Goal: Task Accomplishment & Management: Use online tool/utility

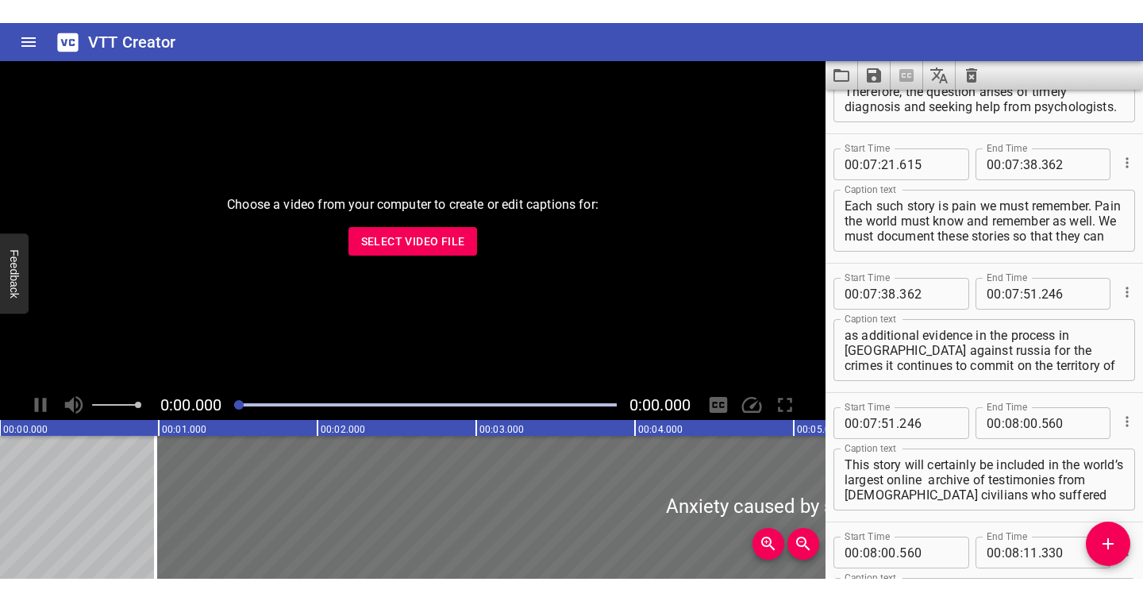
scroll to position [6702, 0]
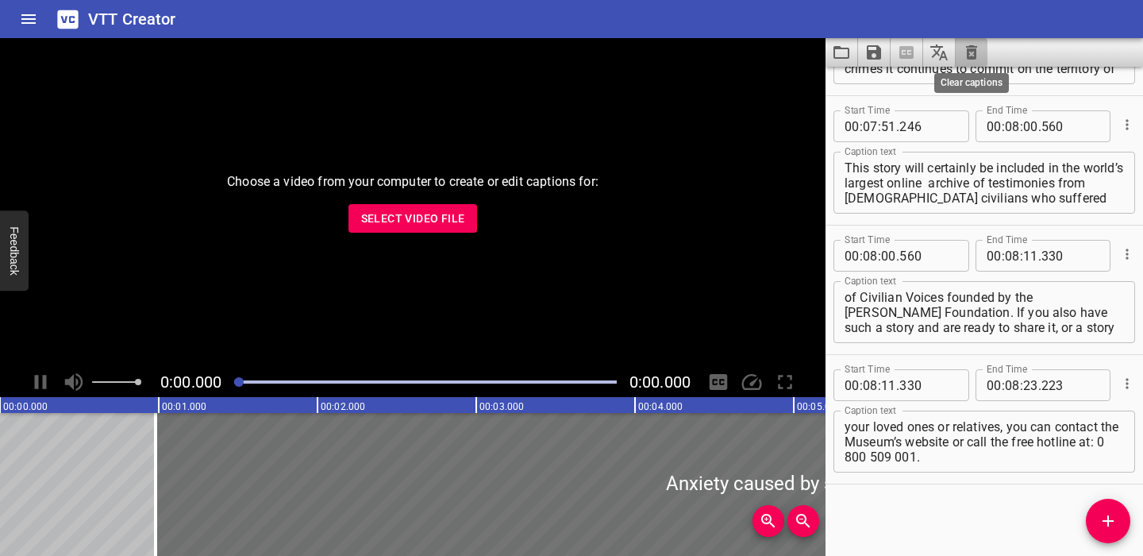
click at [972, 51] on icon "Clear captions" at bounding box center [971, 52] width 11 height 14
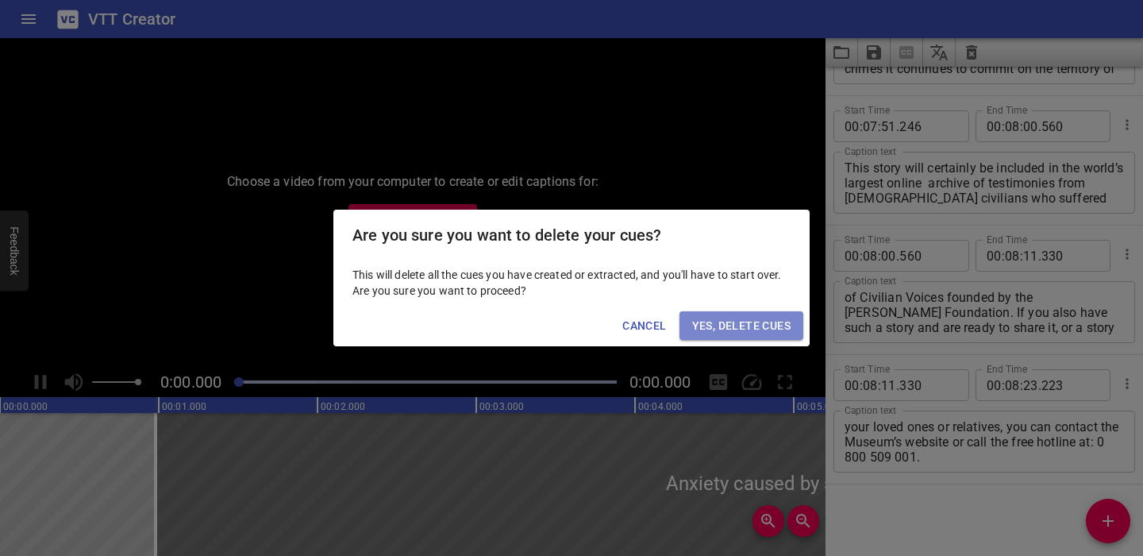
click at [760, 324] on span "Yes, Delete Cues" at bounding box center [741, 326] width 98 height 20
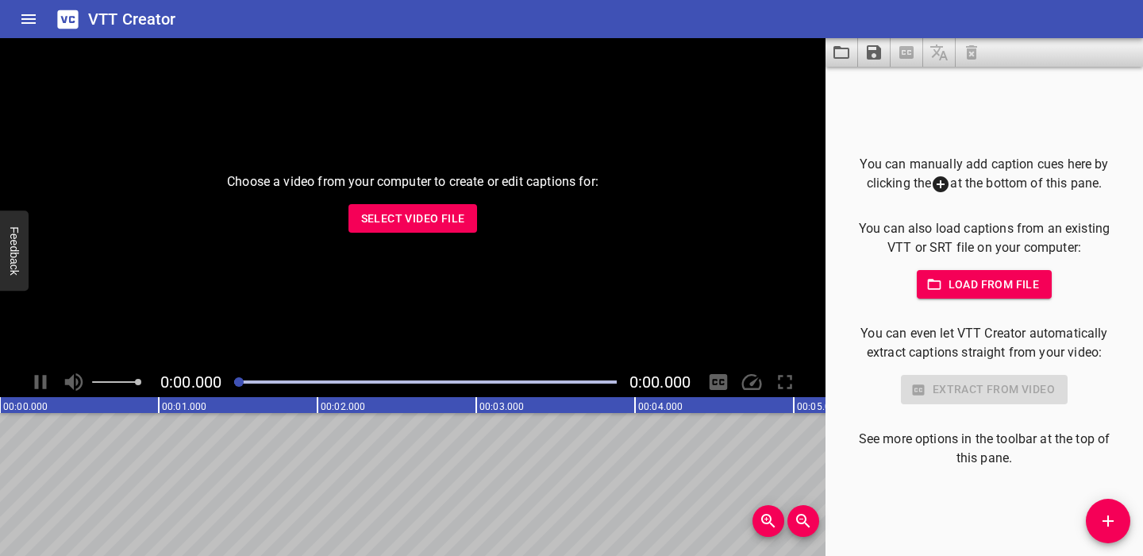
click at [406, 217] on span "Select Video File" at bounding box center [413, 219] width 104 height 20
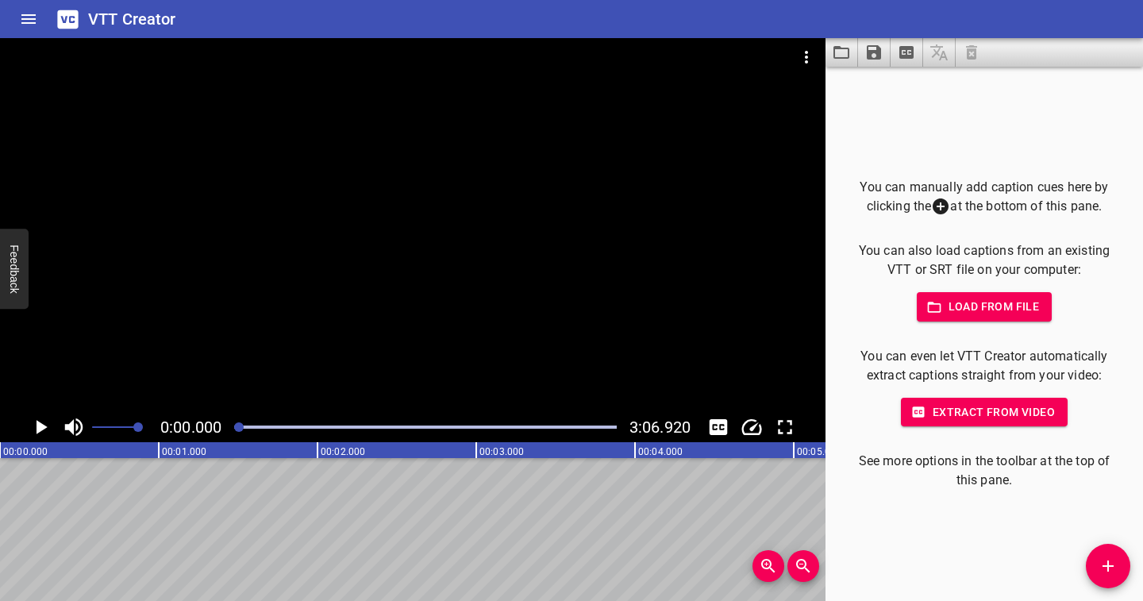
click at [40, 434] on icon "Play/Pause" at bounding box center [41, 427] width 24 height 24
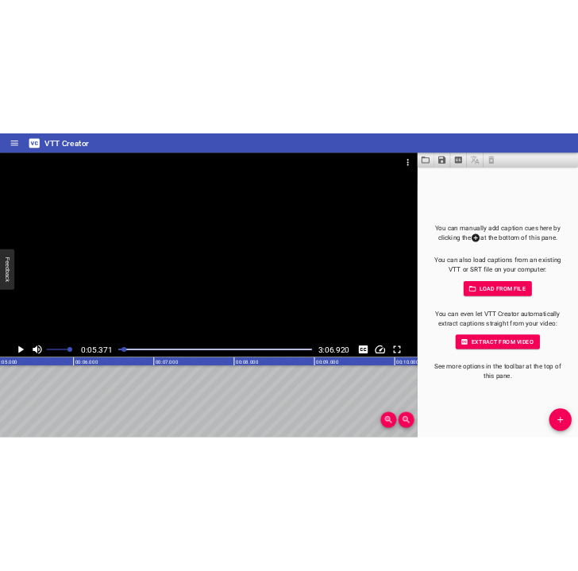
scroll to position [0, 853]
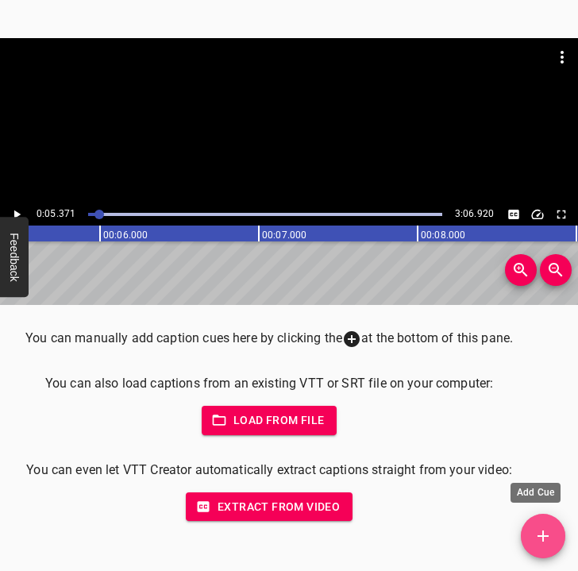
click at [554, 539] on span "Add Cue" at bounding box center [543, 535] width 44 height 19
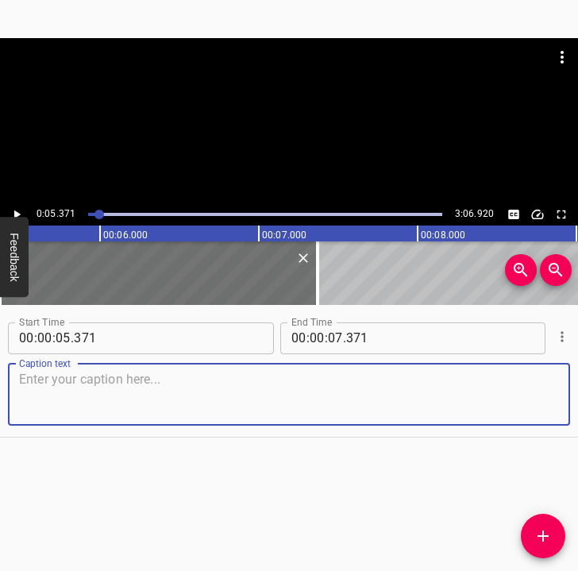
click at [84, 393] on textarea at bounding box center [289, 394] width 540 height 45
paste textarea "We left in [DATE]. We left [GEOGRAPHIC_DATA] in August, because the fighting wa…"
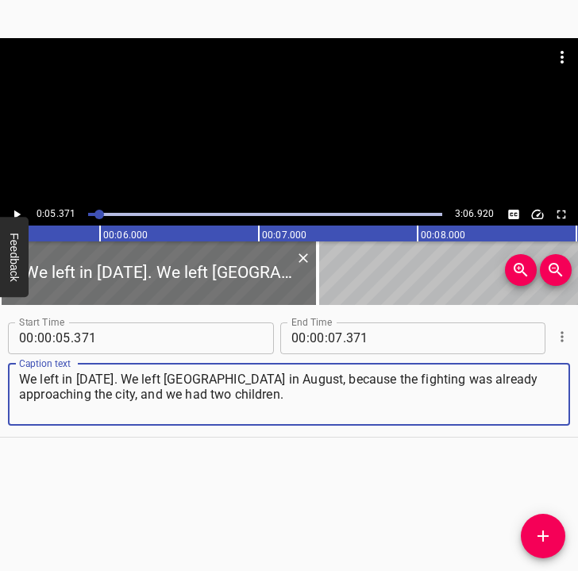
type textarea "We left in [DATE]. We left [GEOGRAPHIC_DATA] in August, because the fighting wa…"
click at [17, 211] on icon "Play/Pause" at bounding box center [17, 214] width 14 height 14
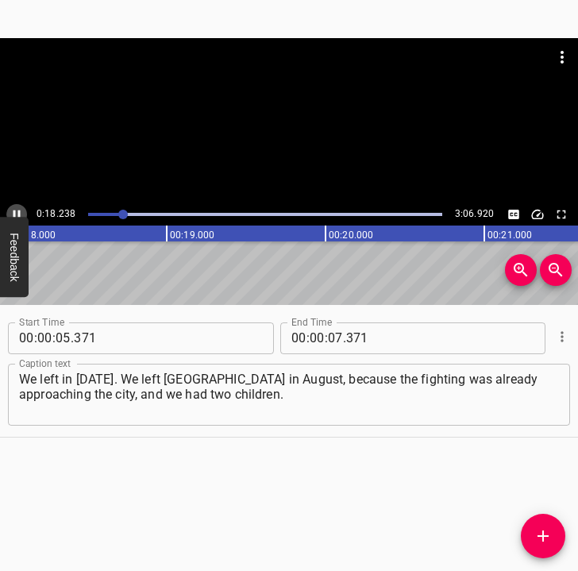
click at [15, 213] on icon "Play/Pause" at bounding box center [16, 214] width 7 height 9
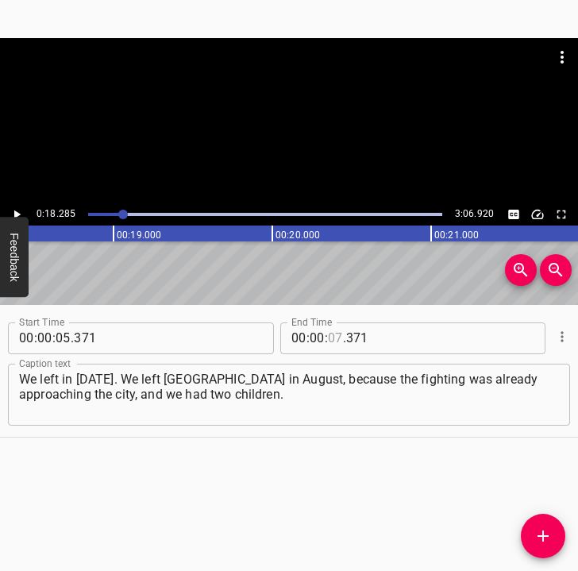
click at [328, 336] on input "number" at bounding box center [335, 338] width 15 height 32
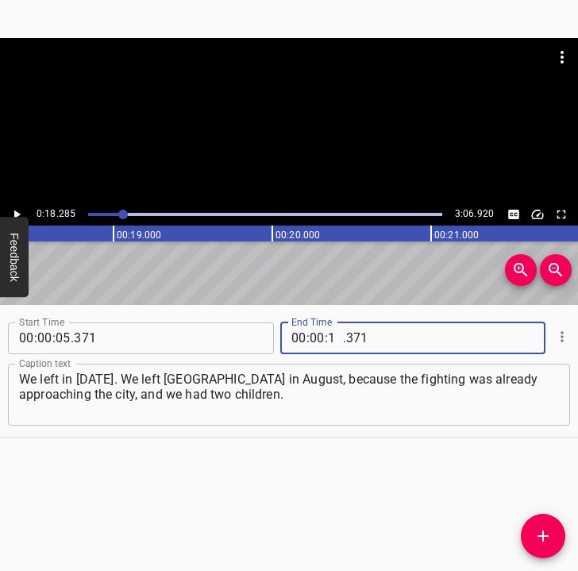
type input "18"
type input "285"
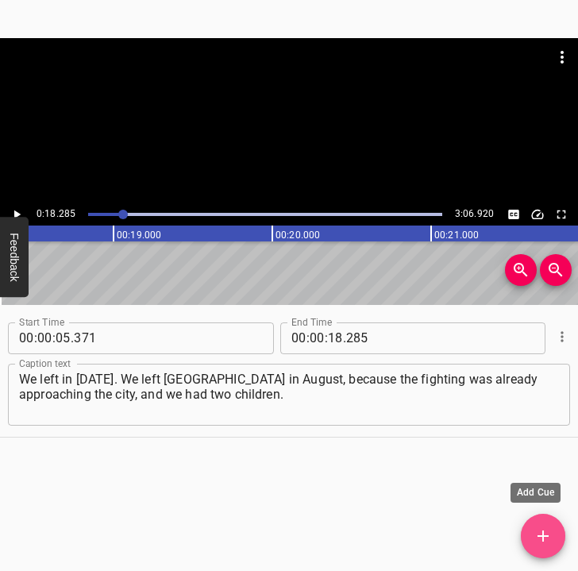
click at [532, 530] on span "Add Cue" at bounding box center [543, 535] width 44 height 19
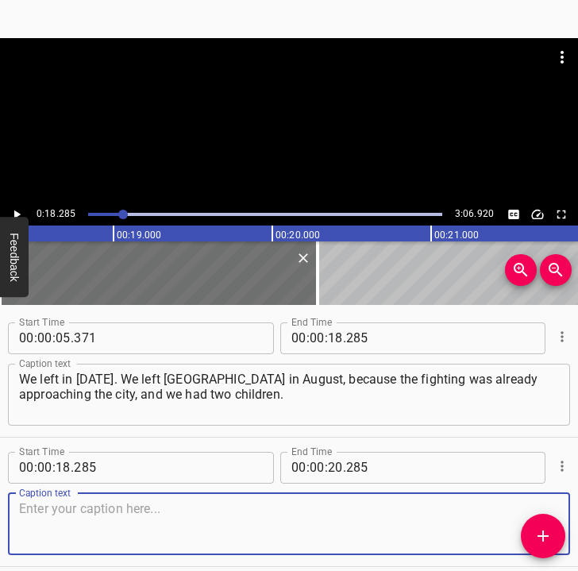
scroll to position [67, 0]
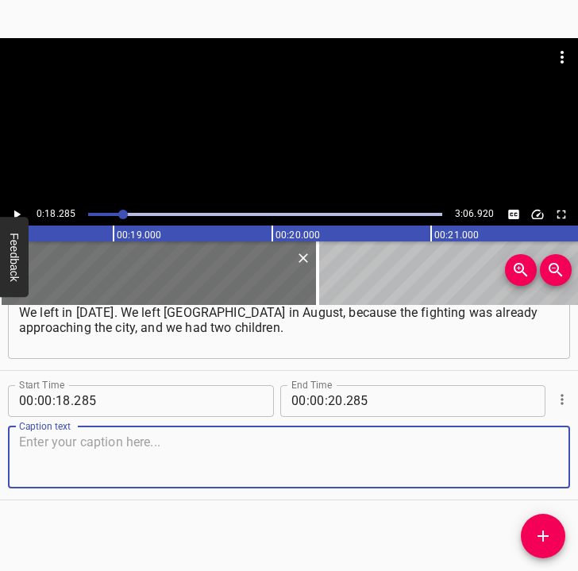
drag, startPoint x: 509, startPoint y: 455, endPoint x: 580, endPoint y: 429, distance: 76.1
click at [578, 429] on html "Caption Editor Batch Transcribe Login Sign Up Privacy Contact 0:18.285 3:06.920…" at bounding box center [289, 285] width 578 height 571
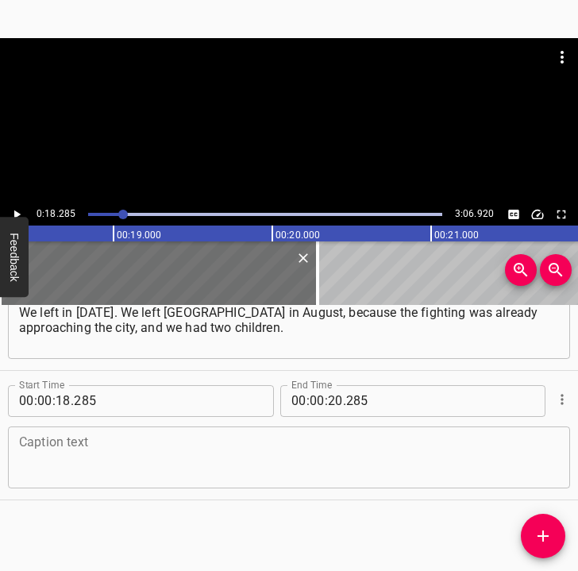
click at [100, 459] on textarea at bounding box center [289, 456] width 540 height 45
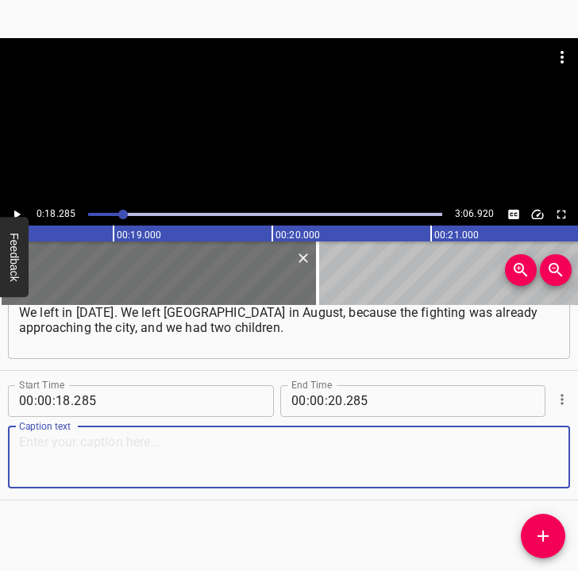
paste textarea "So we left. It was already very dangerous, and then the evacuation of children …"
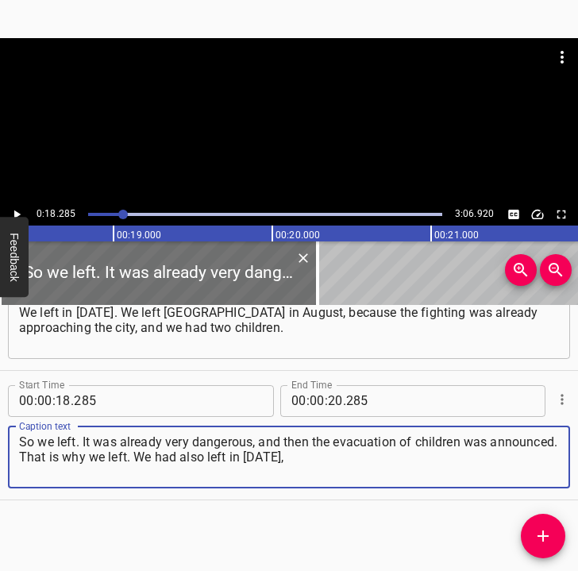
type textarea "So we left. It was already very dangerous, and then the evacuation of children …"
click at [17, 208] on icon "Play/Pause" at bounding box center [17, 214] width 14 height 14
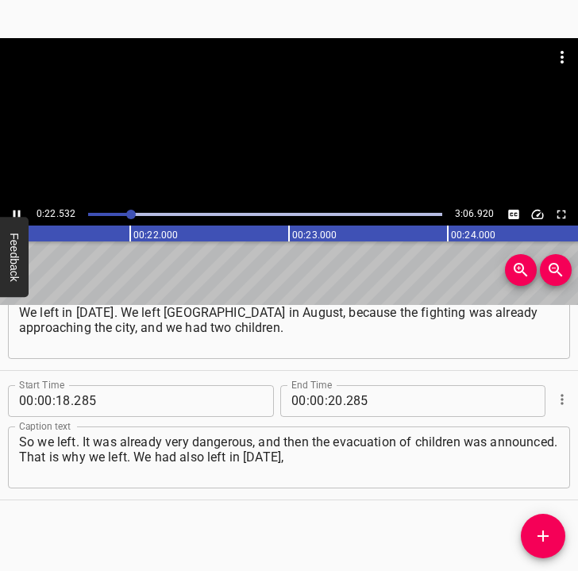
scroll to position [0, 3526]
click at [16, 211] on icon "Play/Pause" at bounding box center [17, 214] width 14 height 14
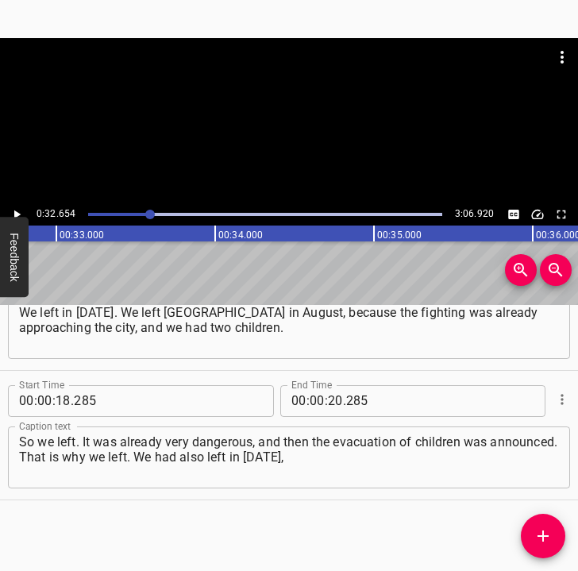
scroll to position [0, 5184]
click at [328, 398] on input "number" at bounding box center [335, 401] width 15 height 32
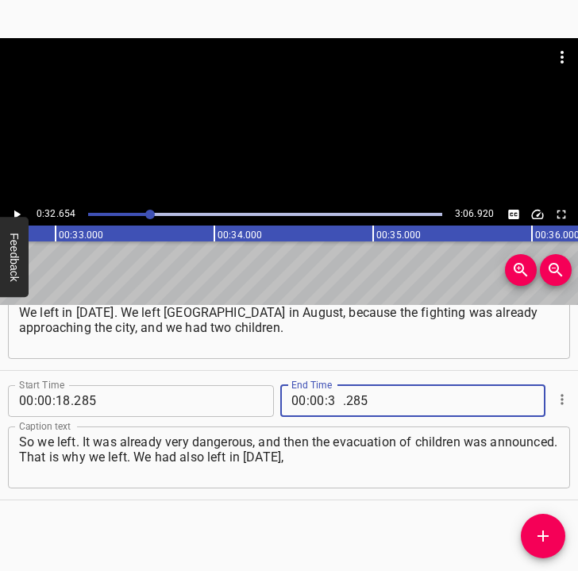
type input "32"
type input "654"
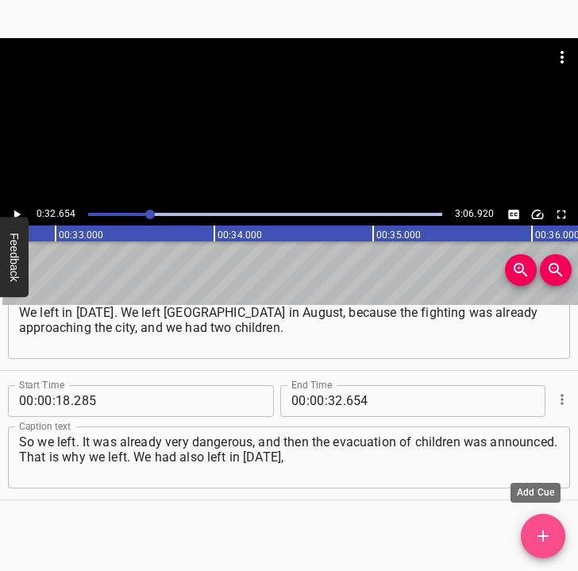
click at [536, 530] on icon "Add Cue" at bounding box center [542, 535] width 19 height 19
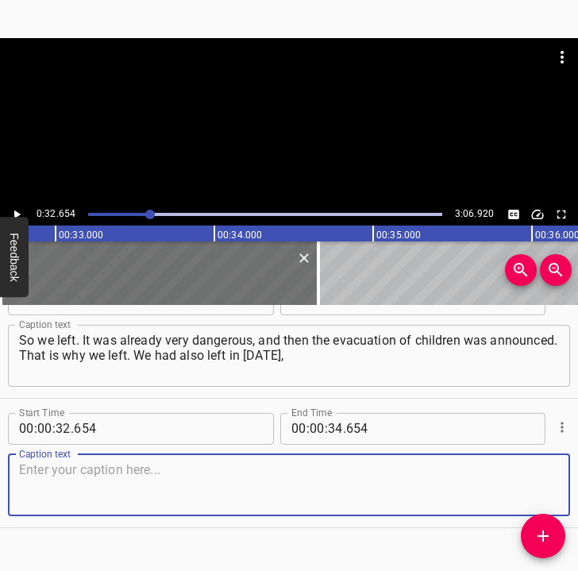
scroll to position [196, 0]
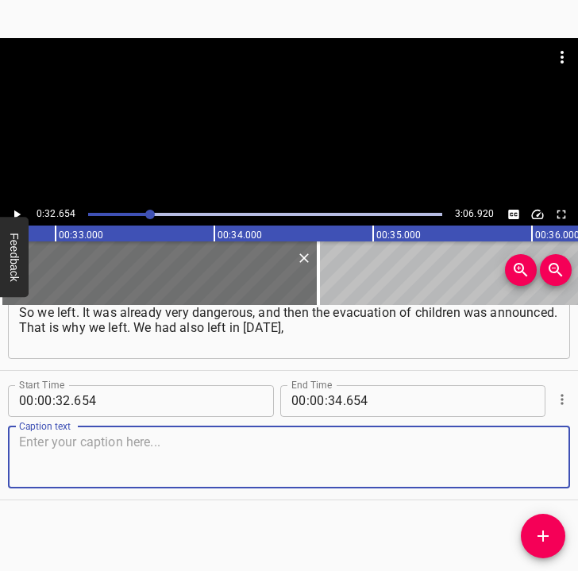
drag, startPoint x: 531, startPoint y: 456, endPoint x: 565, endPoint y: 437, distance: 38.7
click at [551, 444] on div "Caption text" at bounding box center [289, 457] width 562 height 62
click at [112, 439] on textarea at bounding box center [289, 456] width 540 height 45
paste textarea "stayed for a while in [GEOGRAPHIC_DATA] region, then in [GEOGRAPHIC_DATA], but …"
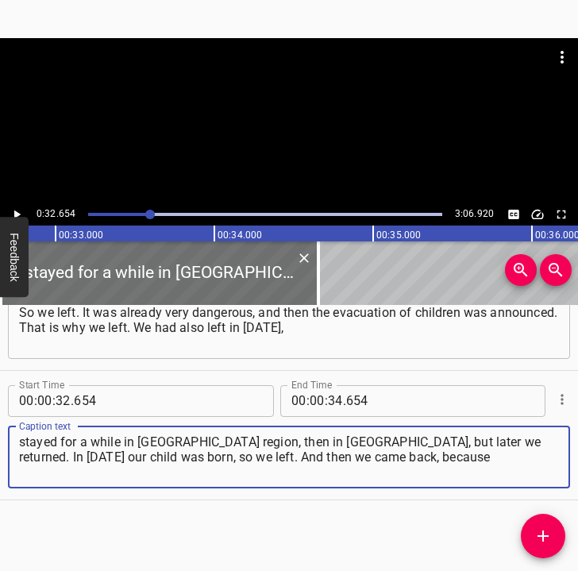
type textarea "stayed for a while in [GEOGRAPHIC_DATA] region, then in [GEOGRAPHIC_DATA], but …"
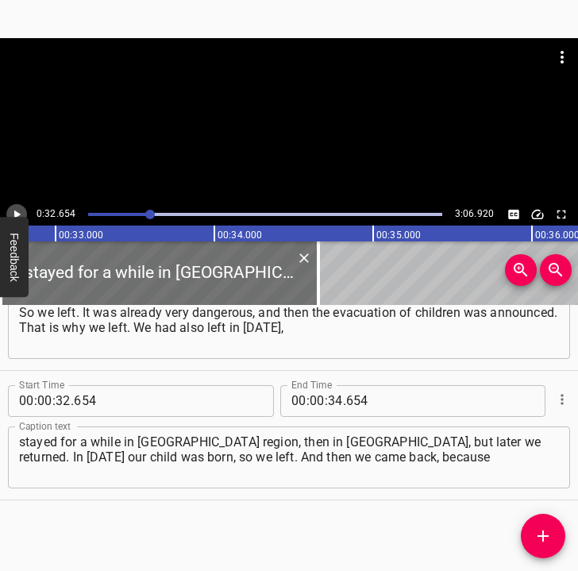
click at [15, 210] on icon "Play/Pause" at bounding box center [17, 214] width 14 height 14
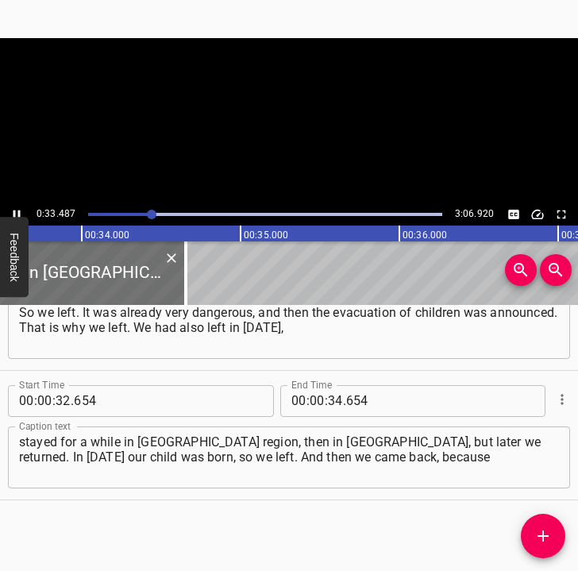
scroll to position [0, 5359]
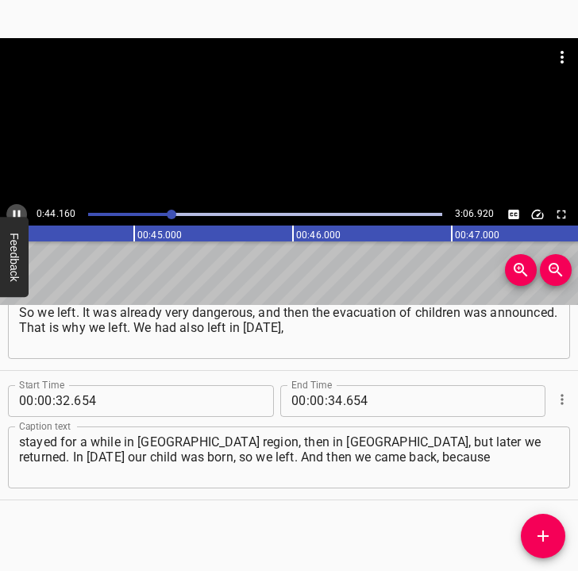
click at [15, 208] on icon "Play/Pause" at bounding box center [17, 214] width 14 height 14
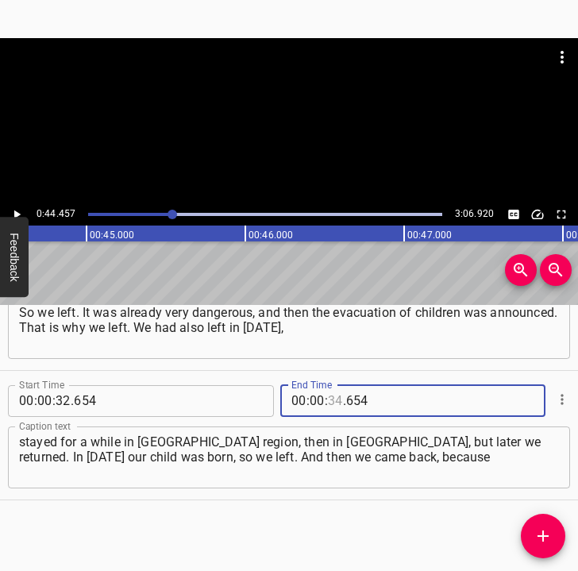
click at [331, 402] on input "number" at bounding box center [335, 401] width 15 height 32
type input "44"
type input "457"
click at [537, 525] on button "Add Cue" at bounding box center [543, 536] width 44 height 44
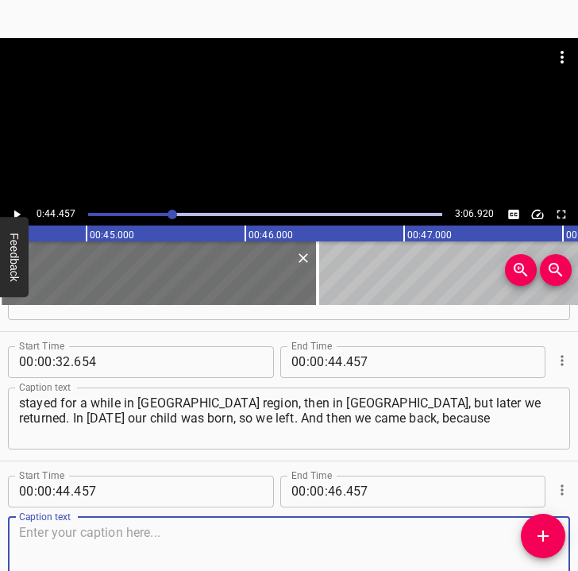
scroll to position [325, 0]
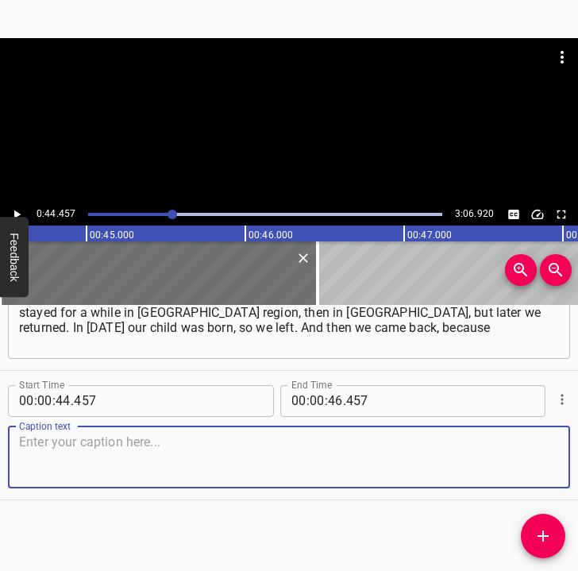
drag, startPoint x: 518, startPoint y: 466, endPoint x: 540, endPoint y: 454, distance: 24.5
click at [540, 454] on textarea at bounding box center [289, 456] width 540 height 45
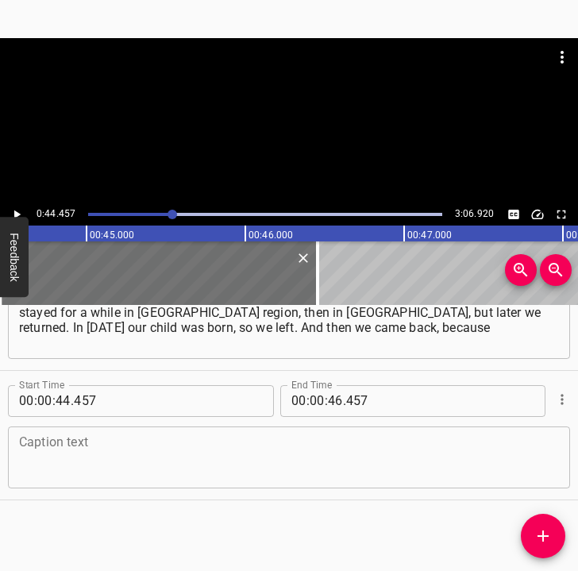
click at [71, 460] on textarea at bounding box center [289, 456] width 540 height 45
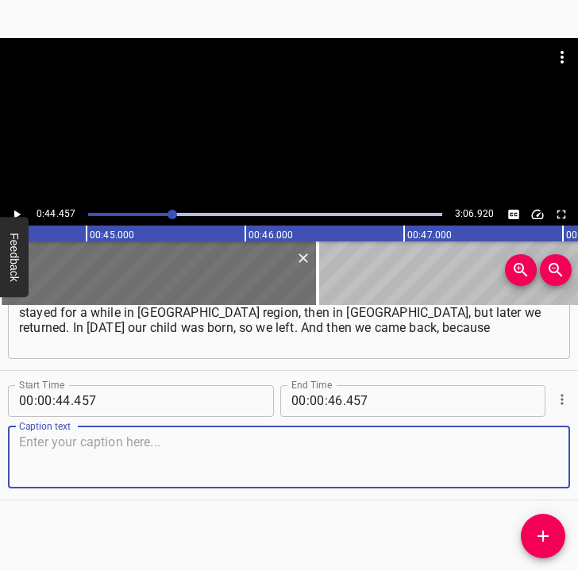
paste textarea "our father was still working. Later, we left for good. I left with my husband a…"
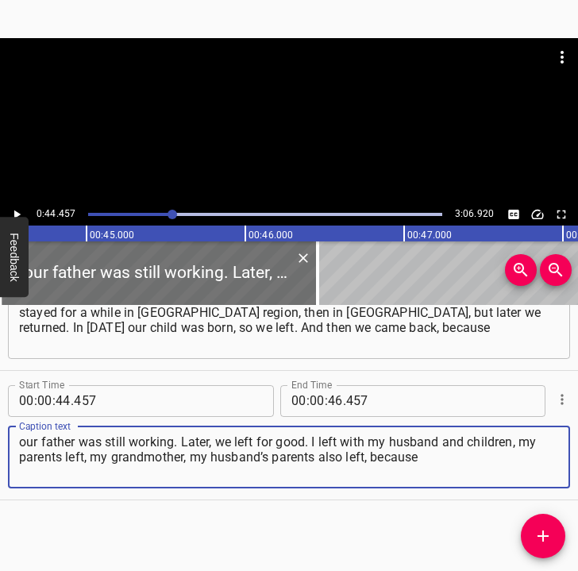
click at [17, 210] on icon "Play/Pause" at bounding box center [17, 214] width 14 height 14
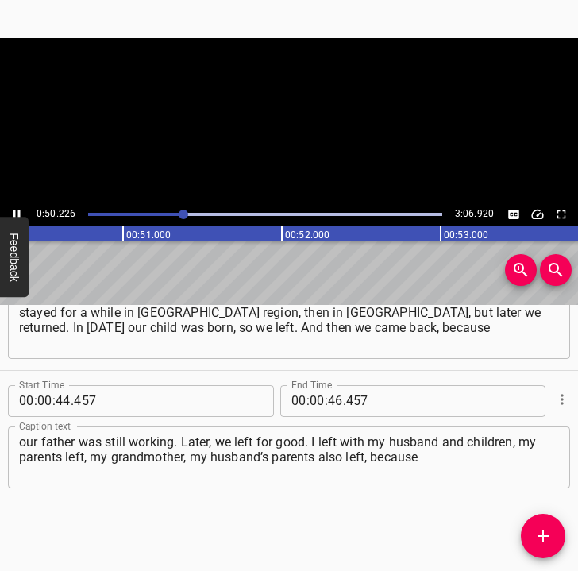
click at [17, 210] on icon "Play/Pause" at bounding box center [17, 214] width 14 height 14
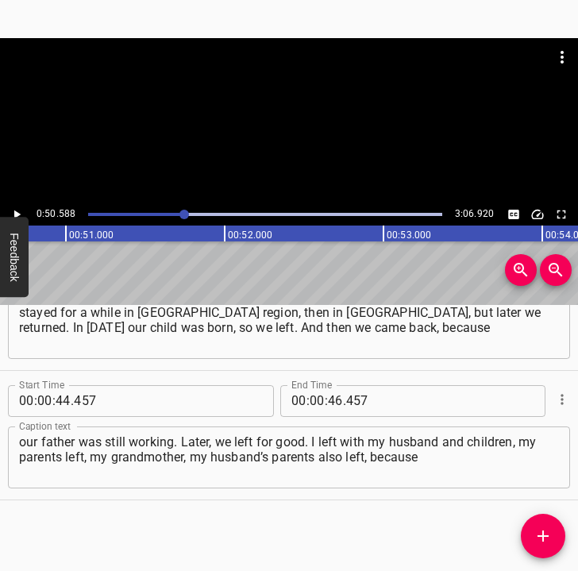
click at [430, 461] on textarea "our father was still working. Later, we left for good. I left with my husband a…" at bounding box center [289, 456] width 540 height 45
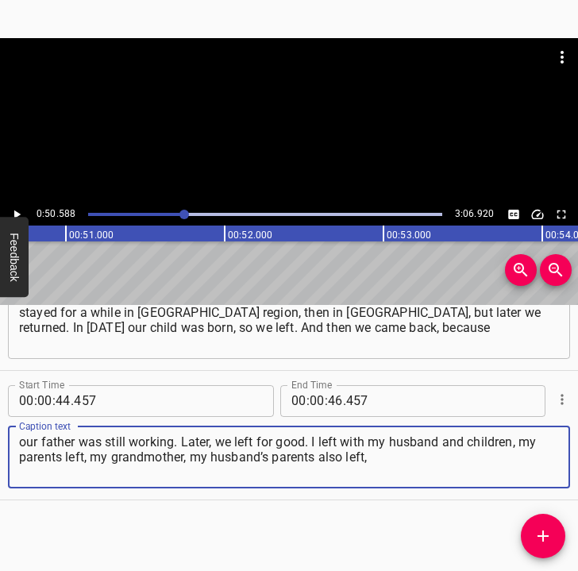
type textarea "our father was still working. Later, we left for good. I left with my husband a…"
click at [16, 218] on button "Feedback" at bounding box center [14, 257] width 29 height 80
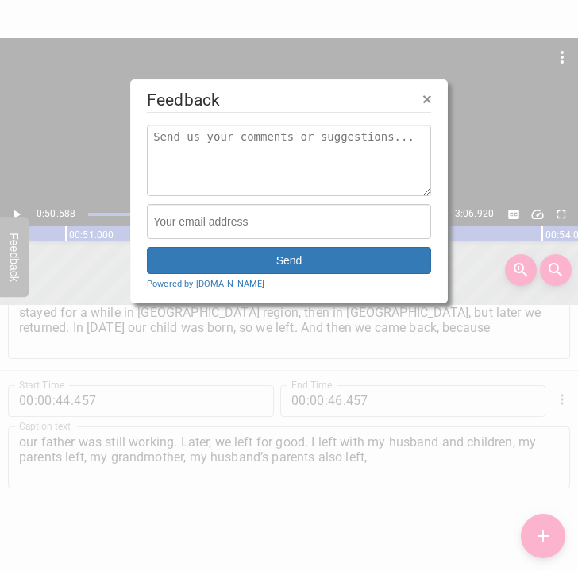
click at [17, 214] on div at bounding box center [289, 285] width 578 height 571
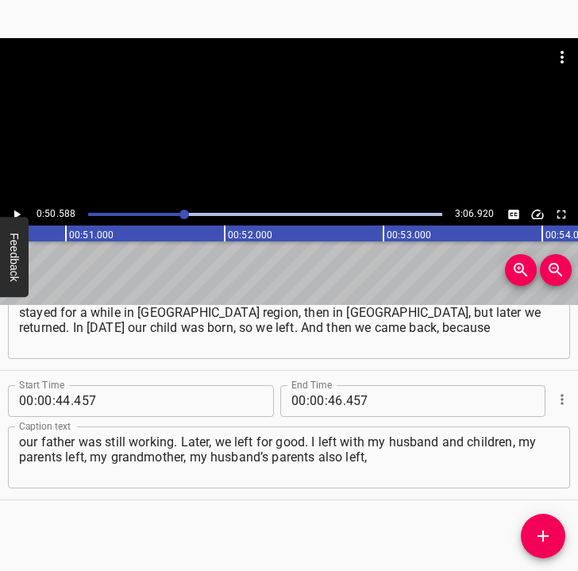
click at [17, 214] on icon "Play/Pause" at bounding box center [17, 214] width 6 height 9
click at [17, 213] on icon "Play/Pause" at bounding box center [17, 214] width 14 height 14
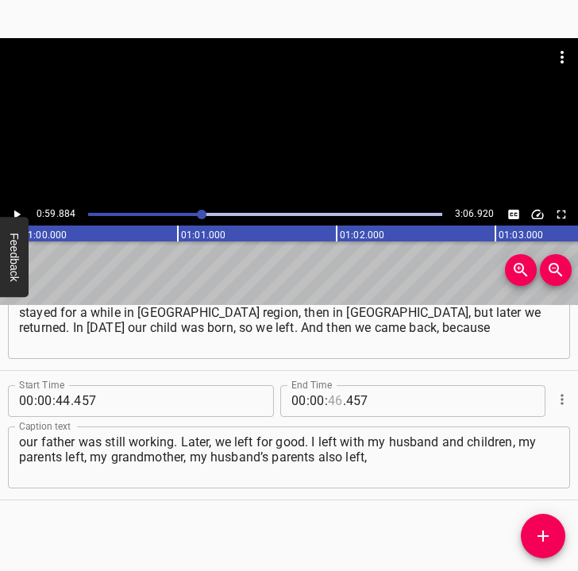
click at [329, 393] on input "number" at bounding box center [335, 401] width 15 height 32
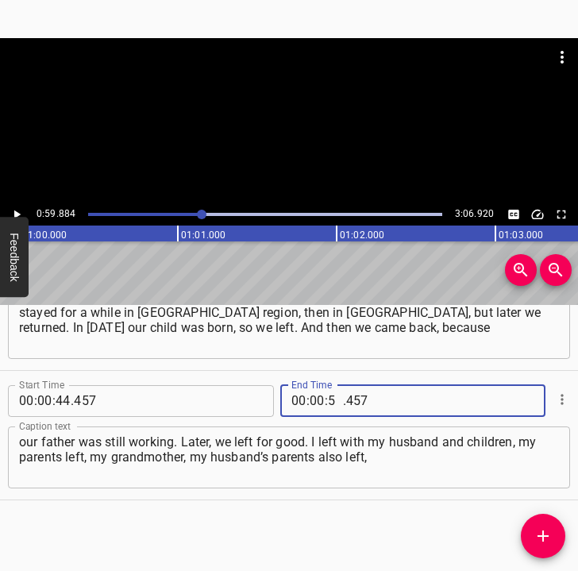
type input "59"
type input "884"
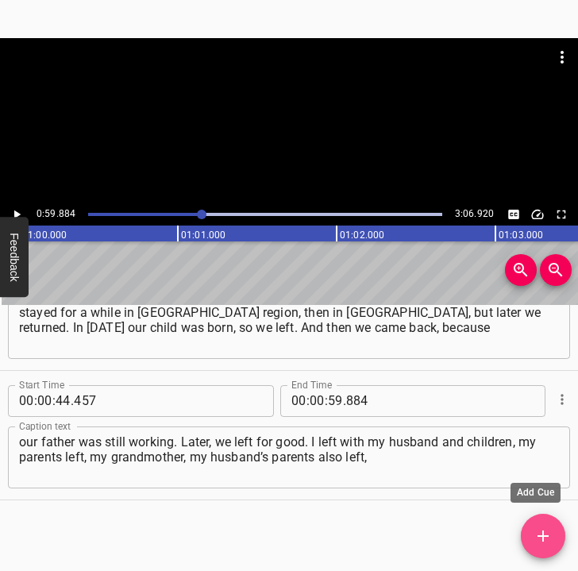
click at [548, 535] on icon "Add Cue" at bounding box center [542, 535] width 11 height 11
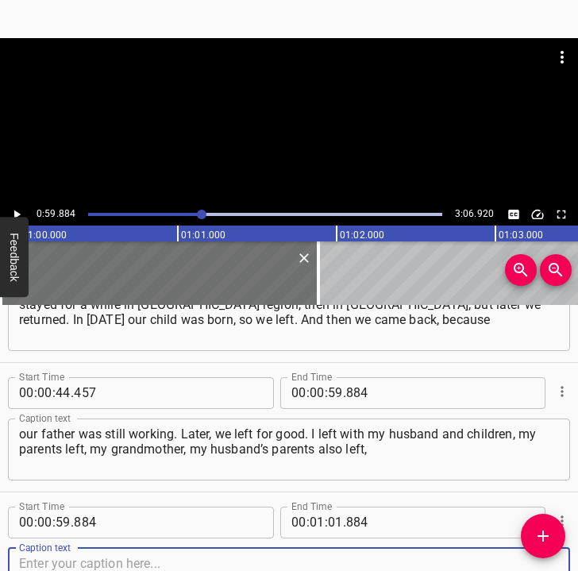
scroll to position [455, 0]
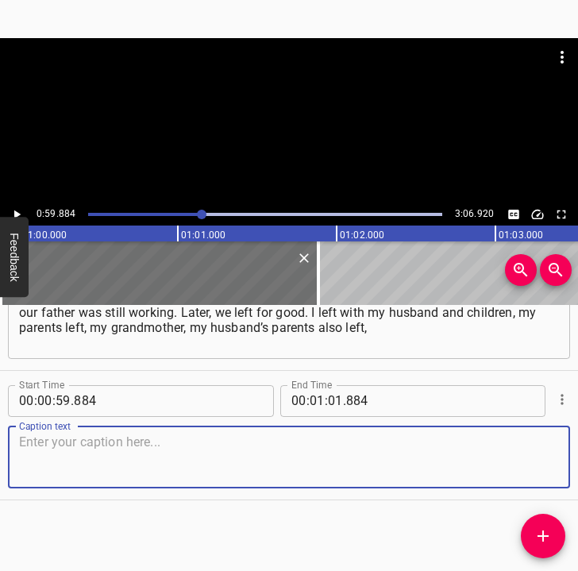
drag, startPoint x: 529, startPoint y: 456, endPoint x: 565, endPoint y: 451, distance: 36.9
click at [534, 455] on textarea at bounding box center [289, 456] width 540 height 45
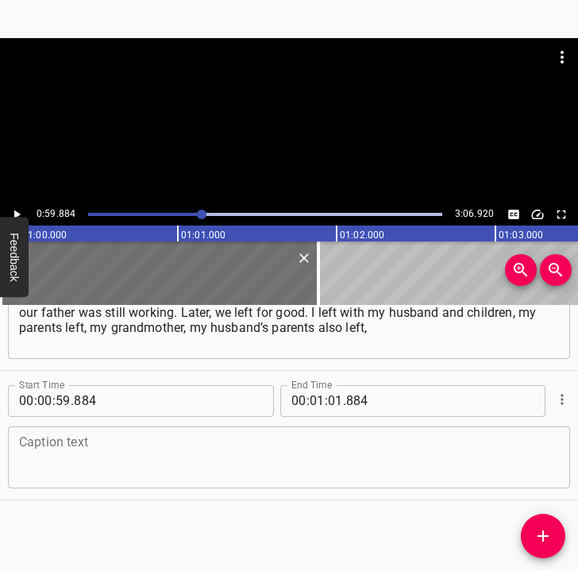
click at [66, 456] on textarea at bounding box center [289, 456] width 540 height 45
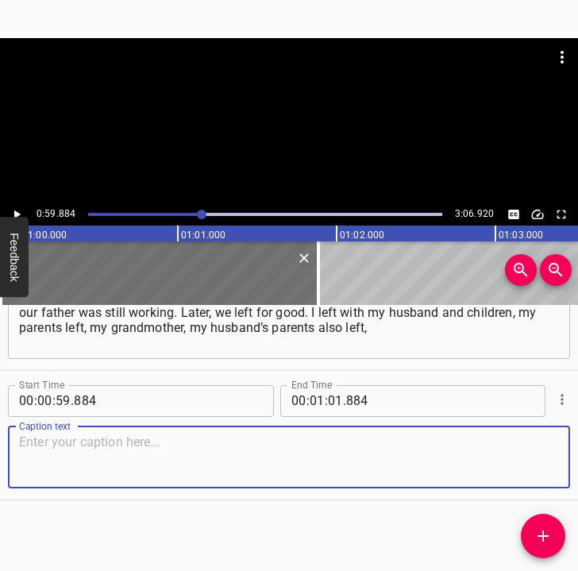
paste textarea "because it was dangerous there. My husband’s parents’ house burned down, and my…"
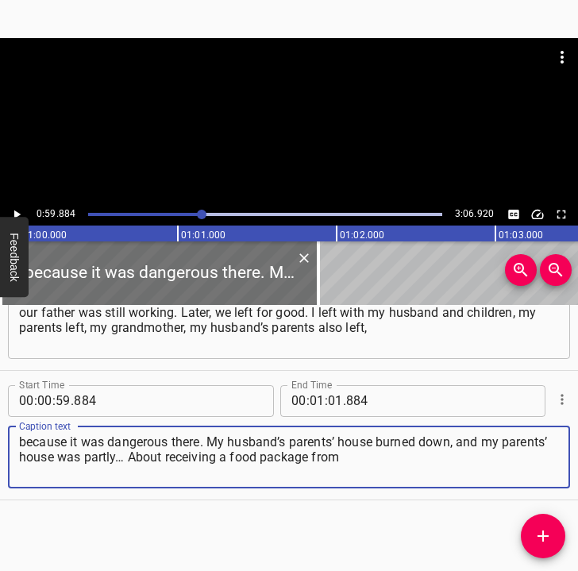
type textarea "because it was dangerous there. My husband’s parents’ house burned down, and my…"
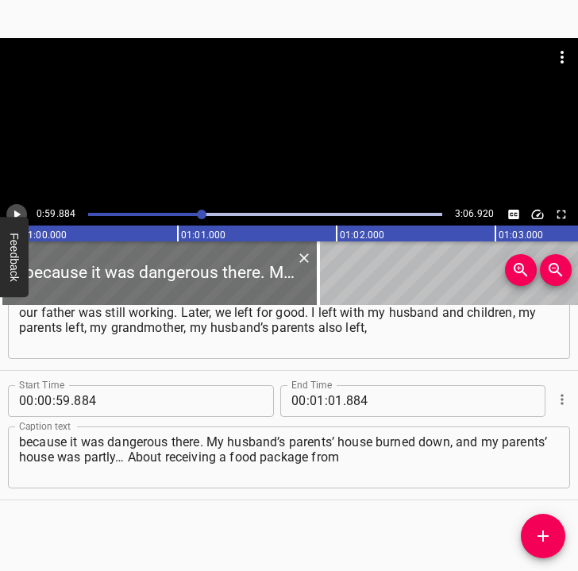
click at [20, 209] on icon "Play/Pause" at bounding box center [17, 214] width 14 height 14
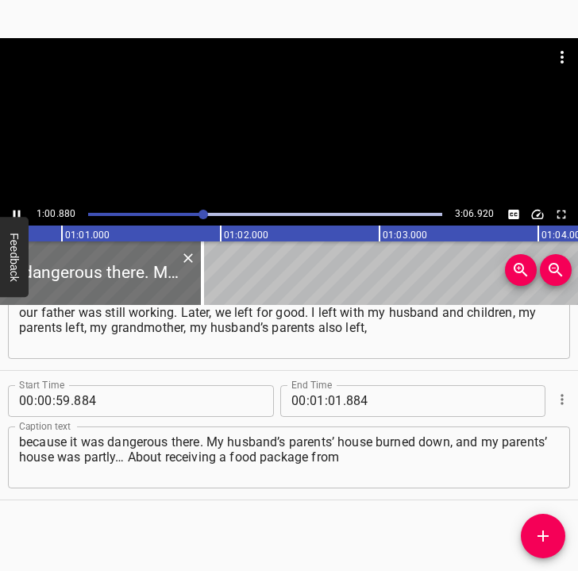
scroll to position [0, 9665]
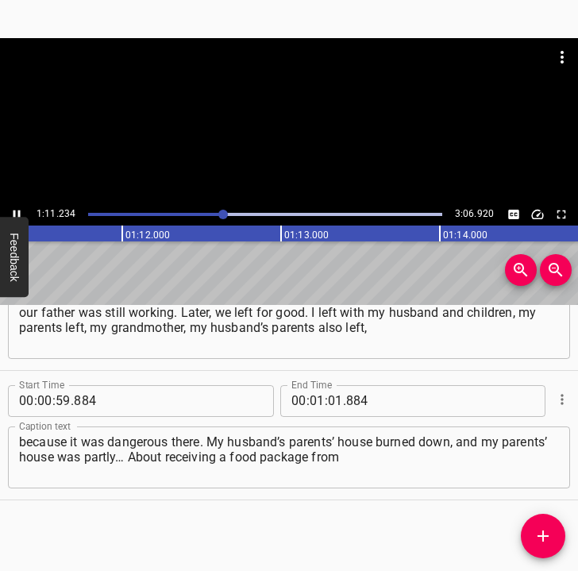
click at [13, 207] on icon "Play/Pause" at bounding box center [17, 214] width 14 height 14
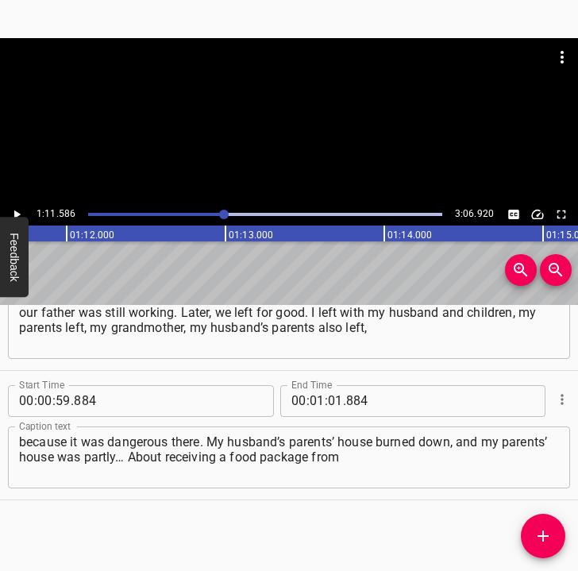
scroll to position [0, 11365]
click at [335, 403] on input "number" at bounding box center [335, 401] width 15 height 32
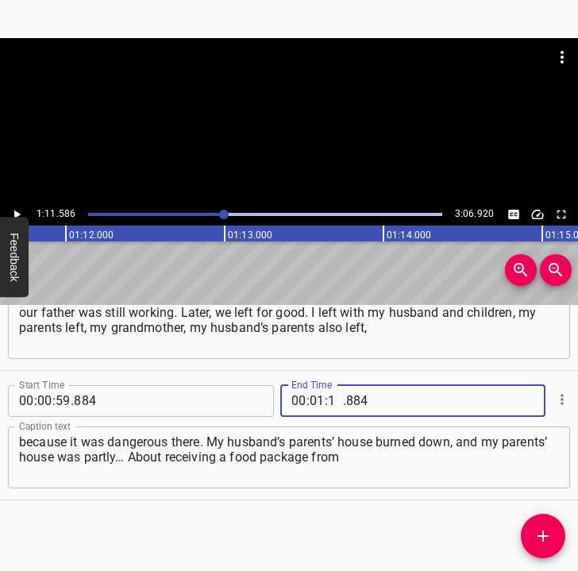
type input "11"
type input "586"
click at [557, 533] on span "Add Cue" at bounding box center [543, 535] width 44 height 19
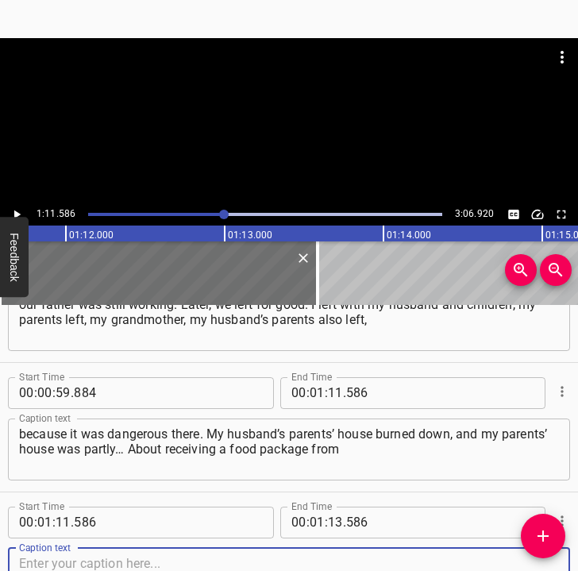
scroll to position [584, 0]
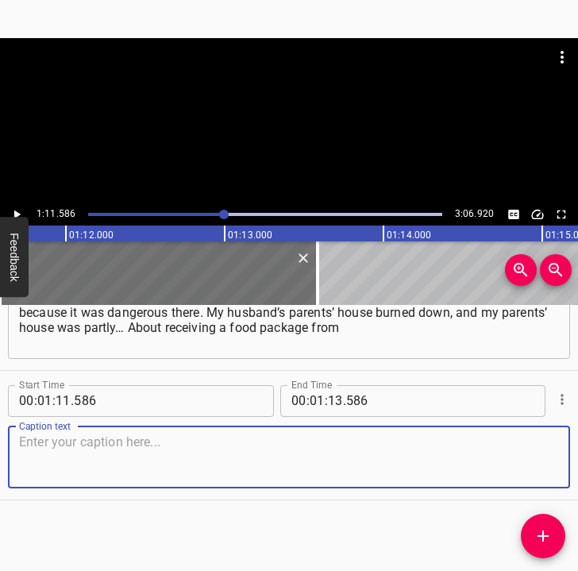
drag, startPoint x: 525, startPoint y: 456, endPoint x: 564, endPoint y: 445, distance: 39.9
click at [564, 445] on div "Start Time 00 : 01 : 11 . 586 Start Time End Time 00 : 01 : 13 . 586 End Time C…" at bounding box center [289, 435] width 578 height 129
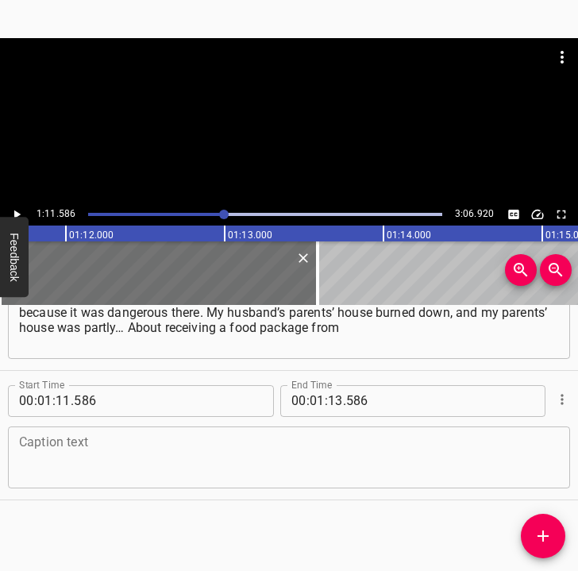
click at [75, 459] on textarea at bounding box center [289, 456] width 540 height 45
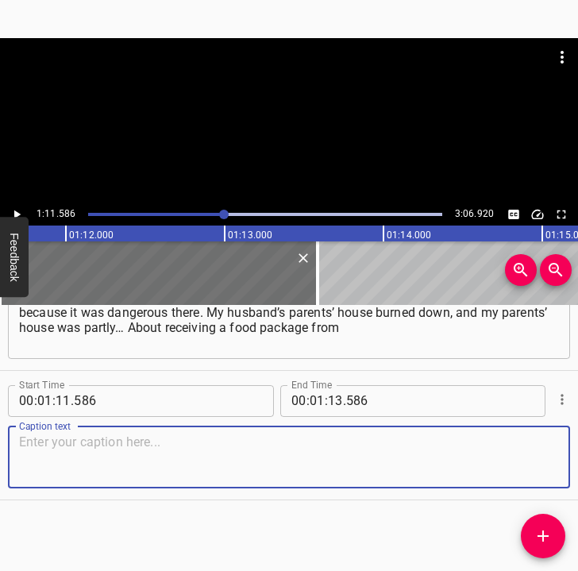
paste textarea "the [PERSON_NAME] Foundation, I was informed by our Pokrovsk hub. We registered…"
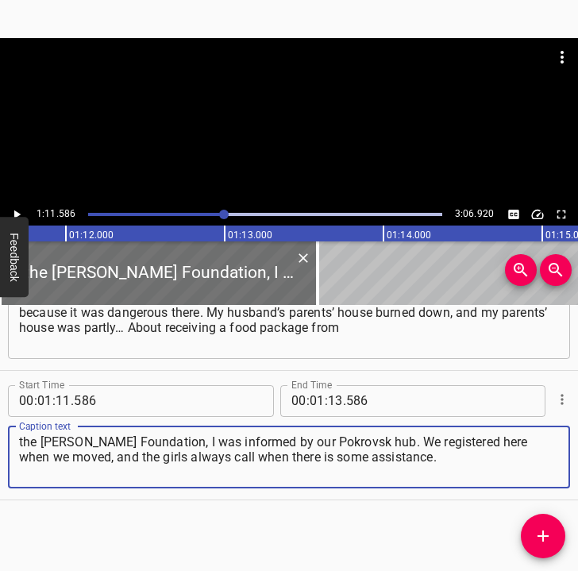
drag, startPoint x: 439, startPoint y: 463, endPoint x: 7, endPoint y: 449, distance: 432.0
click at [7, 449] on div "Start Time 00 : 01 : 11 . 586 Start Time End Time 00 : 01 : 13 . 586 End Time C…" at bounding box center [289, 435] width 578 height 129
click at [458, 453] on textarea "the [PERSON_NAME] Foundation, I was informed by our Pokrovsk hub. We registered…" at bounding box center [289, 456] width 540 height 45
drag, startPoint x: 443, startPoint y: 455, endPoint x: 18, endPoint y: 439, distance: 425.0
click at [18, 439] on div "the [PERSON_NAME] Foundation, I was informed by our Pokrovsk hub. We registered…" at bounding box center [289, 457] width 562 height 62
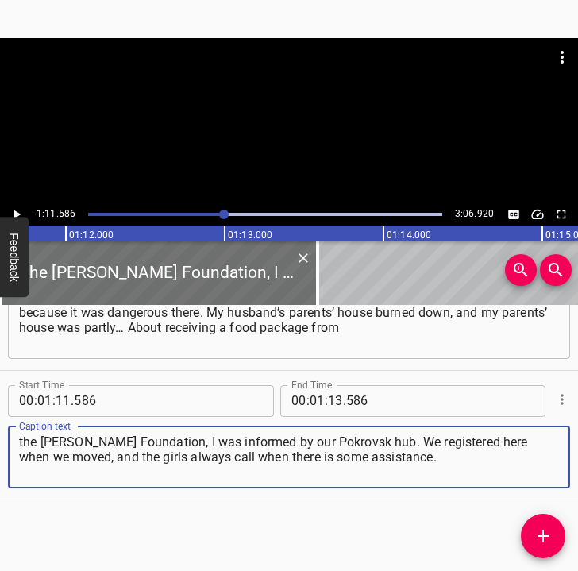
paste textarea
type textarea "the [PERSON_NAME] Foundation, I was informed by our Pokrovsk hub. We registered…"
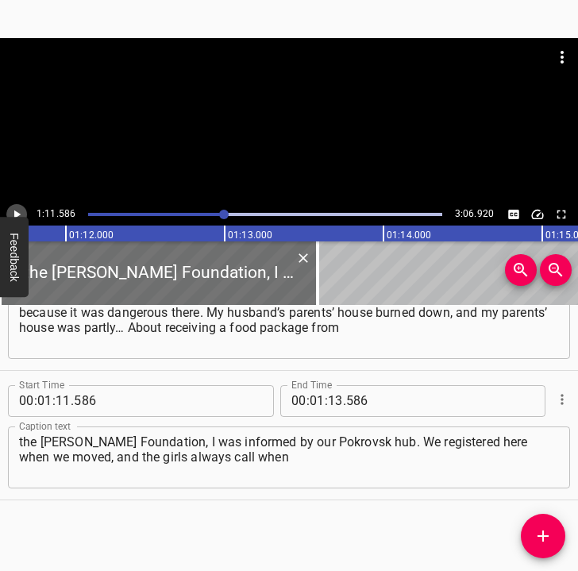
click at [21, 210] on icon "Play/Pause" at bounding box center [17, 214] width 14 height 14
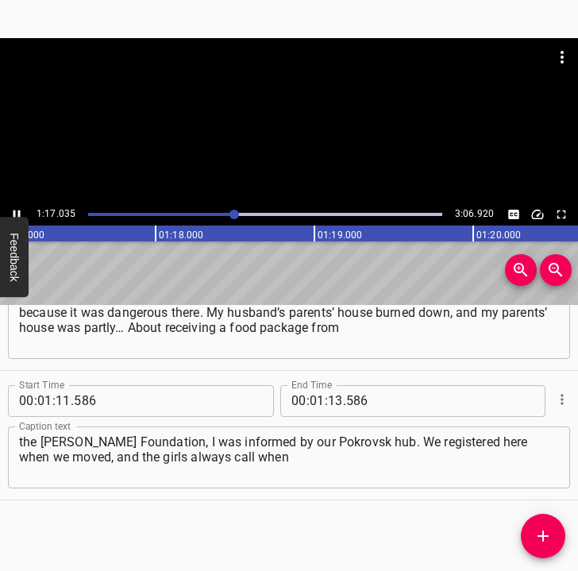
click at [10, 212] on icon "Play/Pause" at bounding box center [17, 214] width 14 height 14
click at [16, 207] on icon "Play/Pause" at bounding box center [17, 214] width 14 height 14
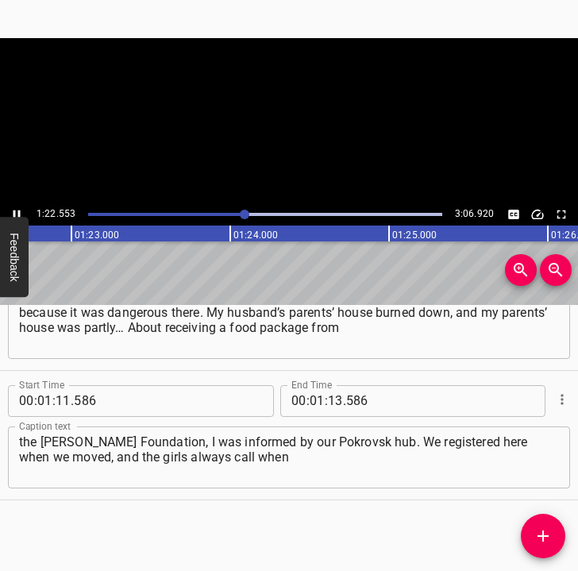
click at [16, 207] on icon "Play/Pause" at bounding box center [17, 214] width 14 height 14
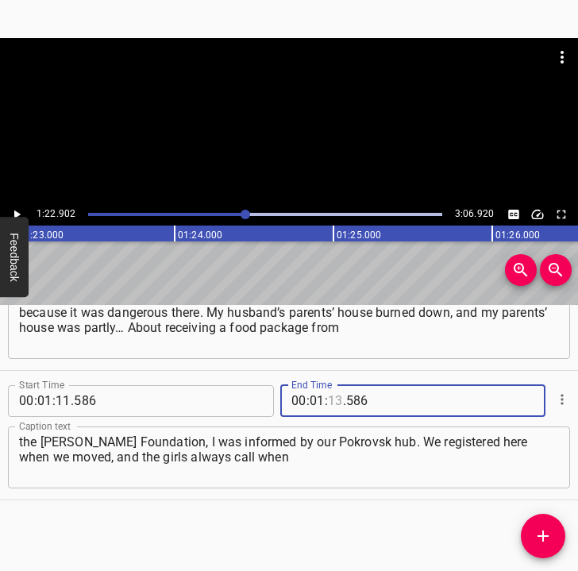
click at [328, 396] on input "number" at bounding box center [335, 401] width 15 height 32
type input "22"
type input "902"
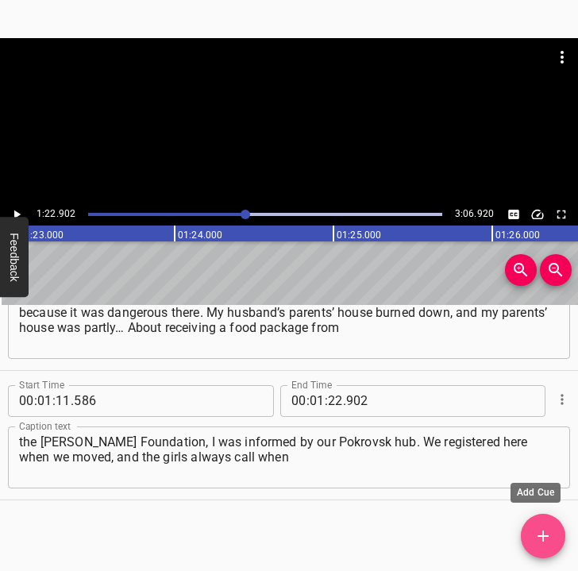
click at [548, 536] on icon "Add Cue" at bounding box center [542, 535] width 11 height 11
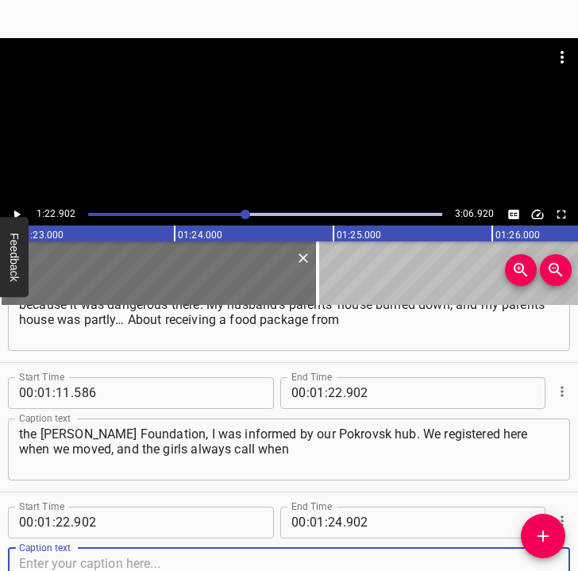
scroll to position [714, 0]
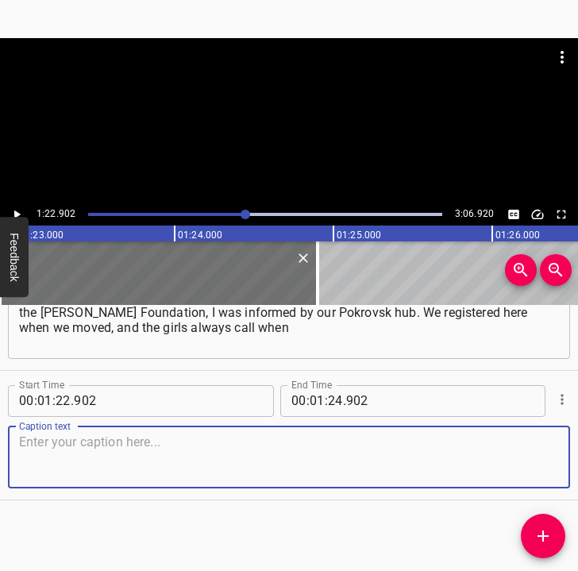
drag, startPoint x: 527, startPoint y: 450, endPoint x: 570, endPoint y: 447, distance: 43.0
click at [570, 447] on div "Start Time 00 : 00 : 05 . 371 Start Time End Time 00 : 00 : 18 . 285 End Time C…" at bounding box center [289, 438] width 578 height 267
click at [62, 457] on textarea at bounding box center [289, 456] width 540 height 45
paste textarea "there is some assistance. And depending on the category we belong to, they prov…"
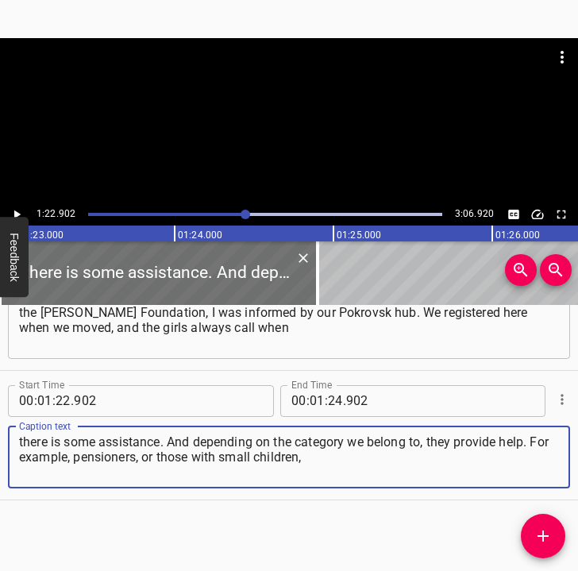
type textarea "there is some assistance. And depending on the category we belong to, they prov…"
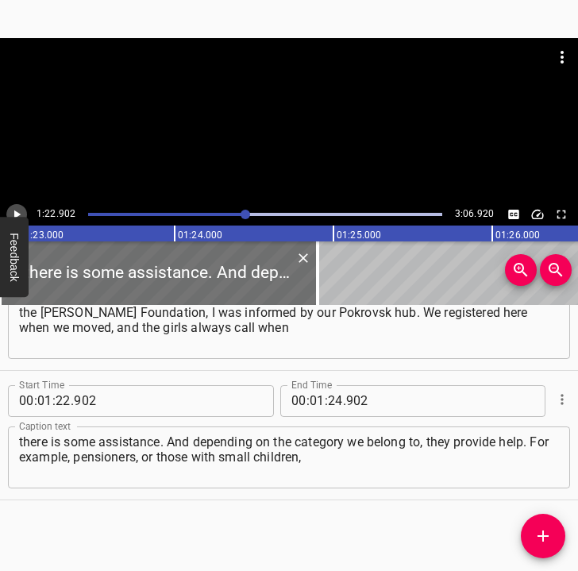
click at [22, 212] on icon "Play/Pause" at bounding box center [17, 214] width 14 height 14
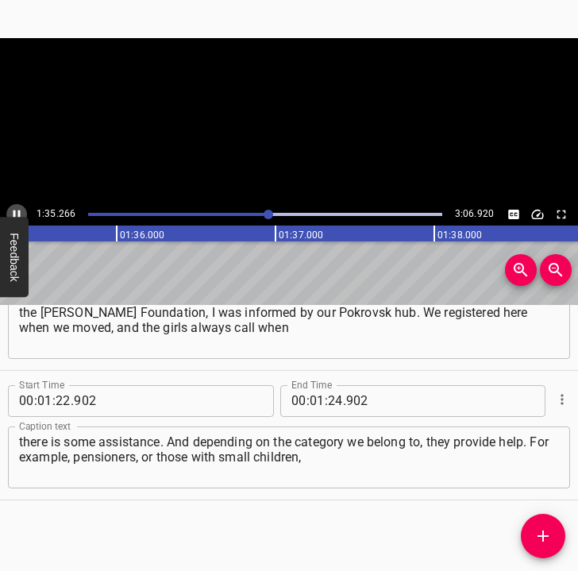
click at [23, 210] on icon "Play/Pause" at bounding box center [17, 214] width 14 height 14
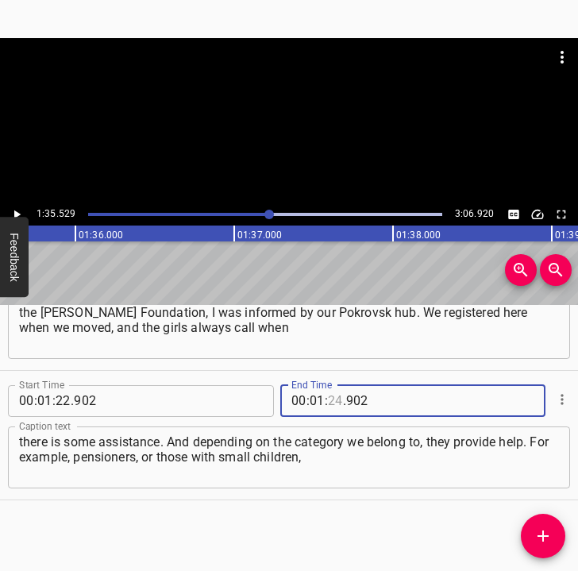
click at [334, 401] on input "number" at bounding box center [335, 401] width 15 height 32
type input "35"
type input "529"
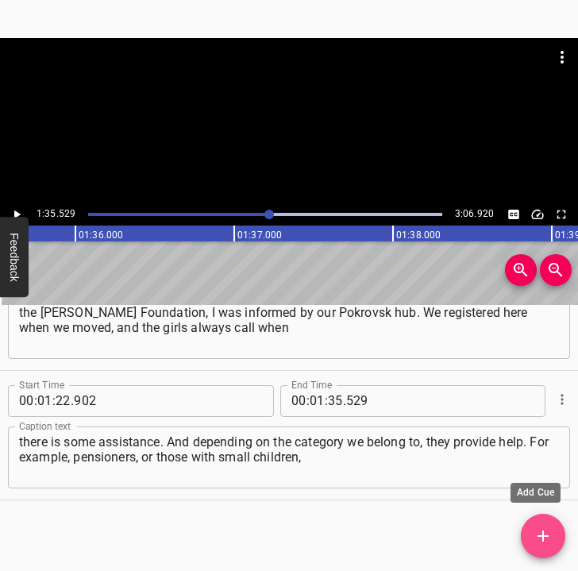
drag, startPoint x: 545, startPoint y: 527, endPoint x: 569, endPoint y: 514, distance: 28.1
click at [544, 527] on icon "Add Cue" at bounding box center [542, 535] width 19 height 19
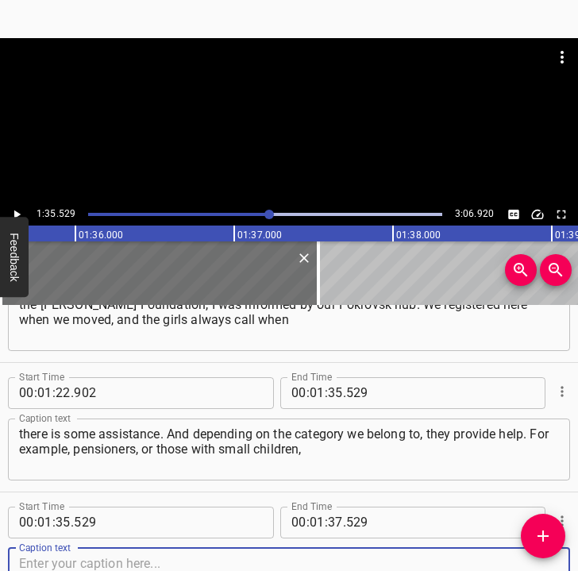
scroll to position [843, 0]
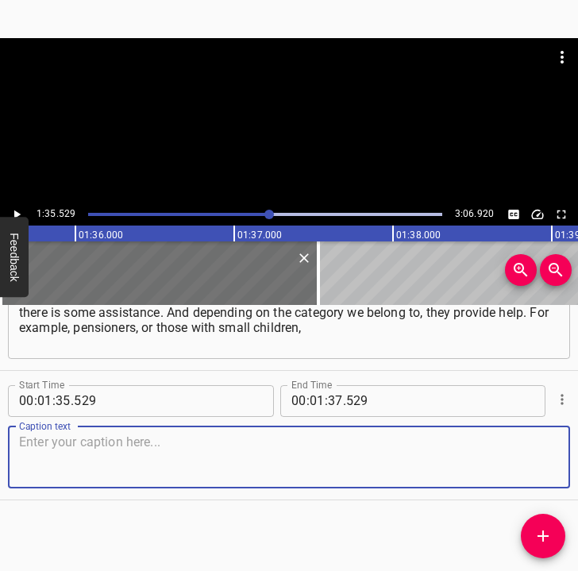
drag, startPoint x: 533, startPoint y: 469, endPoint x: 573, endPoint y: 452, distance: 43.0
click at [573, 452] on div "Start Time 00 : 00 : 05 . 371 Start Time End Time 00 : 00 : 18 . 285 End Time C…" at bounding box center [289, 438] width 578 height 267
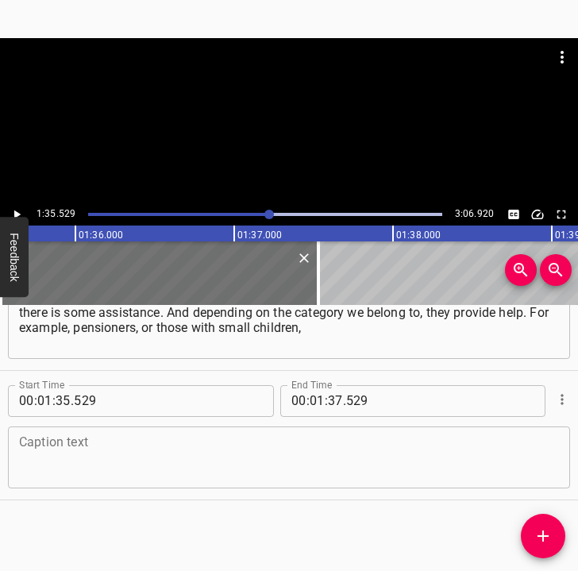
click at [192, 458] on textarea at bounding box center [289, 456] width 540 height 45
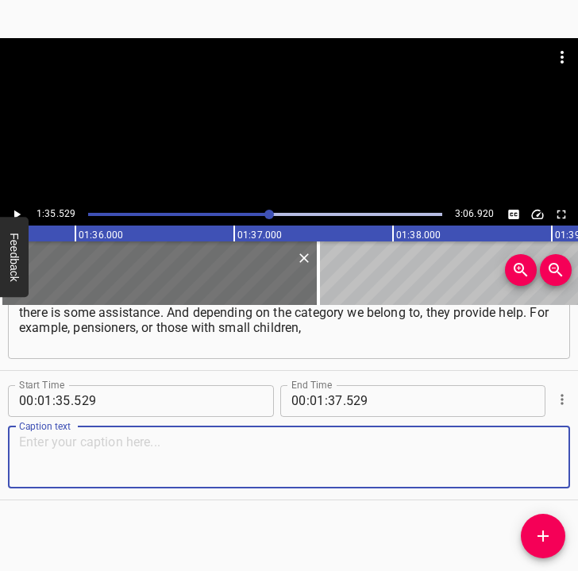
paste textarea "or those who have just left. This is a very big help for us as displaced person…"
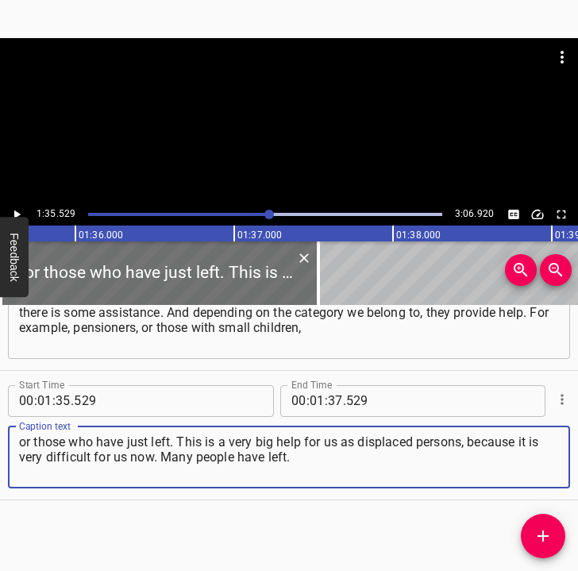
type textarea "or those who have just left. This is a very big help for us as displaced person…"
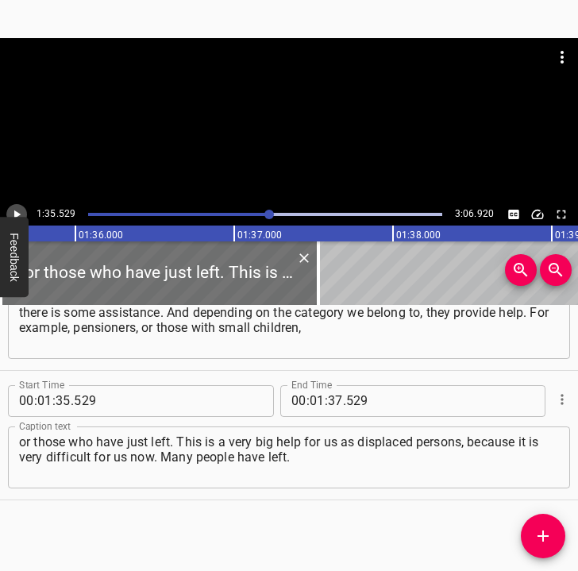
click at [15, 212] on icon "Play/Pause" at bounding box center [17, 214] width 6 height 9
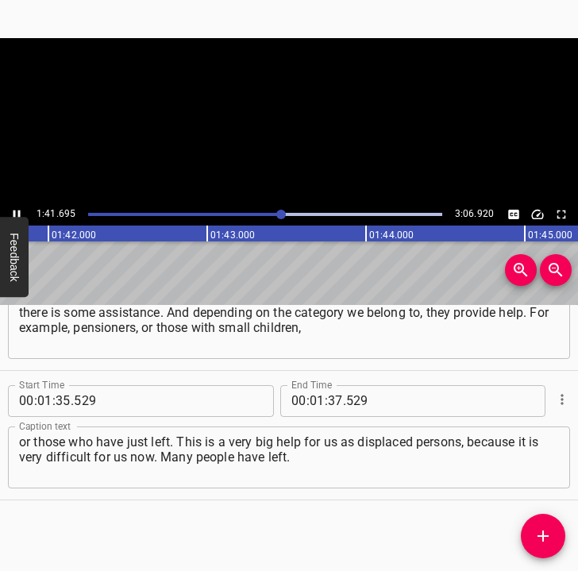
scroll to position [0, 16187]
click at [16, 212] on icon "Play/Pause" at bounding box center [17, 214] width 14 height 14
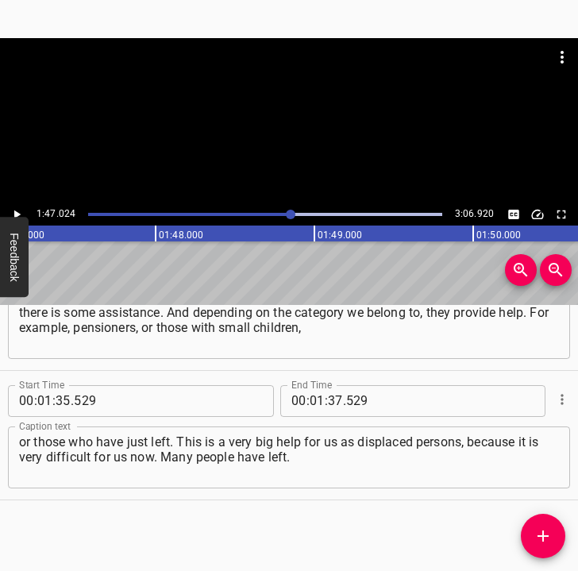
click at [16, 212] on icon "Play/Pause" at bounding box center [17, 214] width 6 height 9
click at [16, 212] on icon "Play/Pause" at bounding box center [17, 214] width 14 height 14
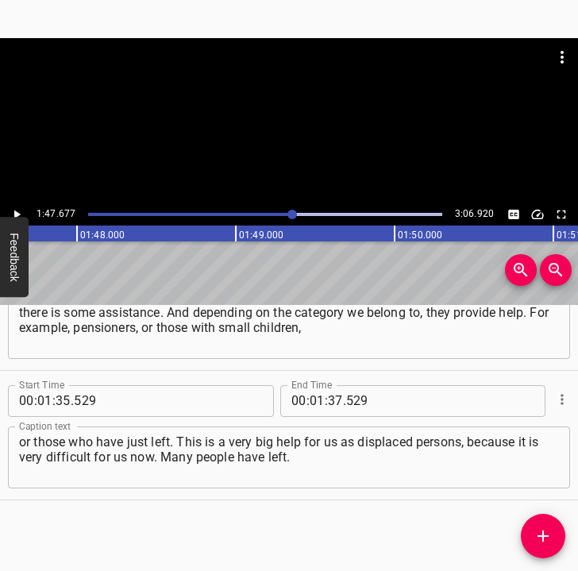
scroll to position [0, 17095]
click at [329, 394] on input "number" at bounding box center [335, 401] width 15 height 32
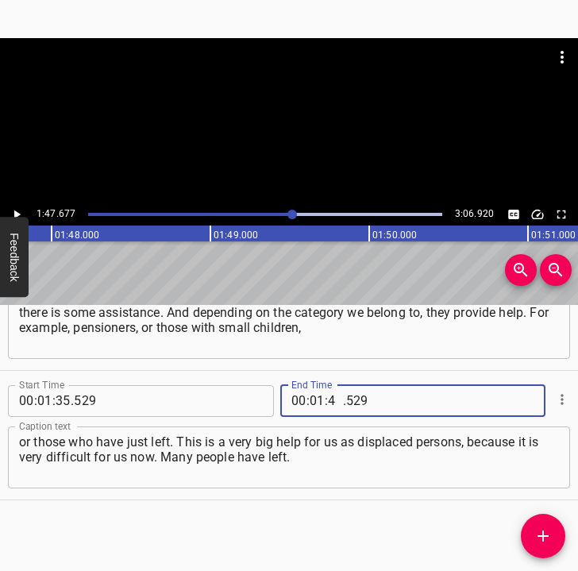
type input "47"
type input "677"
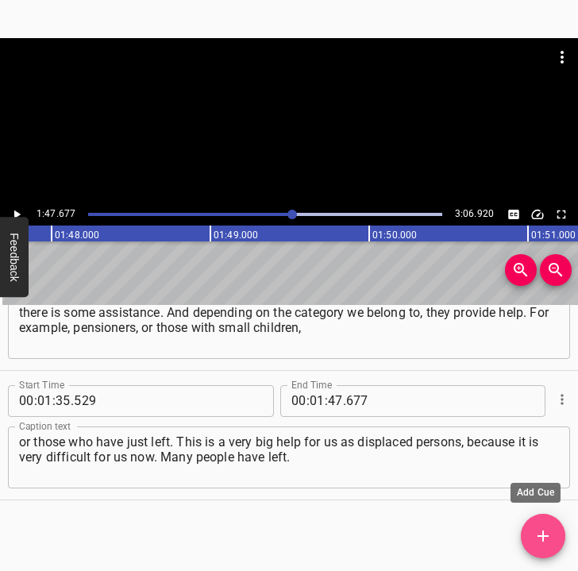
click at [548, 542] on icon "Add Cue" at bounding box center [542, 535] width 19 height 19
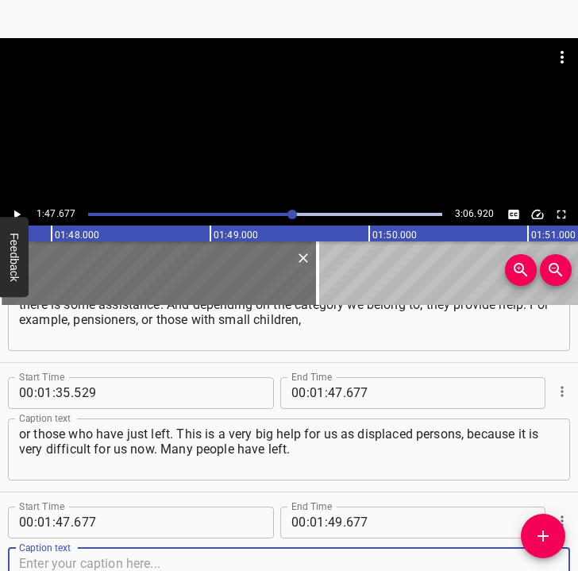
scroll to position [972, 0]
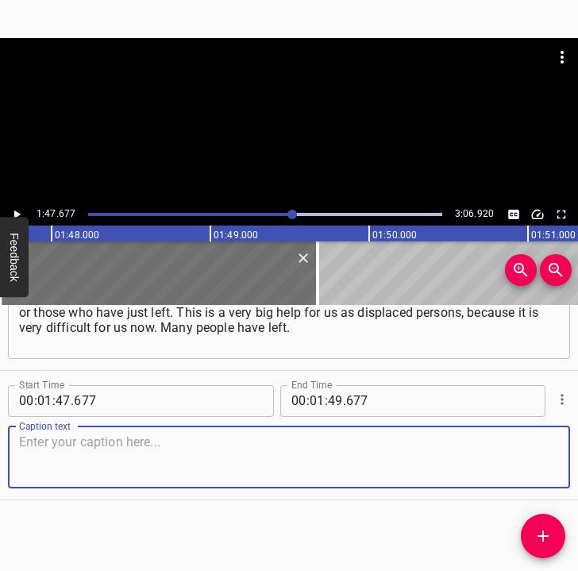
drag, startPoint x: 533, startPoint y: 465, endPoint x: 576, endPoint y: 447, distance: 47.3
click at [576, 447] on div "Start Time 00 : 00 : 05 . 371 Start Time End Time 00 : 00 : 18 . 285 End Time C…" at bounding box center [289, 438] width 578 height 267
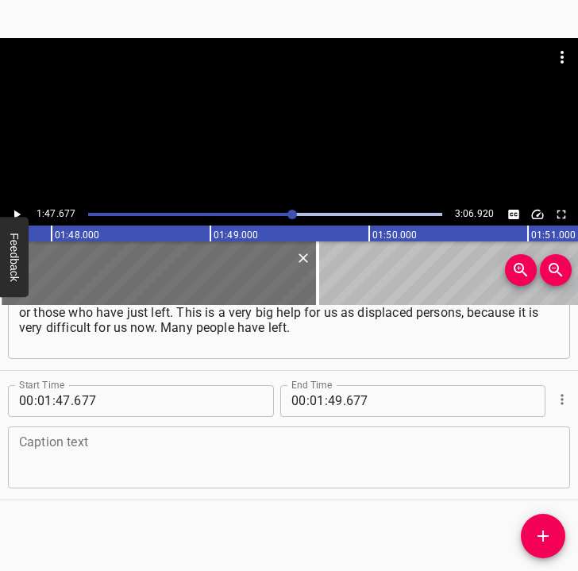
click at [94, 456] on textarea at bounding box center [289, 456] width 540 height 45
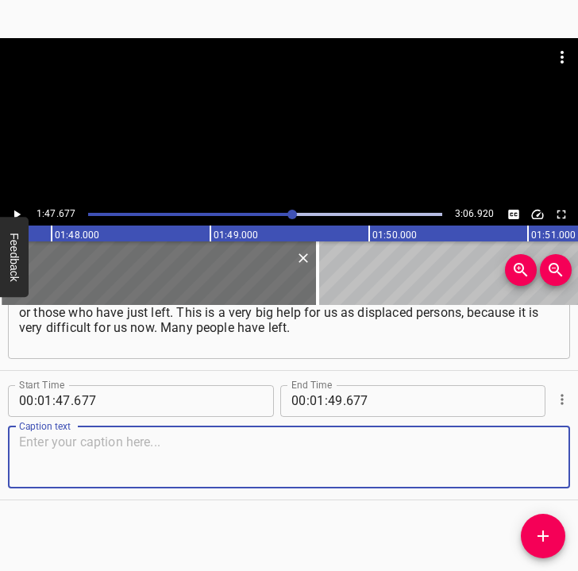
paste textarea "That is why it is hard to find work, and kindergartens too. For example, in our…"
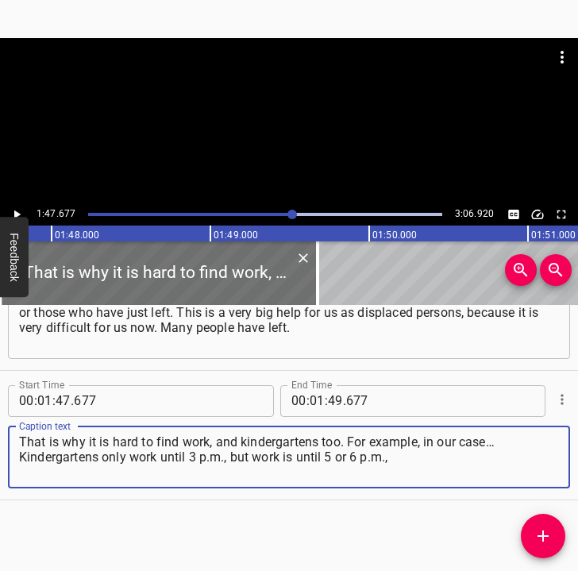
type textarea "That is why it is hard to find work, and kindergartens too. For example, in our…"
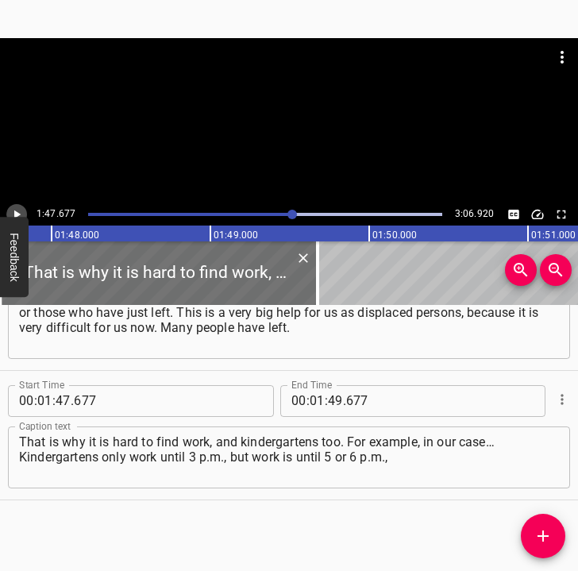
click at [13, 213] on icon "Play/Pause" at bounding box center [17, 214] width 14 height 14
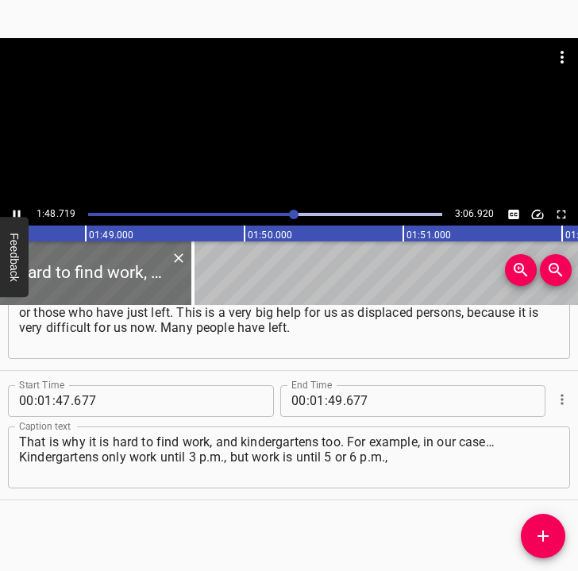
scroll to position [0, 17260]
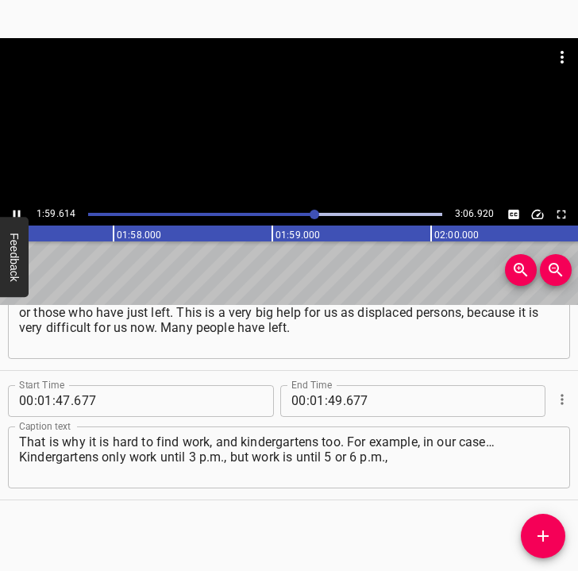
click at [16, 212] on icon "Play/Pause" at bounding box center [17, 214] width 14 height 14
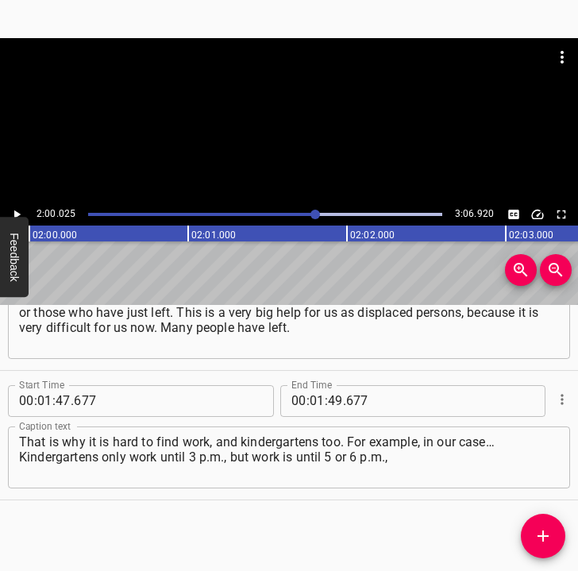
scroll to position [0, 19055]
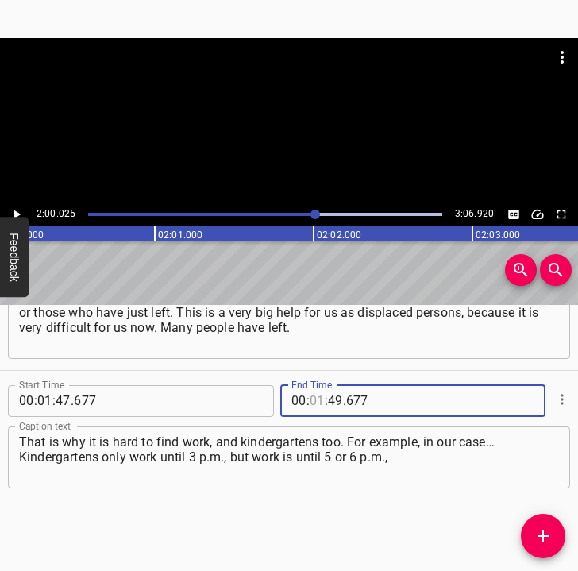
click at [315, 400] on input "number" at bounding box center [317, 401] width 15 height 32
type input "02"
type input "00"
type input "025"
click at [541, 538] on icon "Add Cue" at bounding box center [542, 535] width 19 height 19
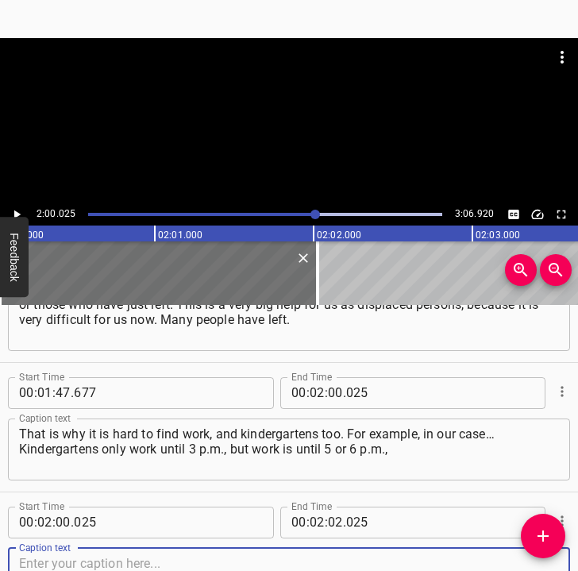
scroll to position [1102, 0]
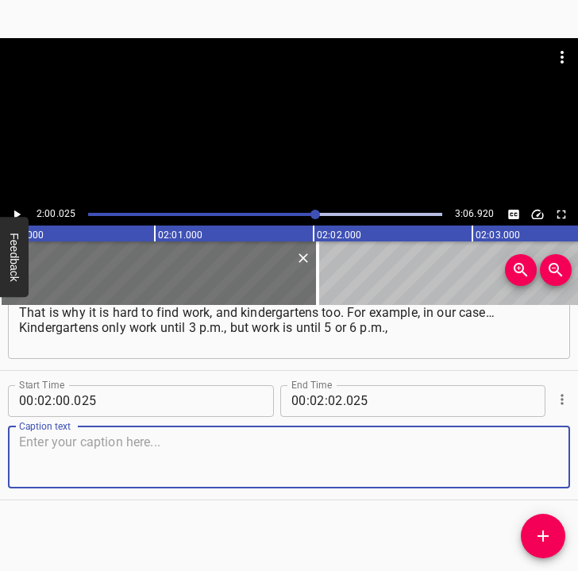
drag, startPoint x: 525, startPoint y: 466, endPoint x: 576, endPoint y: 461, distance: 51.0
click at [556, 463] on div "Start Time 00 : 02 : 00 . 025 Start Time End Time 00 : 02 : 02 . 025 End Time C…" at bounding box center [289, 435] width 578 height 129
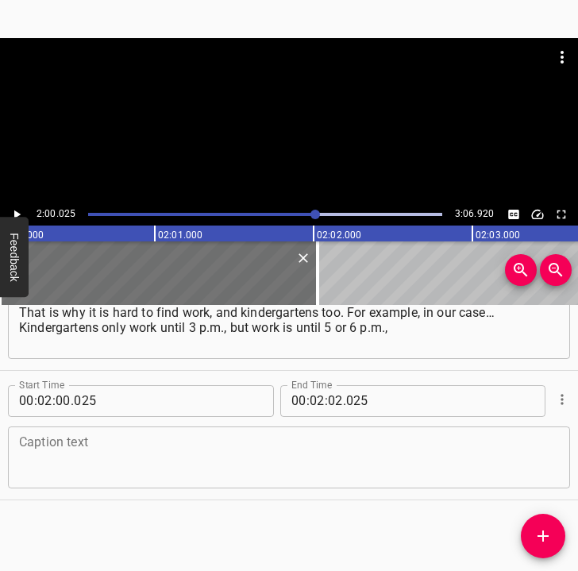
click at [54, 480] on div "Caption text" at bounding box center [289, 457] width 562 height 62
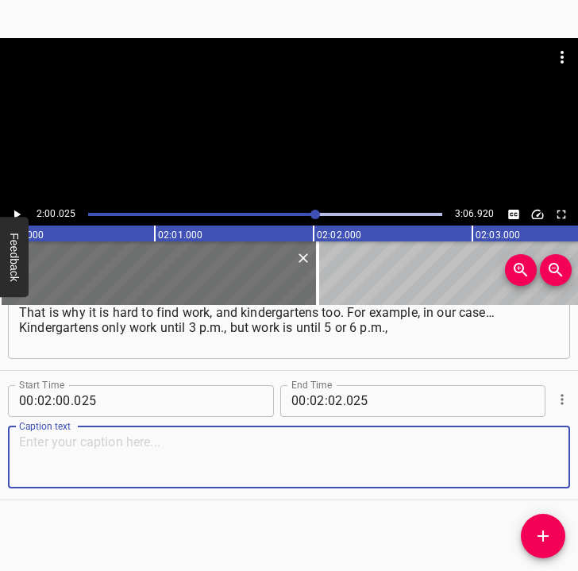
paste textarea "and we cannot leave the child there. Only my husband works, and I stay with the…"
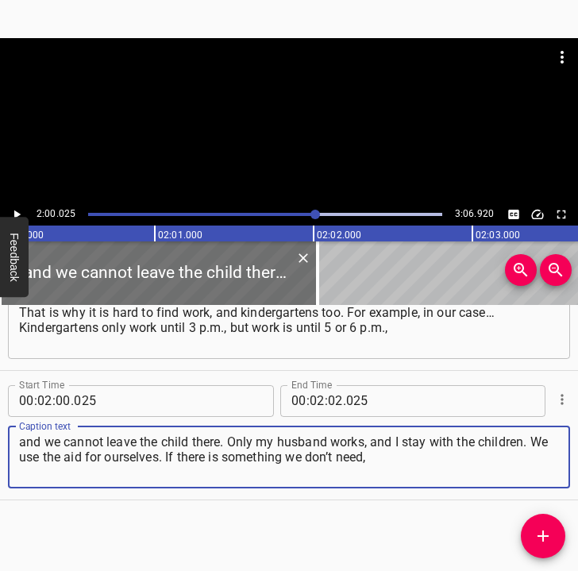
type textarea "and we cannot leave the child there. Only my husband works, and I stay with the…"
click at [20, 206] on button "Play/Pause" at bounding box center [16, 214] width 21 height 21
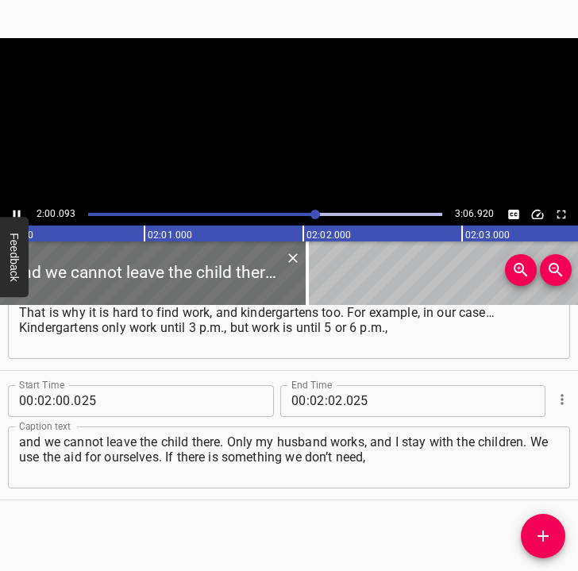
scroll to position [0, 19108]
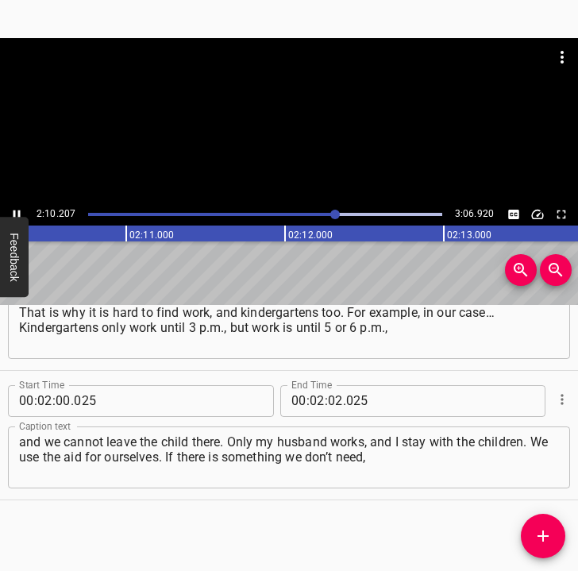
click at [13, 212] on icon "Play/Pause" at bounding box center [17, 214] width 14 height 14
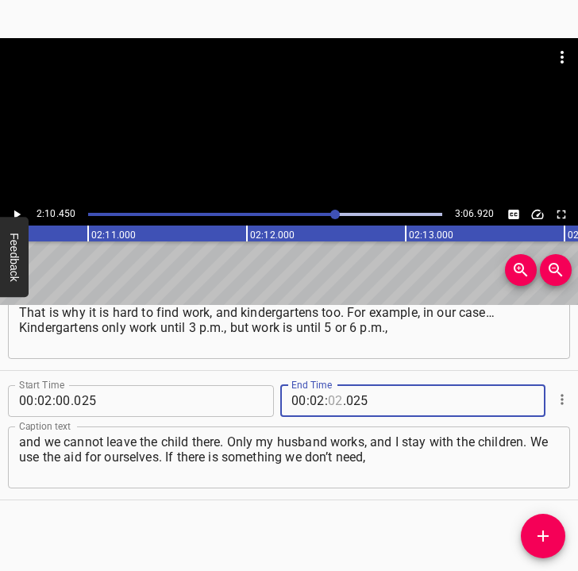
click at [328, 395] on input "number" at bounding box center [335, 401] width 15 height 32
type input "10"
type input "450"
click at [549, 536] on icon "Add Cue" at bounding box center [542, 535] width 11 height 11
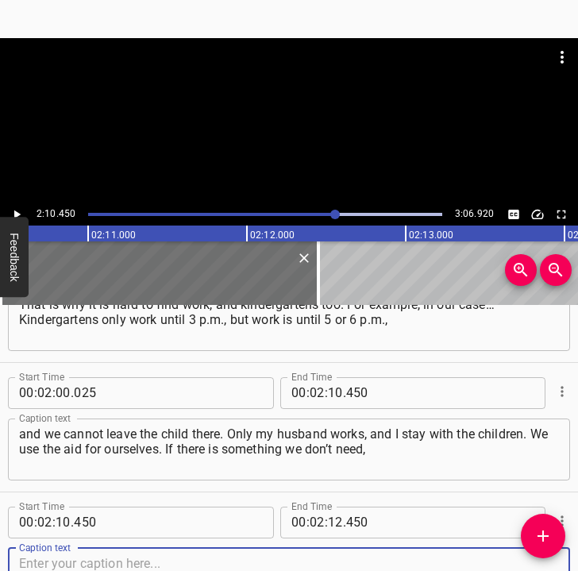
scroll to position [1231, 0]
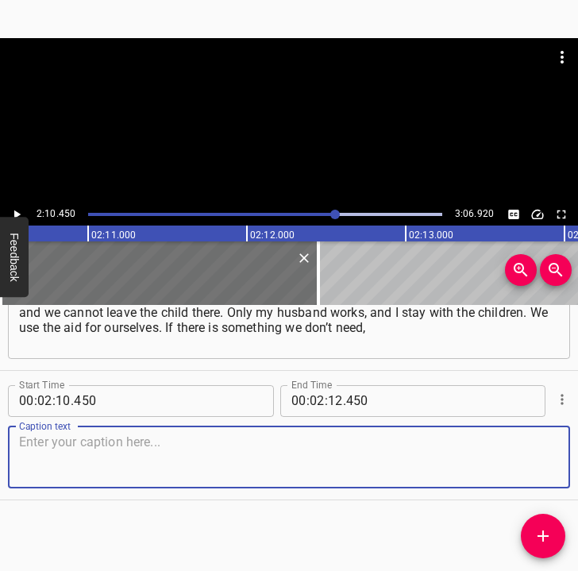
drag, startPoint x: 530, startPoint y: 456, endPoint x: 572, endPoint y: 453, distance: 41.4
click at [572, 453] on div "Start Time 00 : 00 : 05 . 371 Start Time End Time 00 : 00 : 18 . 285 End Time C…" at bounding box center [289, 438] width 578 height 267
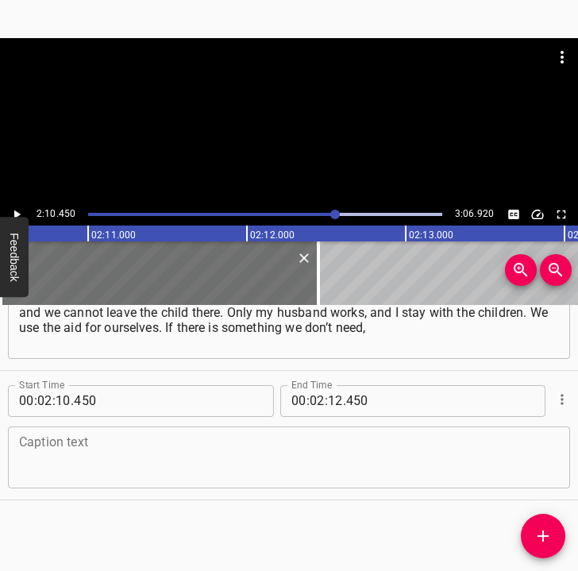
click at [48, 457] on textarea at bounding box center [289, 456] width 540 height 45
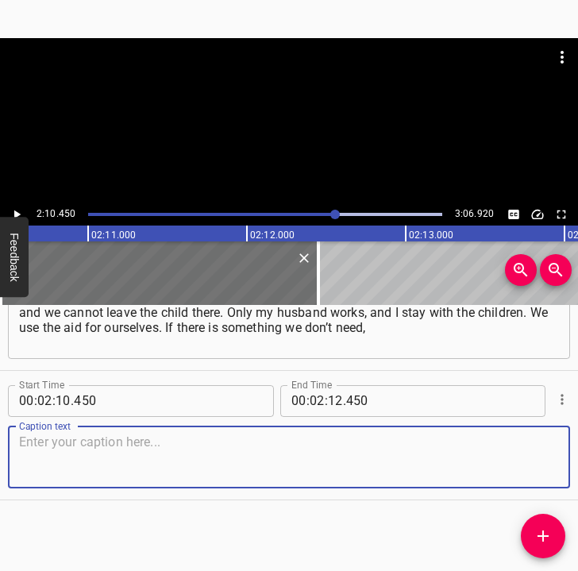
paste textarea "we give it to our parents. We help our neighbors too, because we live… Nearby t…"
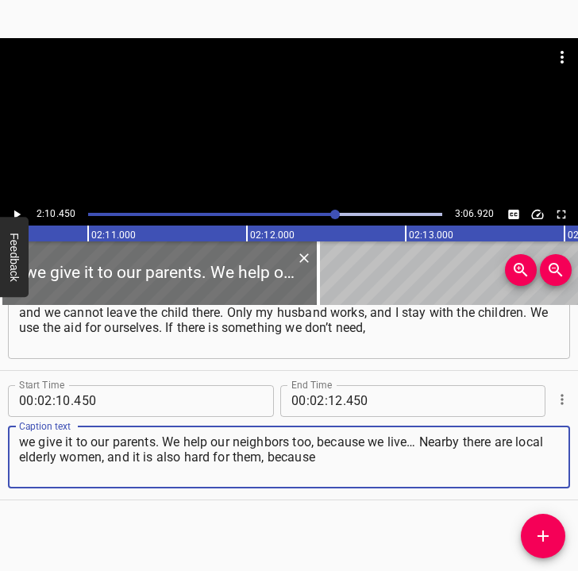
type textarea "we give it to our parents. We help our neighbors too, because we live… Nearby t…"
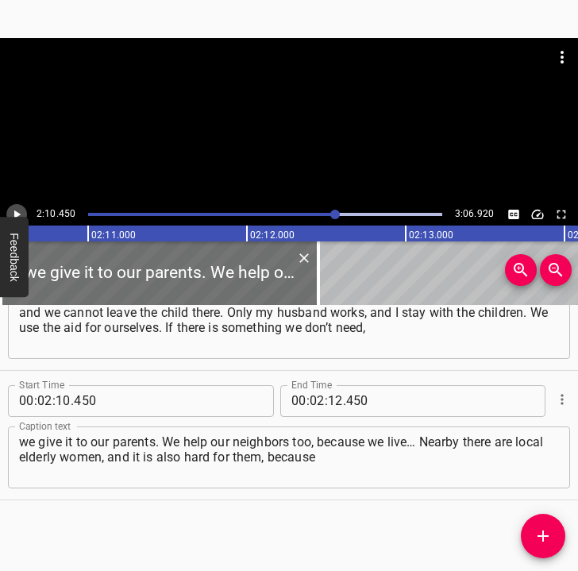
click at [21, 211] on icon "Play/Pause" at bounding box center [17, 214] width 14 height 14
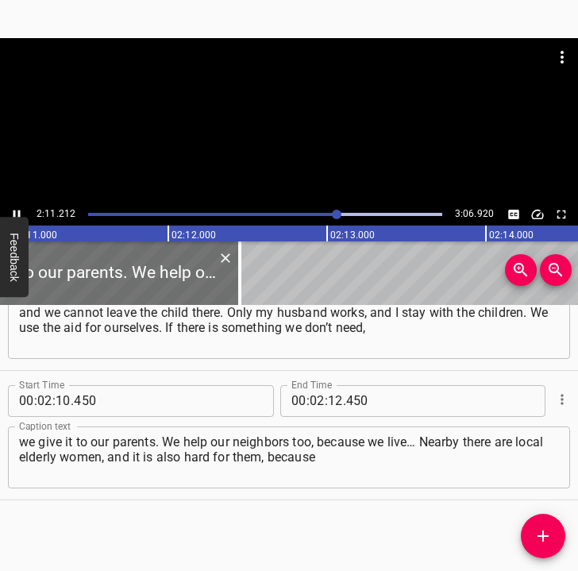
scroll to position [0, 20831]
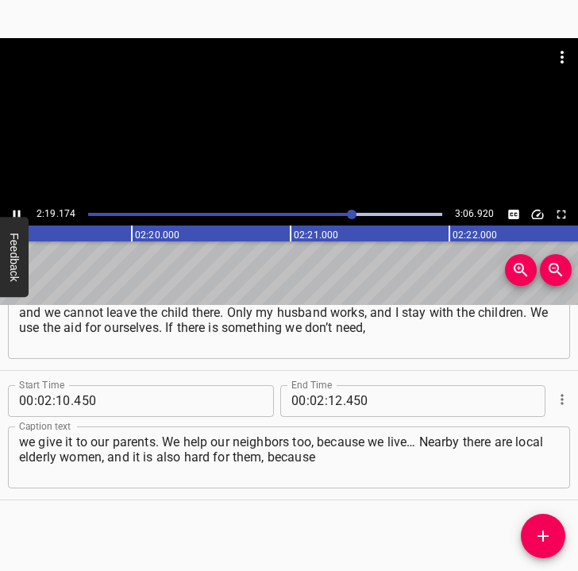
click at [16, 210] on icon "Play/Pause" at bounding box center [17, 214] width 14 height 14
click at [328, 394] on input "number" at bounding box center [335, 401] width 15 height 32
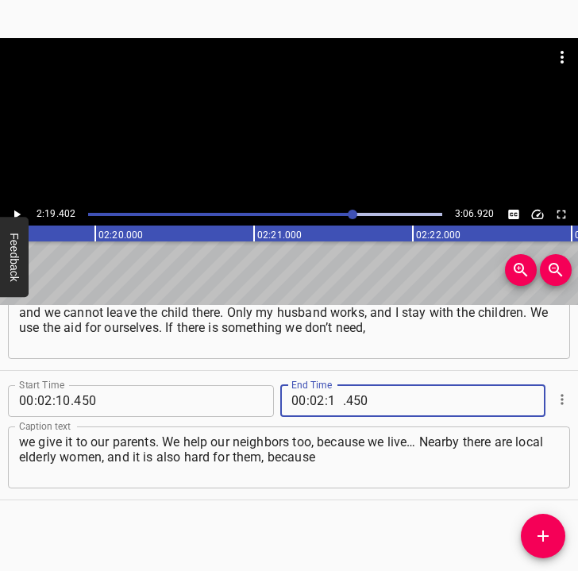
type input "19"
type input "402"
click at [543, 530] on icon "Add Cue" at bounding box center [542, 535] width 11 height 11
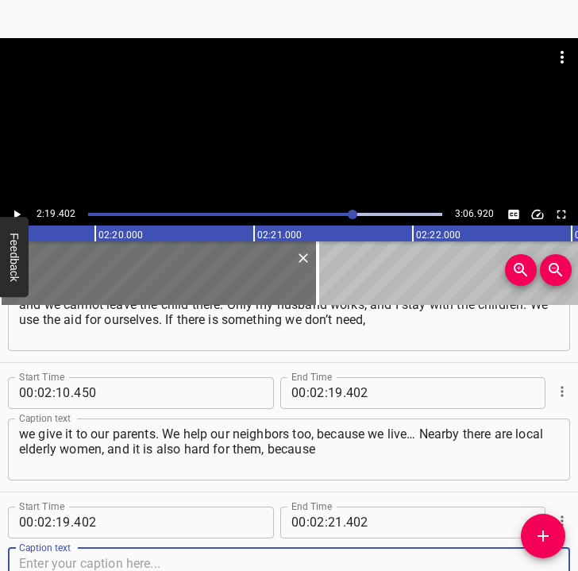
scroll to position [1361, 0]
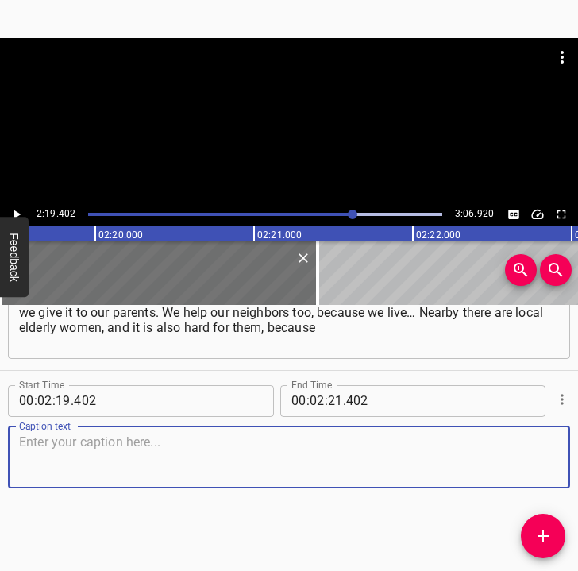
drag, startPoint x: 545, startPoint y: 468, endPoint x: 571, endPoint y: 457, distance: 28.5
click at [571, 457] on div "Start Time 00 : 00 : 05 . 371 Start Time End Time 00 : 00 : 18 . 285 End Time C…" at bounding box center [289, 438] width 578 height 267
click at [64, 464] on textarea at bounding box center [289, 456] width 540 height 45
paste textarea "they live only on a pension. So we give them something, and use something ourse…"
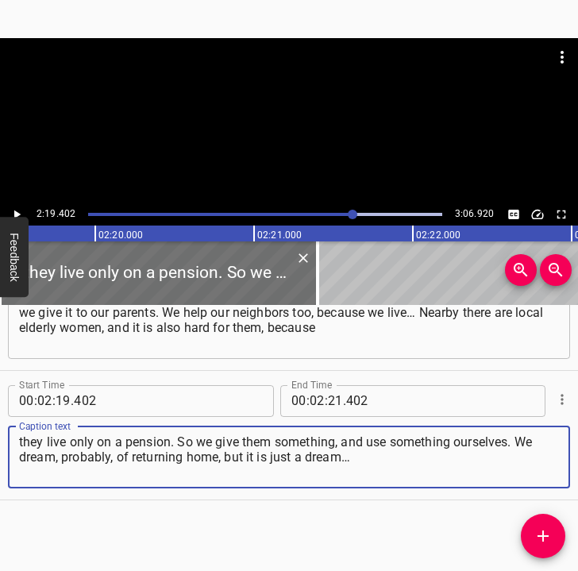
type textarea "they live only on a pension. So we give them something, and use something ourse…"
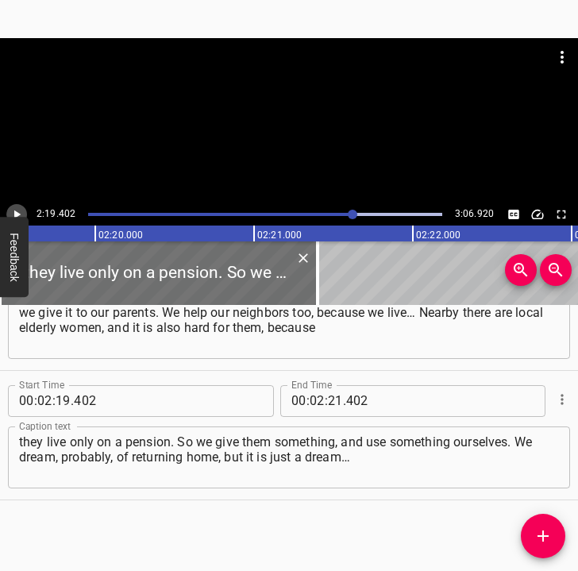
click at [18, 209] on icon "Play/Pause" at bounding box center [17, 214] width 14 height 14
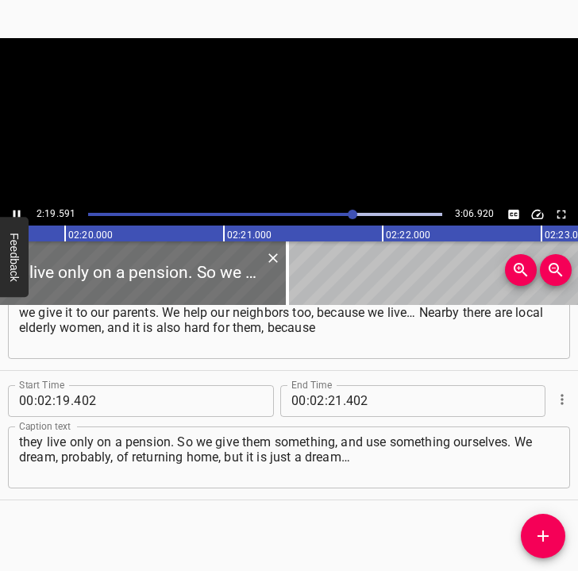
scroll to position [0, 22204]
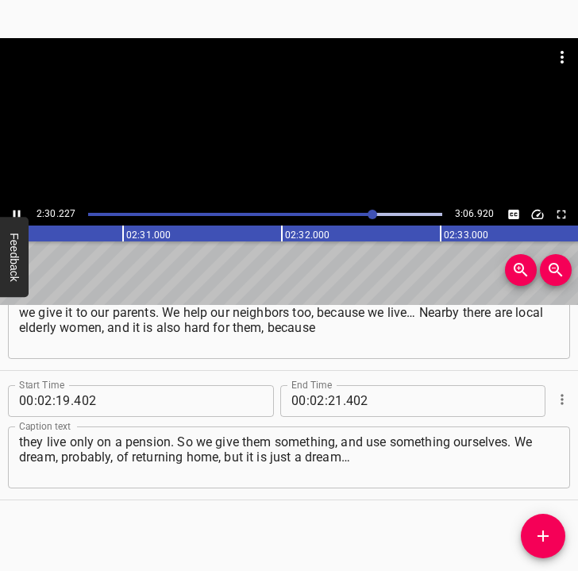
click at [16, 210] on icon "Play/Pause" at bounding box center [17, 214] width 14 height 14
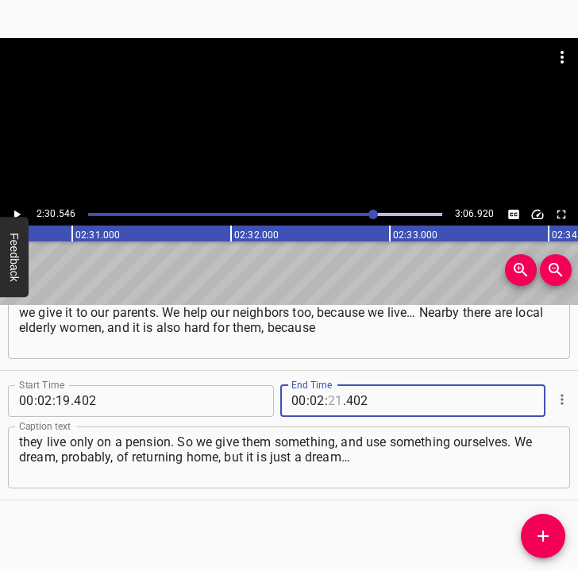
click at [328, 391] on input "number" at bounding box center [335, 401] width 15 height 32
type input "30"
type input "546"
click at [541, 529] on icon "Add Cue" at bounding box center [542, 535] width 19 height 19
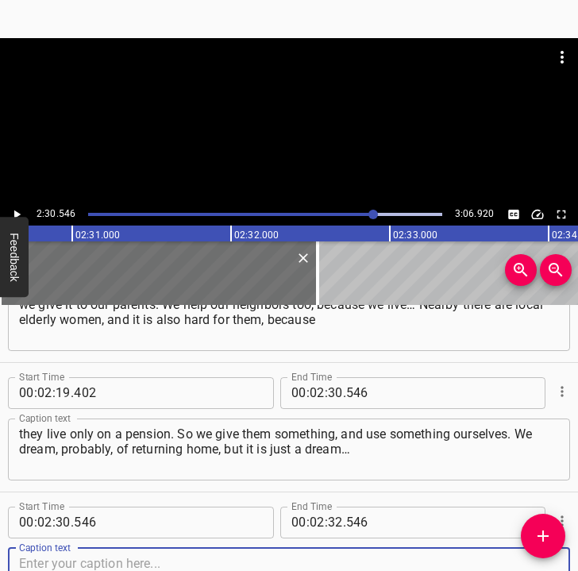
scroll to position [1490, 0]
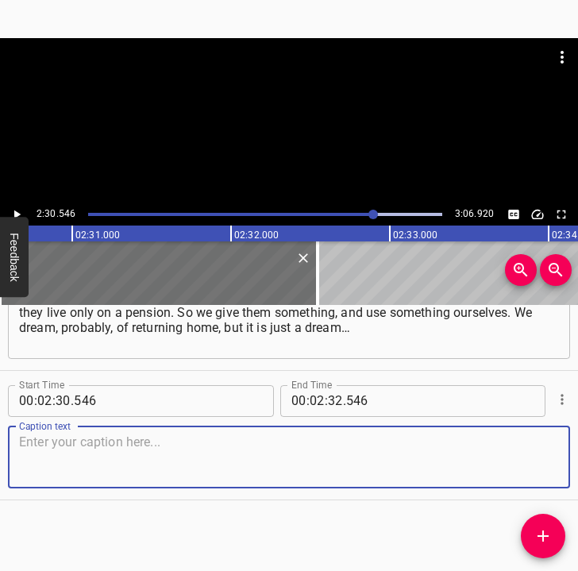
drag, startPoint x: 533, startPoint y: 453, endPoint x: 576, endPoint y: 452, distance: 42.9
click at [576, 452] on div "Start Time 00 : 00 : 05 . 371 Start Time End Time 00 : 00 : 18 . 285 End Time C…" at bounding box center [289, 438] width 578 height 267
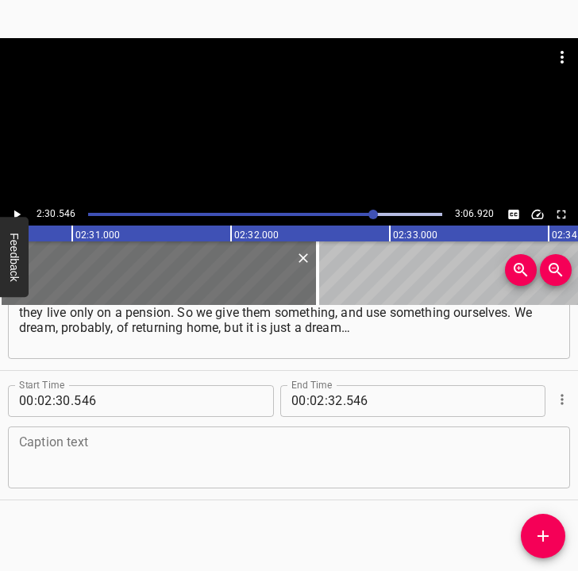
click at [75, 461] on textarea at bounding box center [289, 456] width 540 height 45
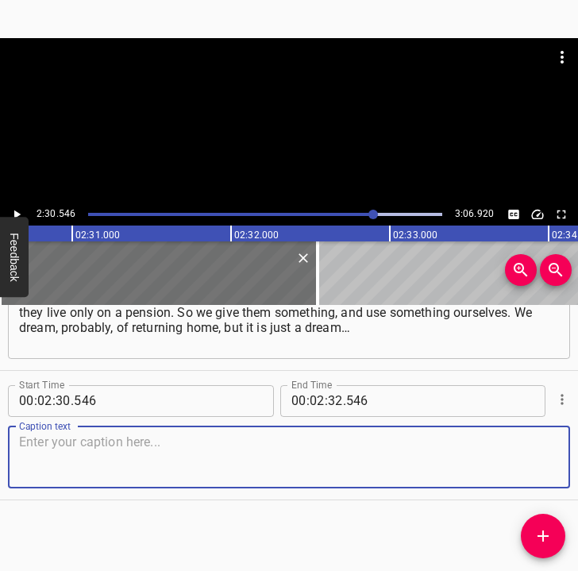
paste textarea "At least to receive help somewhere in a new place and have housing, because it …"
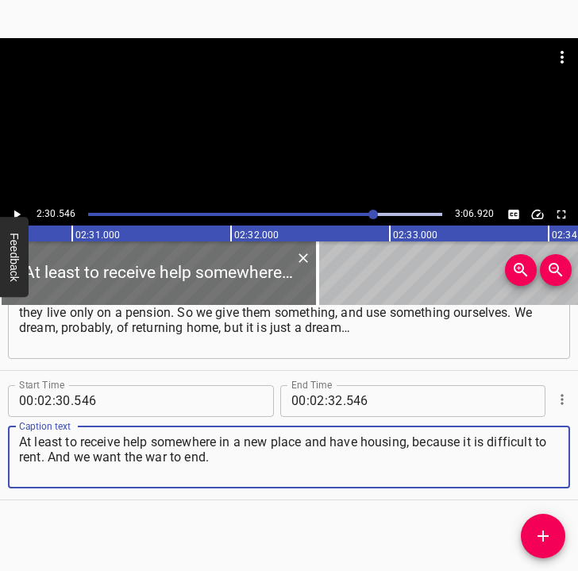
type textarea "At least to receive help somewhere in a new place and have housing, because it …"
click at [21, 205] on button "Play/Pause" at bounding box center [16, 214] width 21 height 21
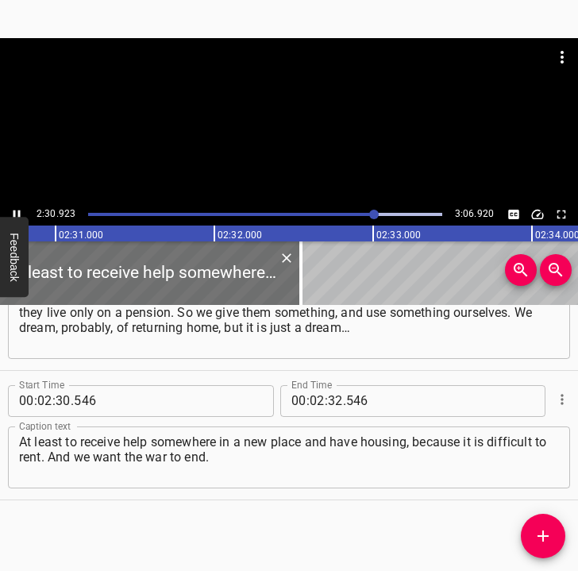
scroll to position [0, 23960]
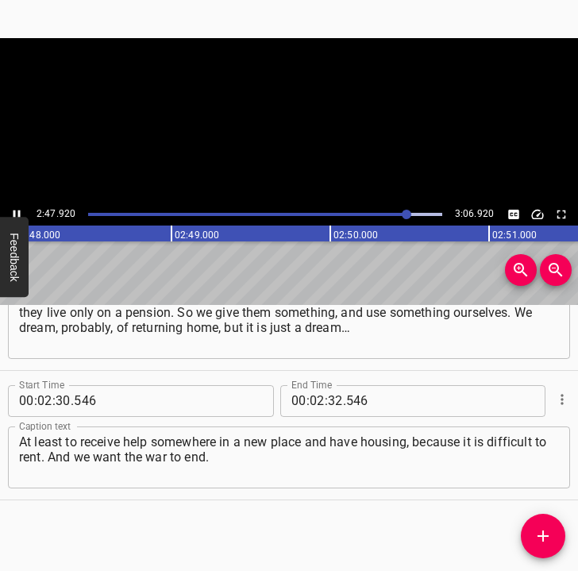
click at [13, 209] on icon "Play/Pause" at bounding box center [17, 214] width 14 height 14
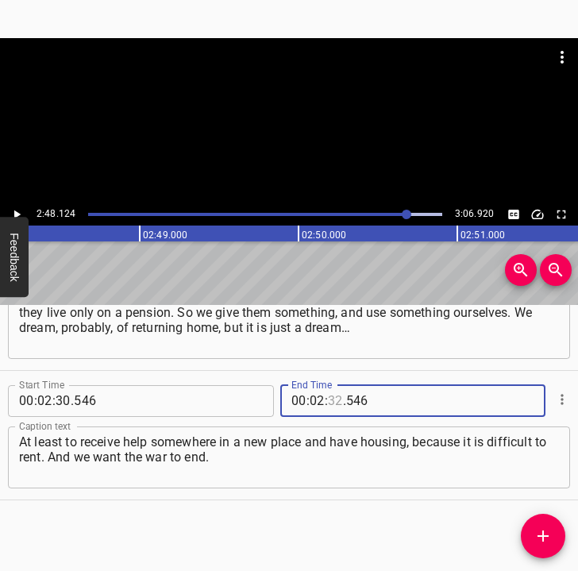
click at [329, 398] on input "number" at bounding box center [335, 401] width 15 height 32
type input "48"
type input "124"
click at [547, 529] on icon "Add Cue" at bounding box center [542, 535] width 19 height 19
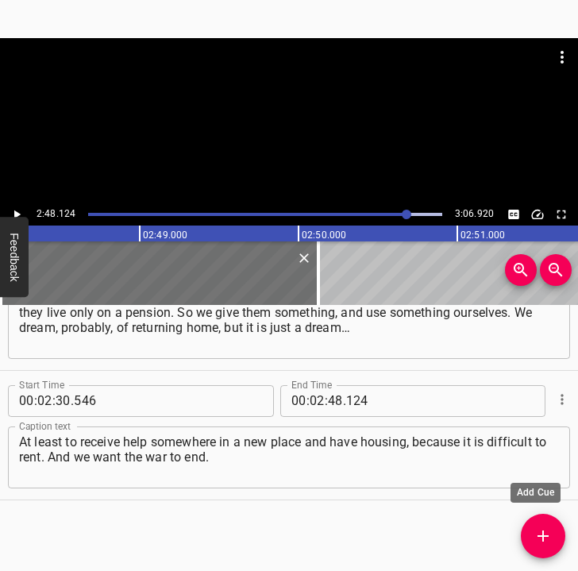
scroll to position [1498, 0]
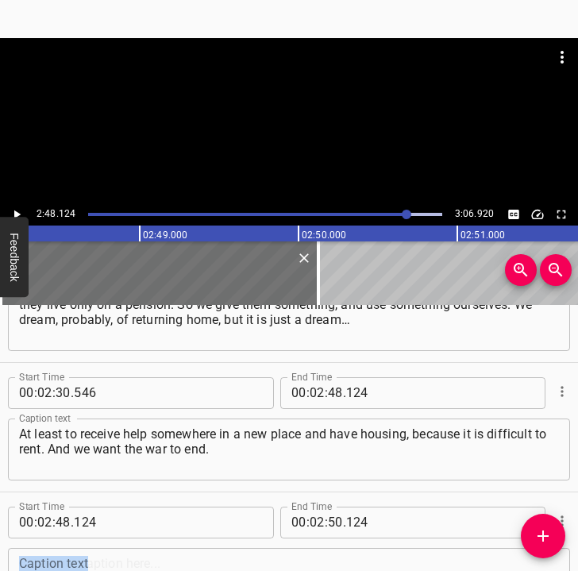
drag, startPoint x: 563, startPoint y: 524, endPoint x: 561, endPoint y: 560, distance: 36.5
click at [561, 555] on div "Start Time 00 : 02 : 48 . 124 Start Time End Time 00 : 02 : 50 . 124 End Time C…" at bounding box center [289, 556] width 578 height 129
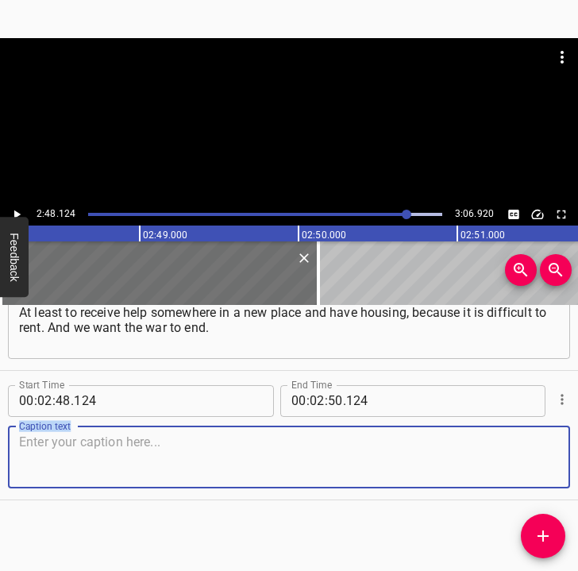
click at [540, 445] on textarea at bounding box center [289, 456] width 540 height 45
click at [106, 453] on textarea at bounding box center [289, 456] width 540 height 45
paste textarea "Because the child turned three [DATE], and she has not lived a single day under…"
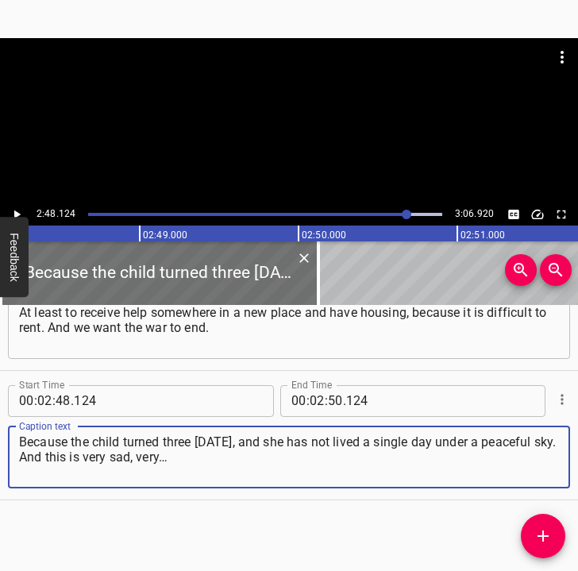
type textarea "Because the child turned three [DATE], and she has not lived a single day under…"
click at [329, 398] on input "number" at bounding box center [335, 401] width 15 height 32
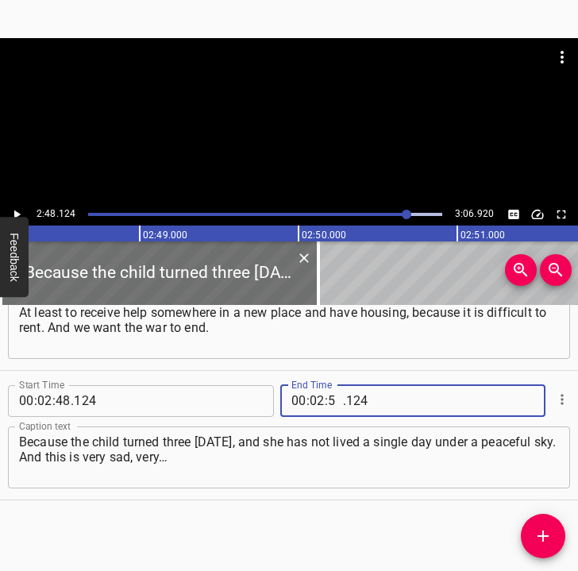
type input "56"
type input "920"
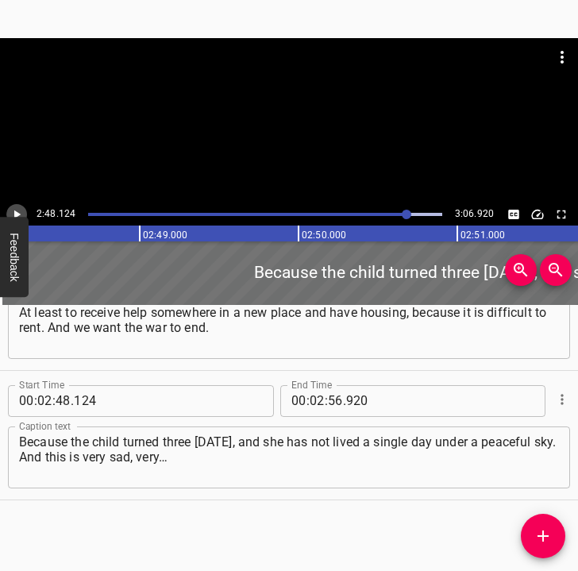
click at [19, 214] on icon "Play/Pause" at bounding box center [17, 214] width 6 height 9
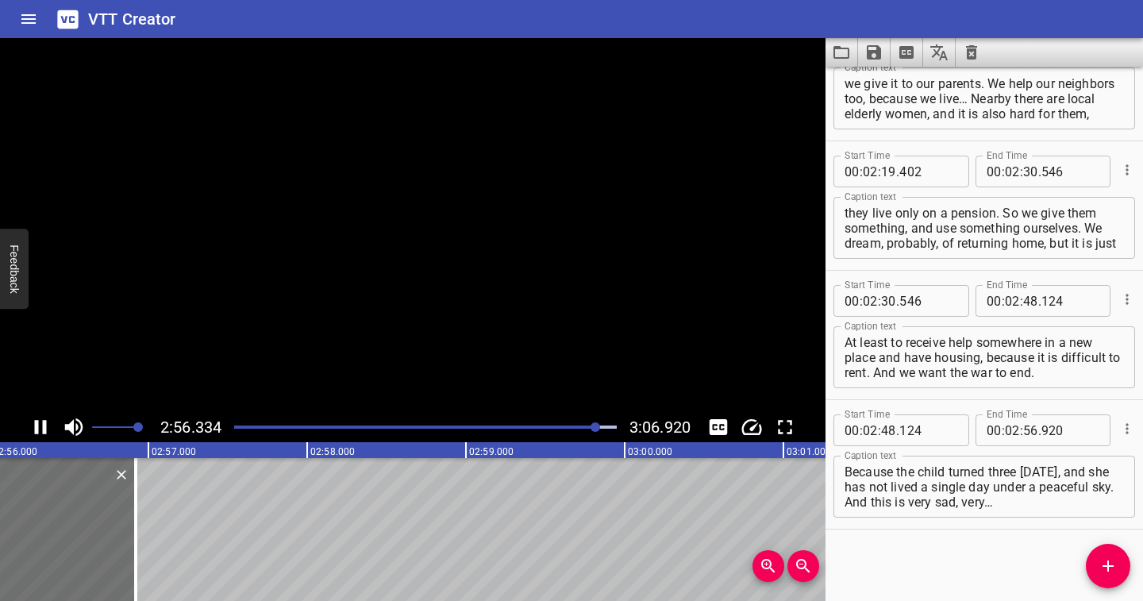
scroll to position [1352, 0]
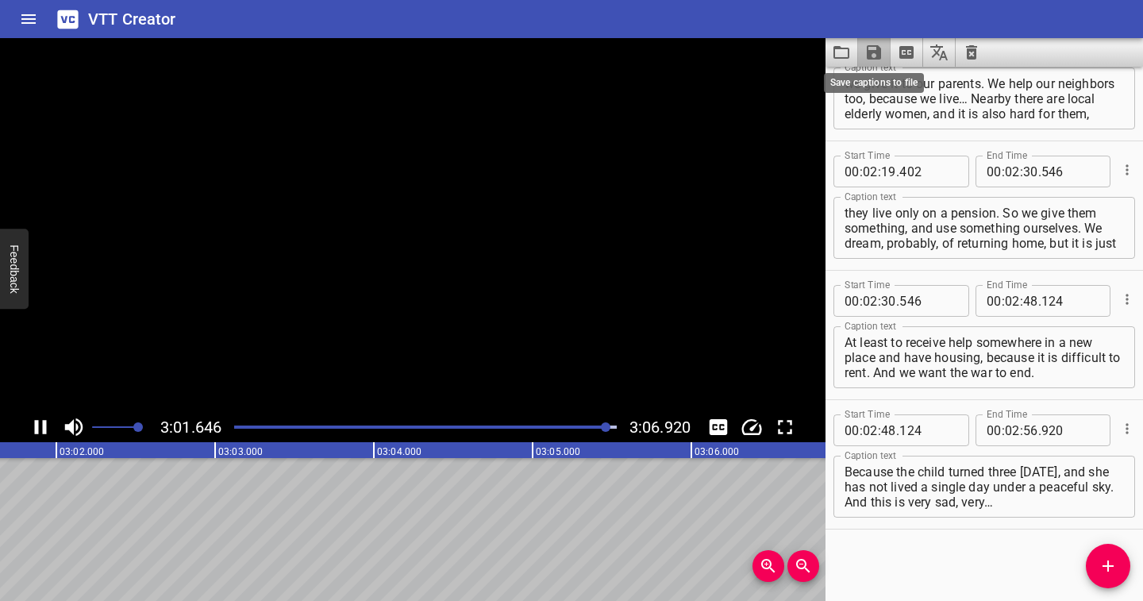
click at [877, 52] on icon "Save captions to file" at bounding box center [874, 52] width 14 height 14
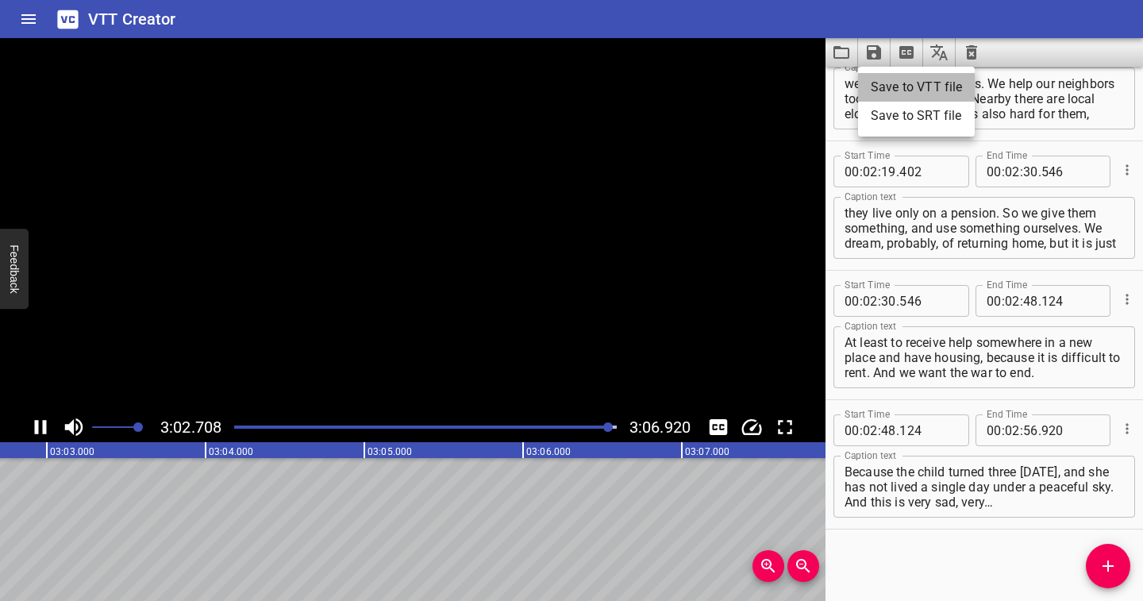
click at [879, 83] on li "Save to VTT file" at bounding box center [916, 87] width 117 height 29
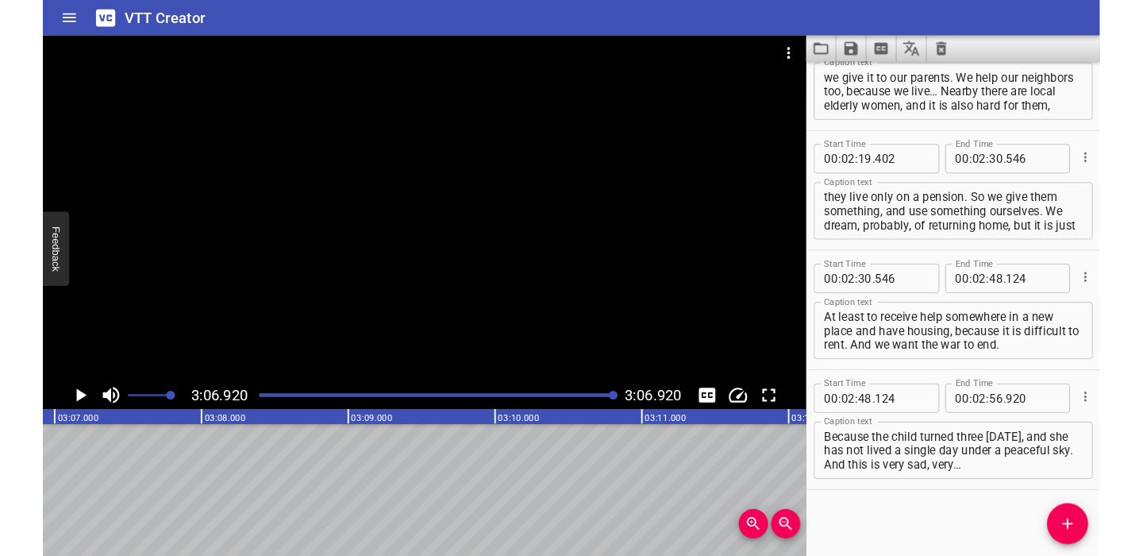
scroll to position [1397, 0]
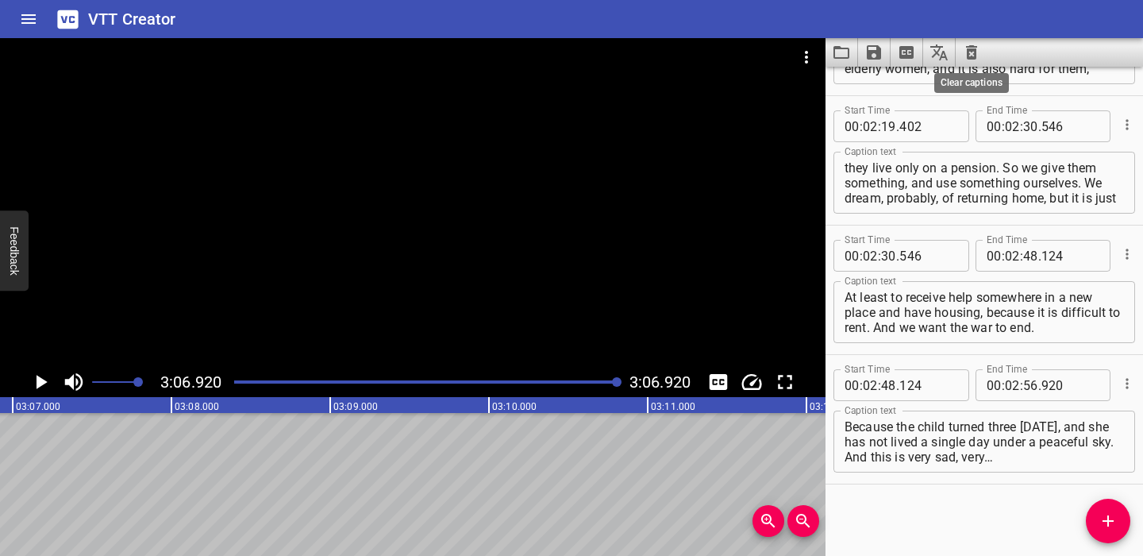
click at [964, 55] on icon "Clear captions" at bounding box center [971, 52] width 19 height 19
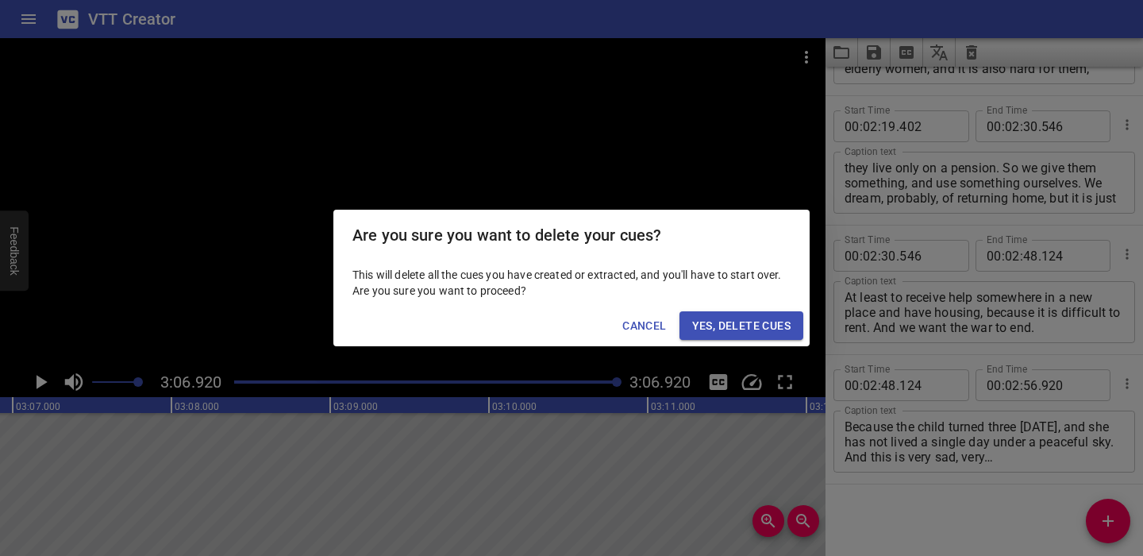
click at [779, 320] on span "Yes, Delete Cues" at bounding box center [741, 326] width 98 height 20
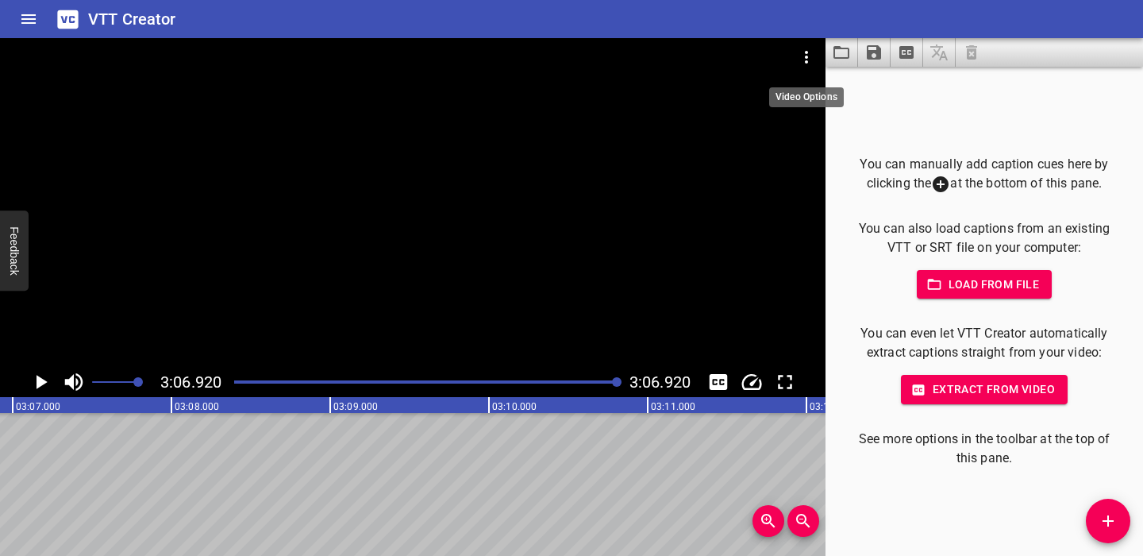
click at [798, 54] on icon "Video Options" at bounding box center [806, 57] width 19 height 19
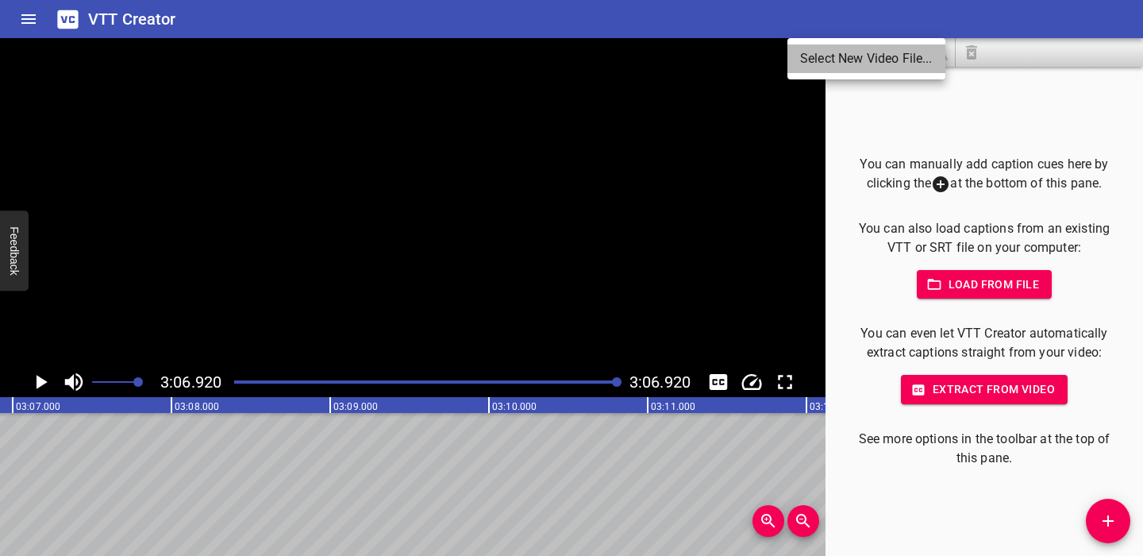
click at [798, 54] on li "Select New Video File..." at bounding box center [866, 58] width 158 height 29
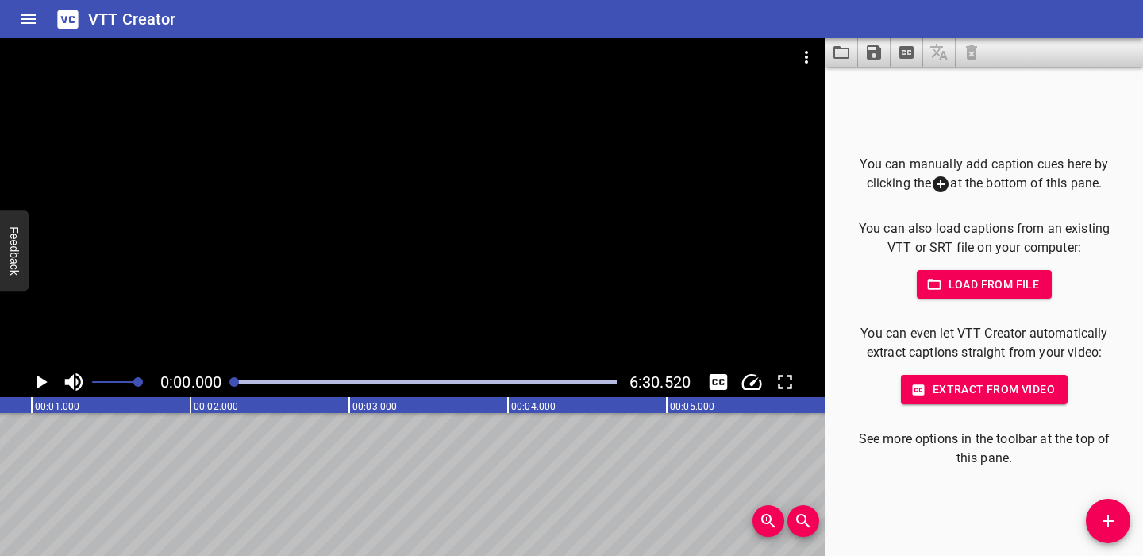
scroll to position [0, 0]
click at [44, 383] on icon "Play/Pause" at bounding box center [42, 382] width 11 height 14
click at [44, 383] on icon "Play/Pause" at bounding box center [41, 382] width 12 height 14
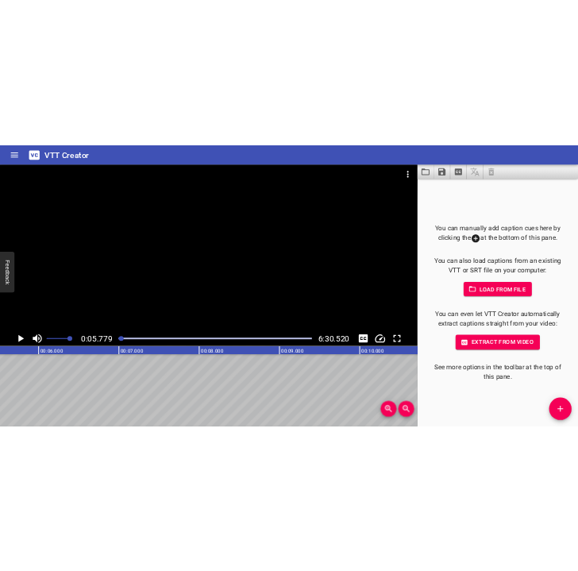
scroll to position [0, 917]
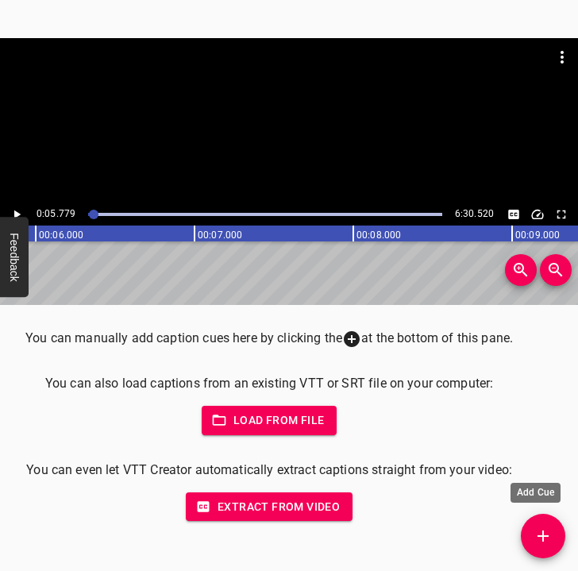
click at [561, 540] on span "Add Cue" at bounding box center [543, 535] width 44 height 19
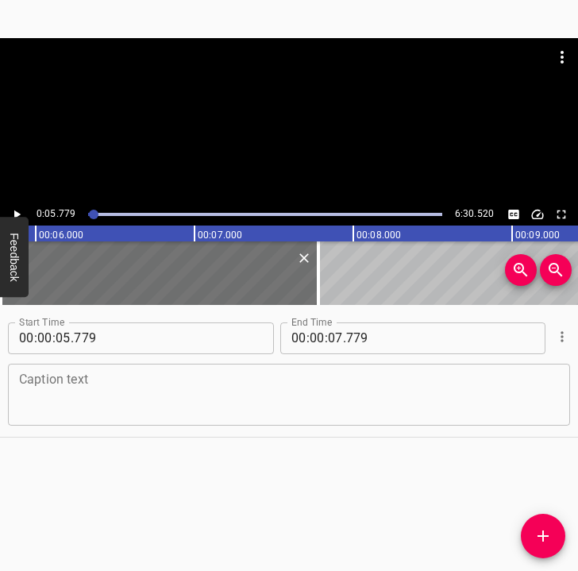
click at [152, 418] on div "Caption text" at bounding box center [289, 395] width 562 height 62
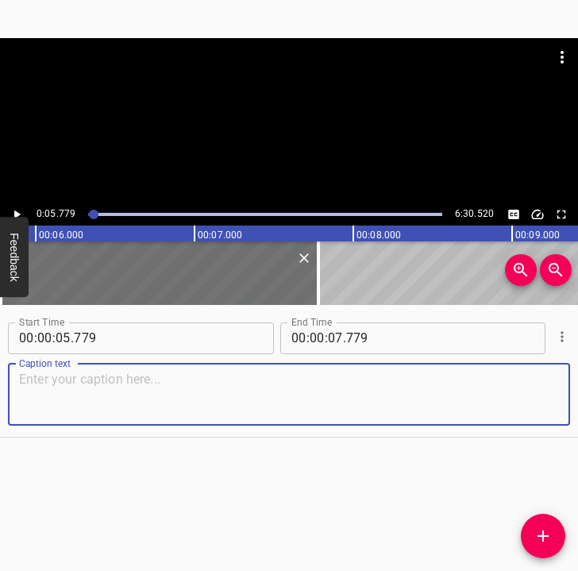
paste textarea "I did not believe that the war would begin. I thought that, after all, the side…"
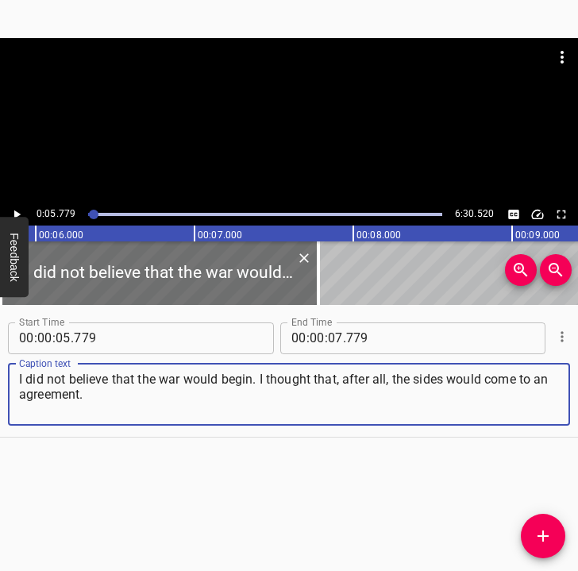
type textarea "I did not believe that the war would begin. I thought that, after all, the side…"
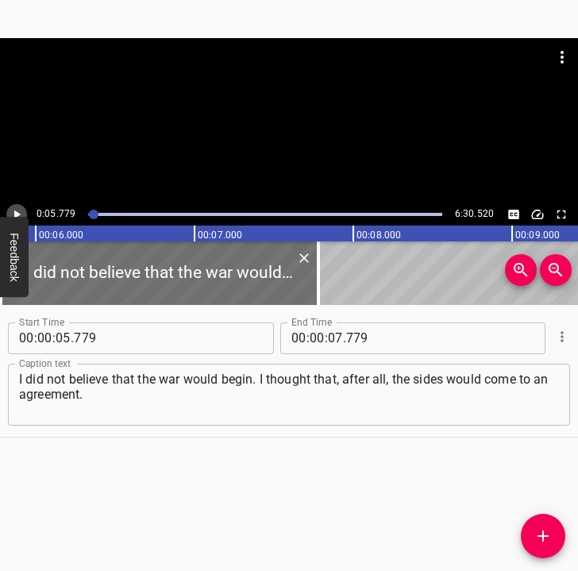
click at [20, 211] on icon "Play/Pause" at bounding box center [17, 214] width 14 height 14
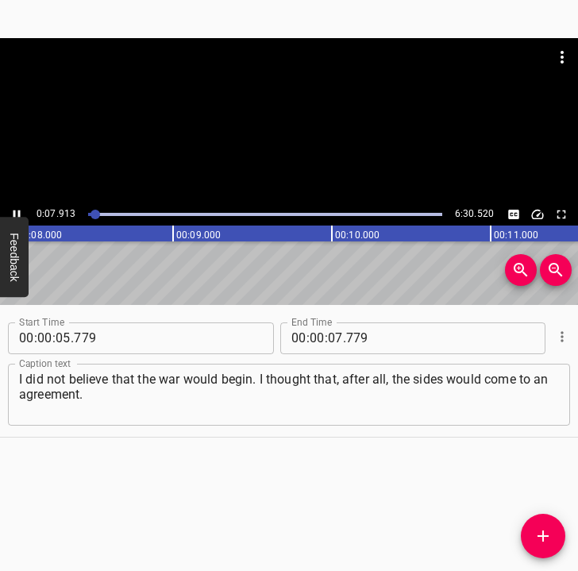
scroll to position [0, 1298]
click at [20, 211] on icon "Play/Pause" at bounding box center [16, 214] width 7 height 9
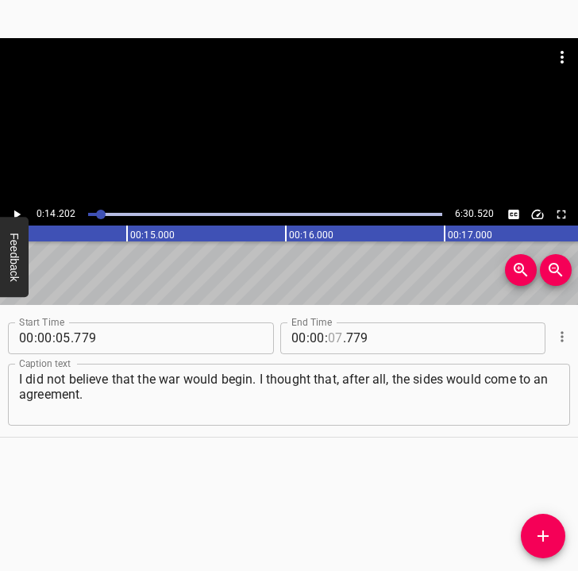
click at [329, 336] on input "number" at bounding box center [335, 338] width 15 height 32
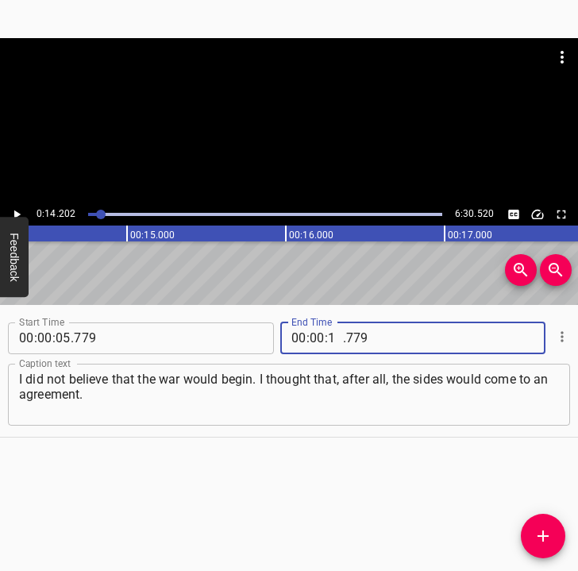
type input "14"
type input "202"
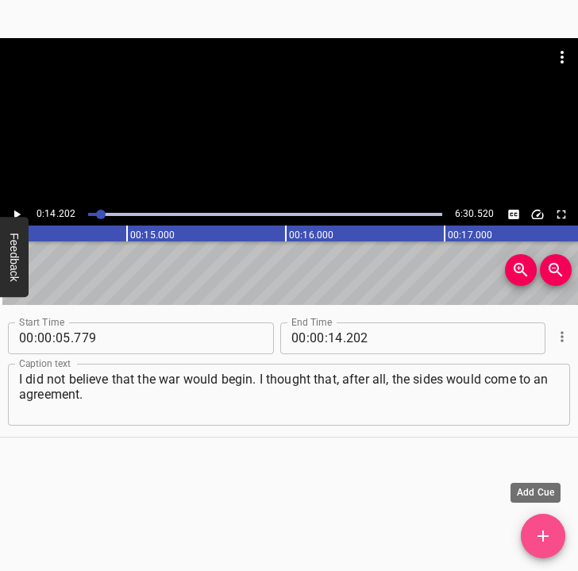
click at [543, 535] on icon "Add Cue" at bounding box center [542, 535] width 11 height 11
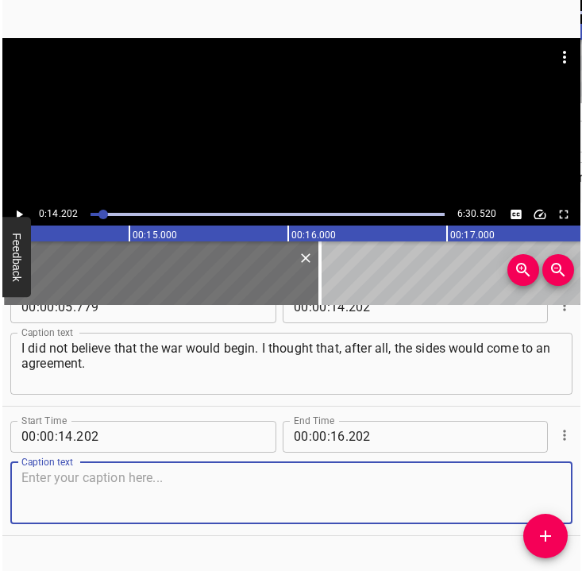
scroll to position [67, 0]
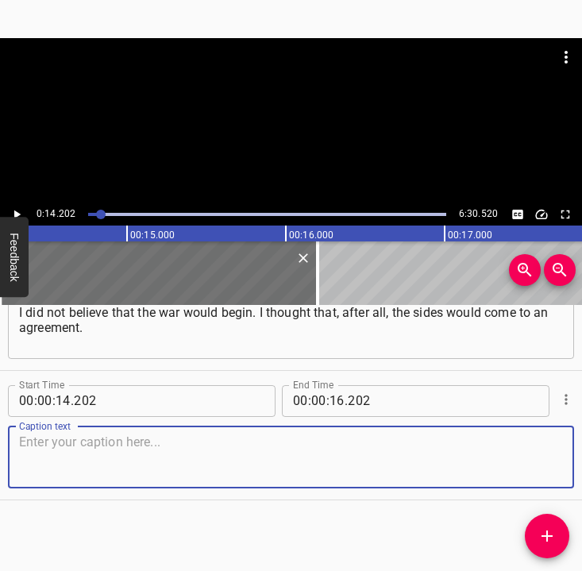
click at [44, 441] on textarea at bounding box center [291, 456] width 544 height 45
paste textarea "On that day, I was doing my usual things, as always. That morning, around 5 o’c…"
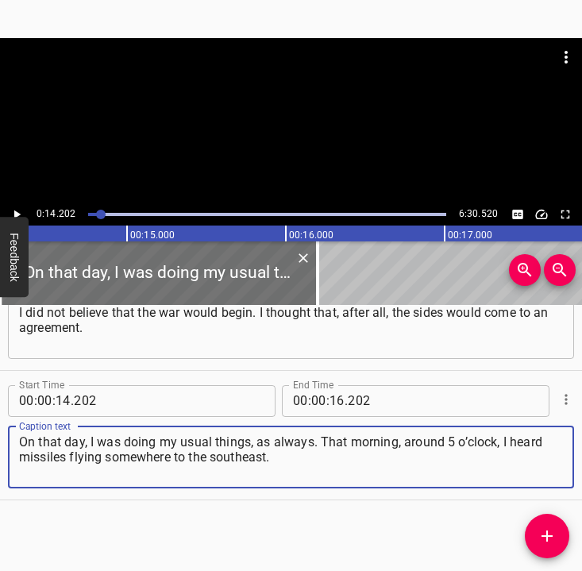
type textarea "On that day, I was doing my usual things, as always. That morning, around 5 o’c…"
click at [16, 212] on icon "Play/Pause" at bounding box center [17, 214] width 6 height 9
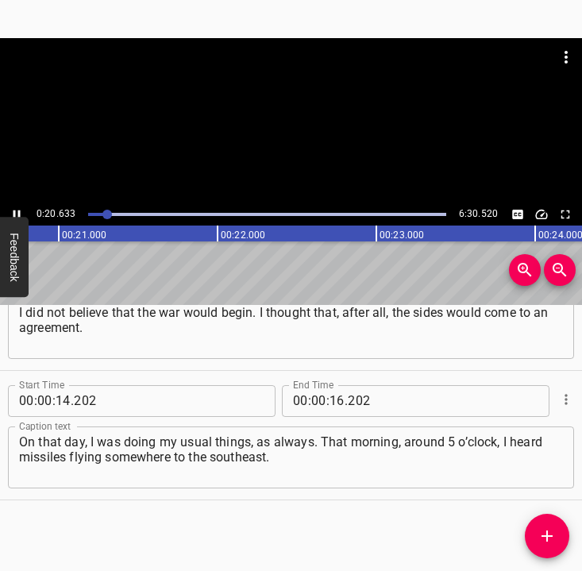
scroll to position [0, 3318]
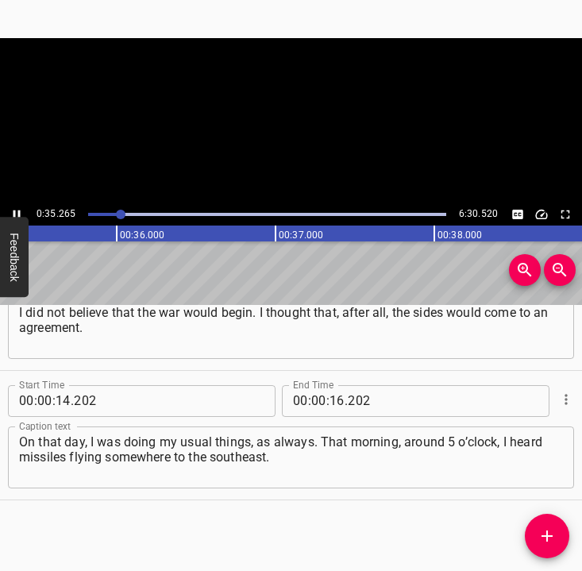
click at [20, 212] on icon "Play/Pause" at bounding box center [16, 214] width 7 height 9
click at [20, 212] on icon "Play/Pause" at bounding box center [17, 214] width 14 height 14
click at [20, 212] on icon "Play/Pause" at bounding box center [16, 214] width 7 height 9
click at [20, 212] on icon "Play/Pause" at bounding box center [17, 214] width 14 height 14
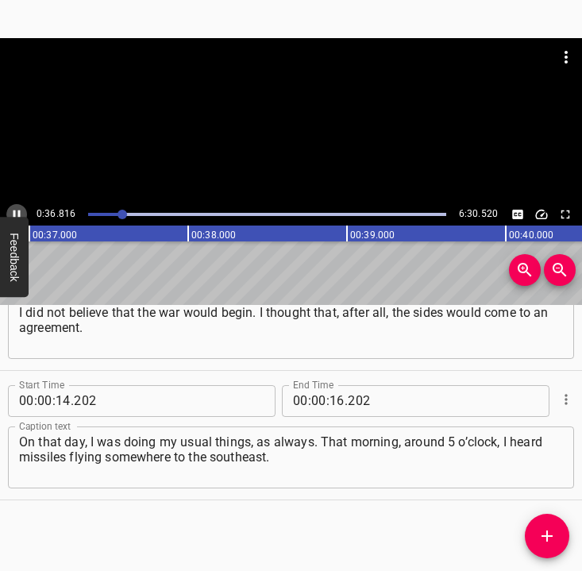
click at [20, 212] on icon "Play/Pause" at bounding box center [16, 214] width 7 height 9
click at [331, 391] on input "number" at bounding box center [336, 401] width 15 height 32
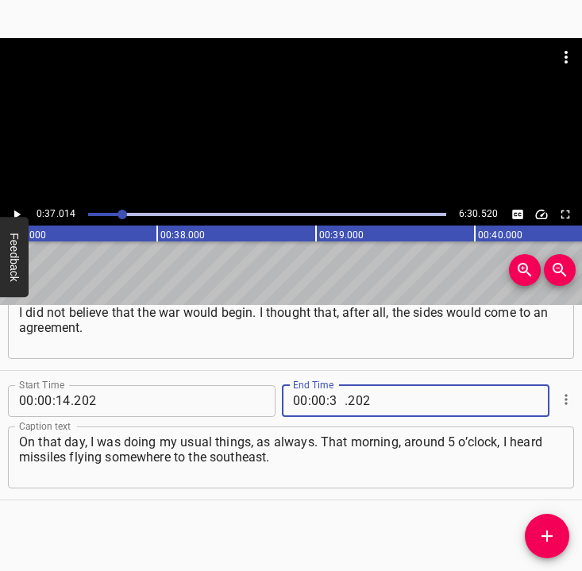
type input "37"
type input "014"
drag, startPoint x: 549, startPoint y: 534, endPoint x: 564, endPoint y: 506, distance: 32.0
click at [551, 530] on icon "Add Cue" at bounding box center [546, 535] width 19 height 19
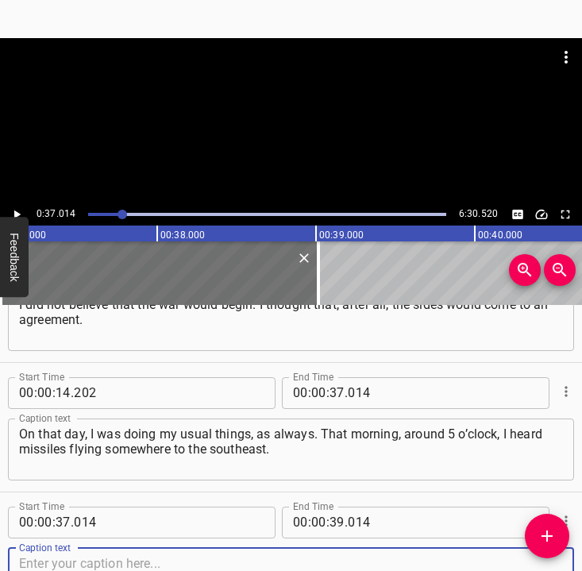
scroll to position [196, 0]
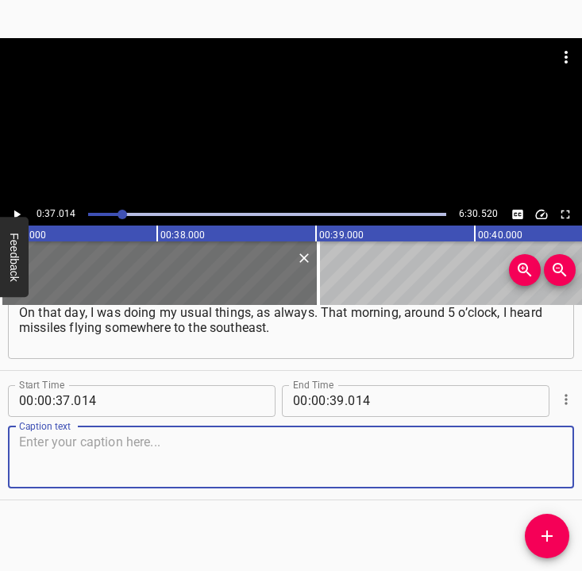
drag, startPoint x: 548, startPoint y: 452, endPoint x: 610, endPoint y: 433, distance: 64.6
click at [582, 433] on html "Caption Editor Batch Transcribe Login Sign Up Privacy Contact 0:37.014 6:30.520…" at bounding box center [291, 285] width 582 height 571
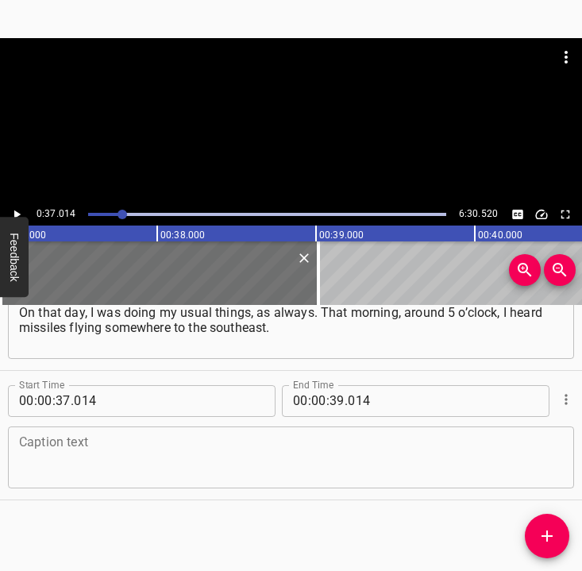
click at [86, 464] on textarea at bounding box center [291, 456] width 544 height 45
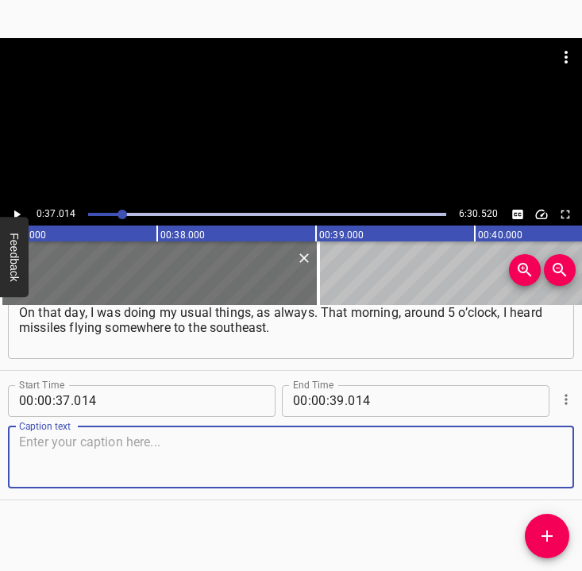
paste textarea "We still did not know what it was. And then I went online and read that the war…"
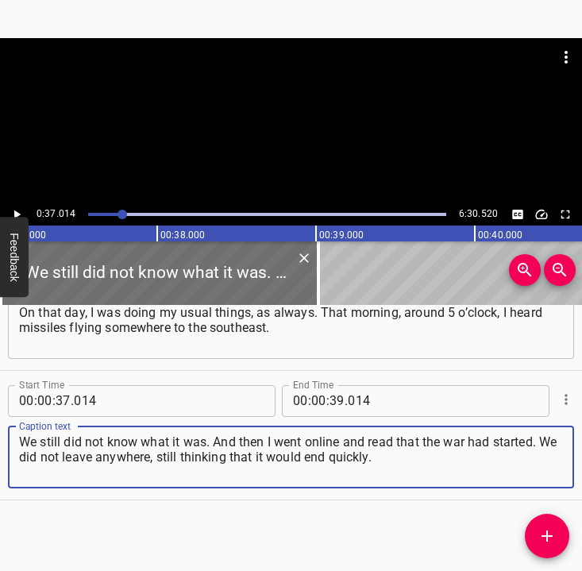
type textarea "We still did not know what it was. And then I went online and read that the war…"
click at [18, 213] on icon "Play/Pause" at bounding box center [17, 214] width 6 height 9
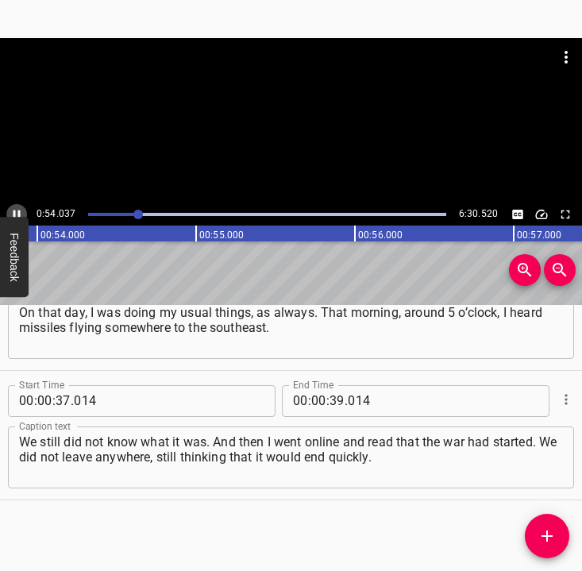
click at [16, 214] on icon "Play/Pause" at bounding box center [17, 214] width 14 height 14
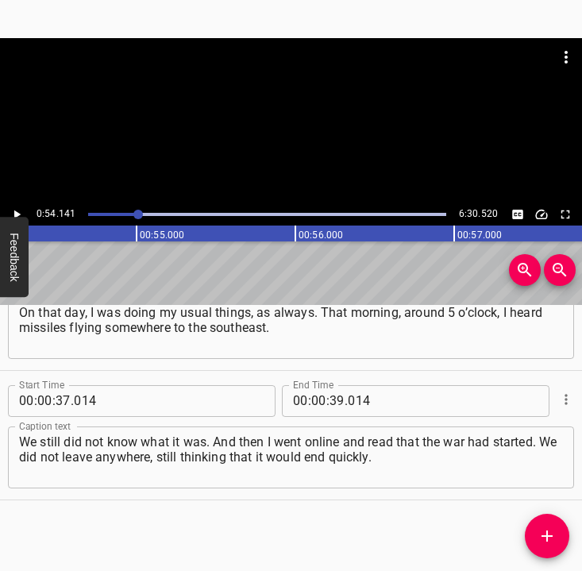
click at [16, 214] on icon "Play/Pause" at bounding box center [17, 214] width 6 height 9
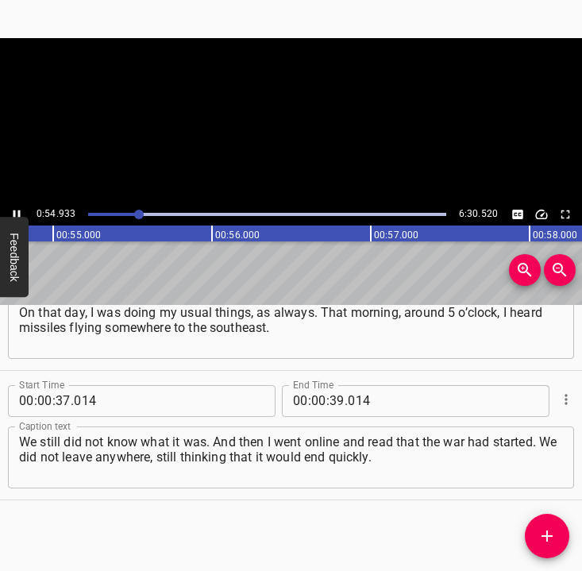
click at [16, 214] on icon "Play/Pause" at bounding box center [17, 214] width 14 height 14
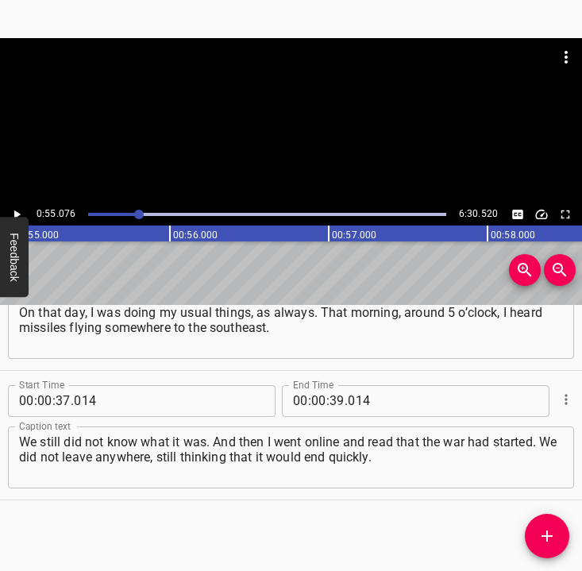
scroll to position [0, 8744]
click at [16, 214] on icon "Play/Pause" at bounding box center [17, 214] width 6 height 9
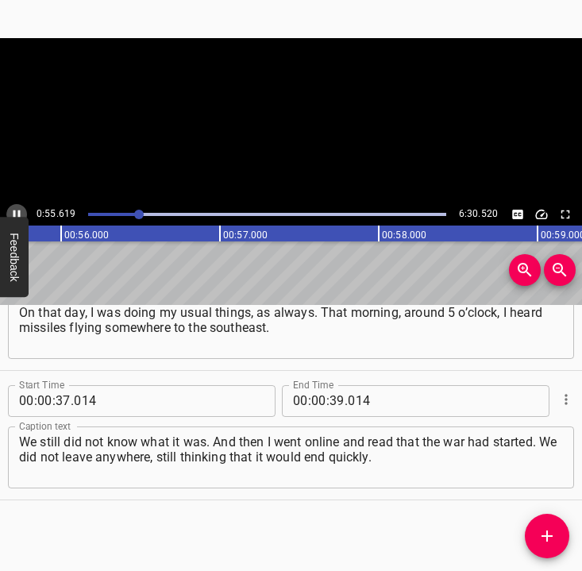
click at [16, 214] on icon "Play/Pause" at bounding box center [17, 214] width 14 height 14
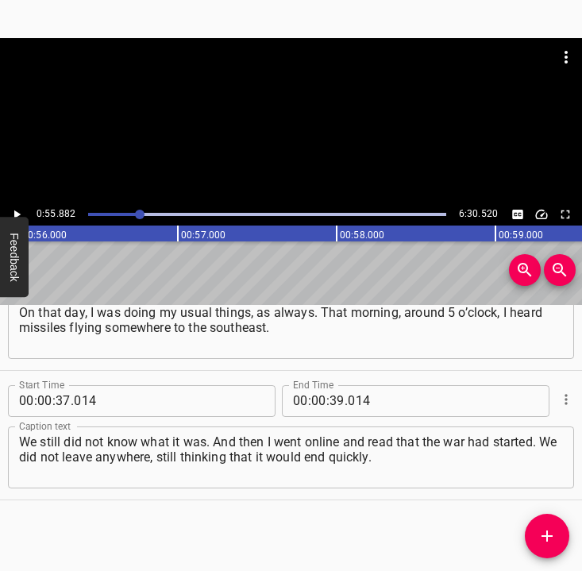
click at [16, 214] on icon "Play/Pause" at bounding box center [17, 214] width 6 height 9
click at [16, 214] on icon "Play/Pause" at bounding box center [17, 214] width 14 height 14
click at [16, 214] on icon "Play/Pause" at bounding box center [17, 214] width 6 height 9
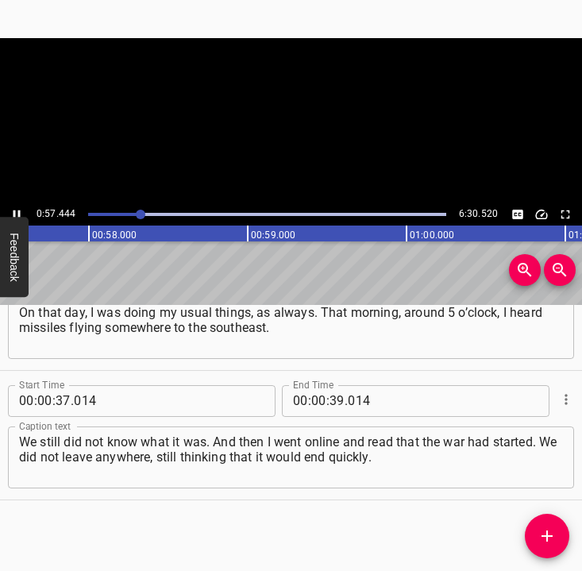
click at [16, 214] on icon "Play/Pause" at bounding box center [17, 214] width 14 height 14
click at [332, 396] on input "number" at bounding box center [336, 401] width 15 height 32
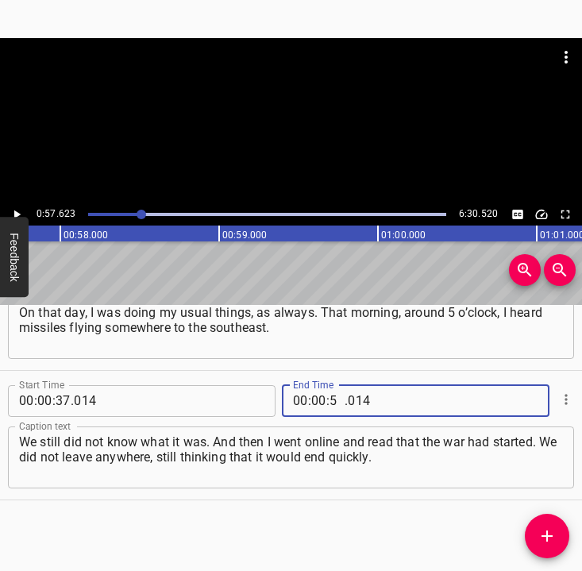
type input "57"
type input "623"
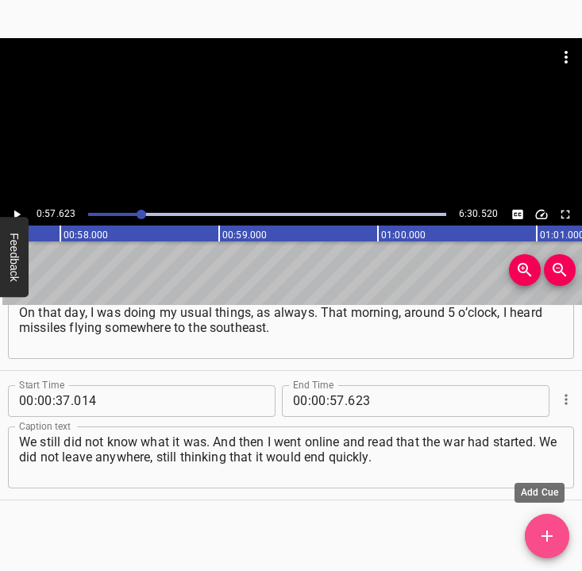
click at [551, 528] on icon "Add Cue" at bounding box center [546, 535] width 19 height 19
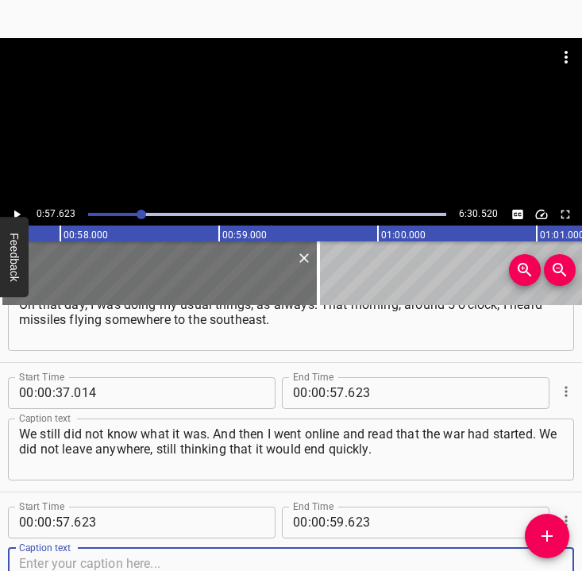
scroll to position [325, 0]
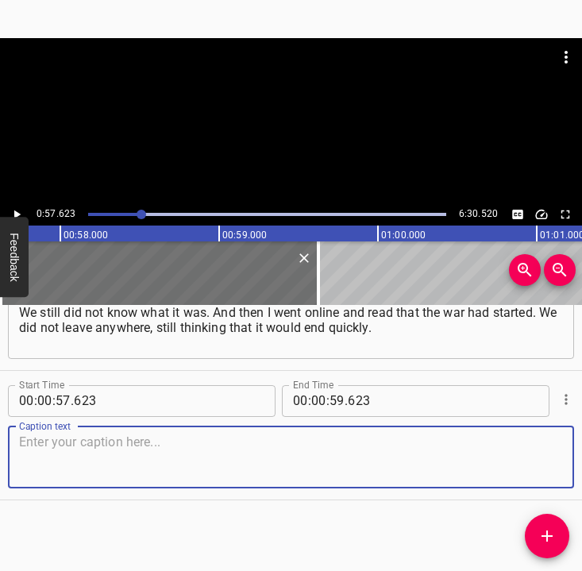
drag, startPoint x: 545, startPoint y: 460, endPoint x: 577, endPoint y: 445, distance: 36.2
click at [566, 449] on div "Start Time 00 : 00 : 57 . 623 Start Time End Time 00 : 00 : 59 . 623 End Time C…" at bounding box center [291, 435] width 582 height 129
click at [63, 455] on textarea at bounding box center [291, 456] width 544 height 45
paste textarea "When the [DEMOGRAPHIC_DATA] troops approached [GEOGRAPHIC_DATA]… What can I say…"
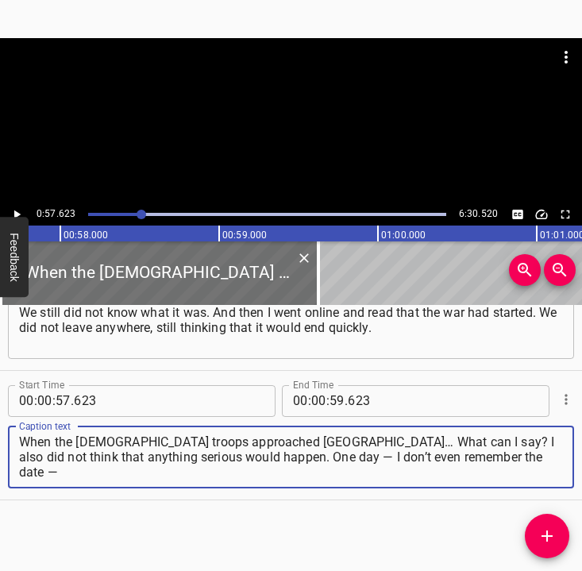
type textarea "When the [DEMOGRAPHIC_DATA] troops approached [GEOGRAPHIC_DATA]… What can I say…"
click at [20, 208] on icon "Play/Pause" at bounding box center [17, 214] width 14 height 14
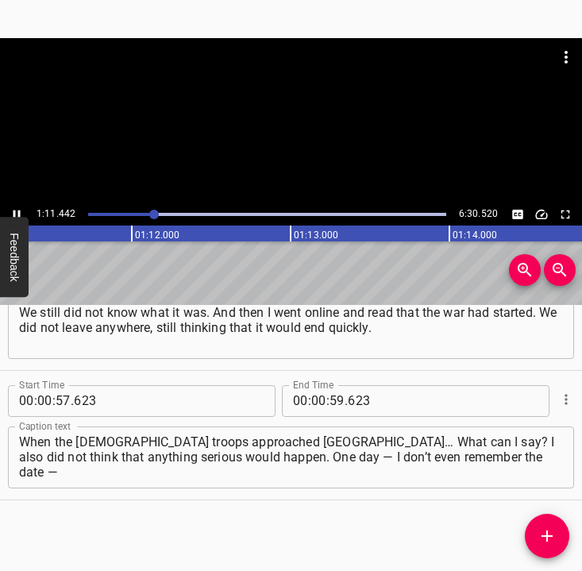
scroll to position [0, 11342]
click at [17, 210] on icon "Play/Pause" at bounding box center [17, 214] width 14 height 14
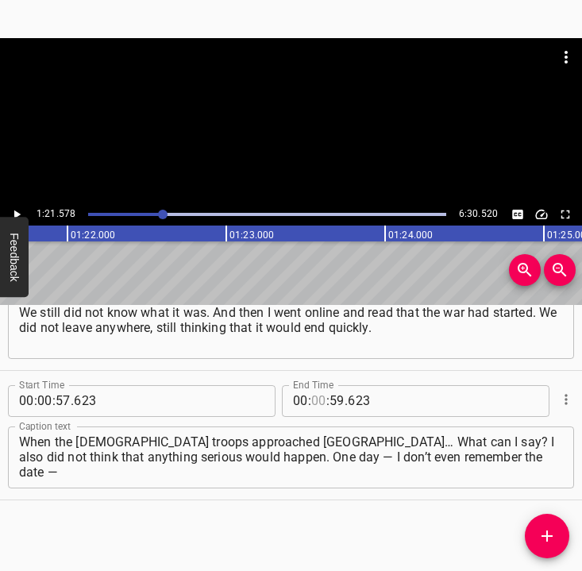
click at [311, 398] on input "number" at bounding box center [318, 401] width 15 height 32
type input "01"
type input "21"
type input "578"
click at [543, 541] on icon "Add Cue" at bounding box center [546, 535] width 19 height 19
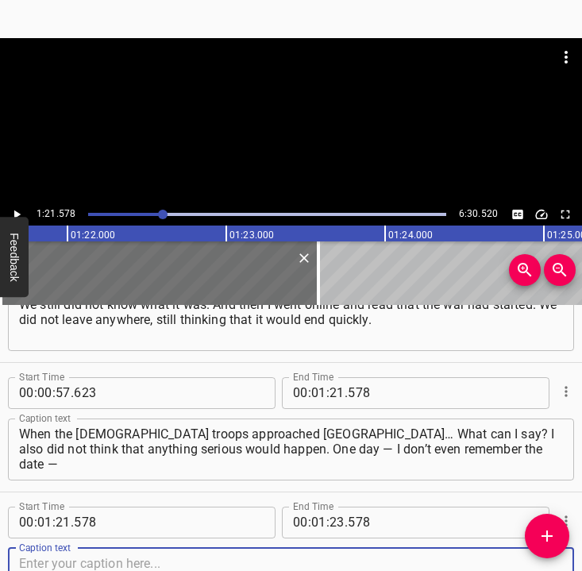
scroll to position [455, 0]
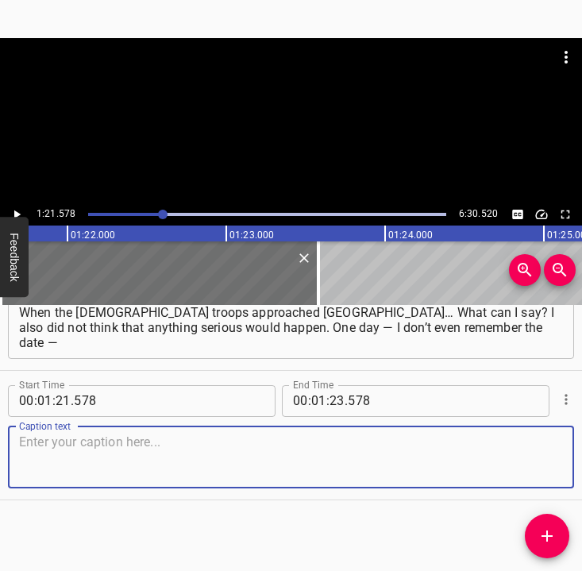
click at [533, 465] on textarea at bounding box center [291, 456] width 544 height 45
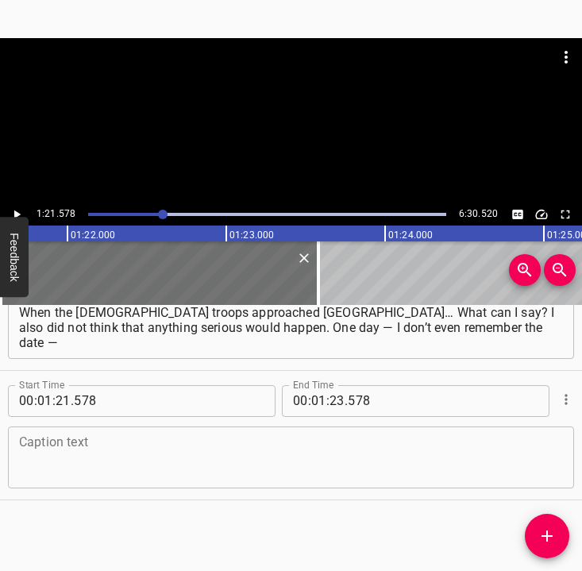
click at [155, 462] on textarea at bounding box center [291, 456] width 544 height 45
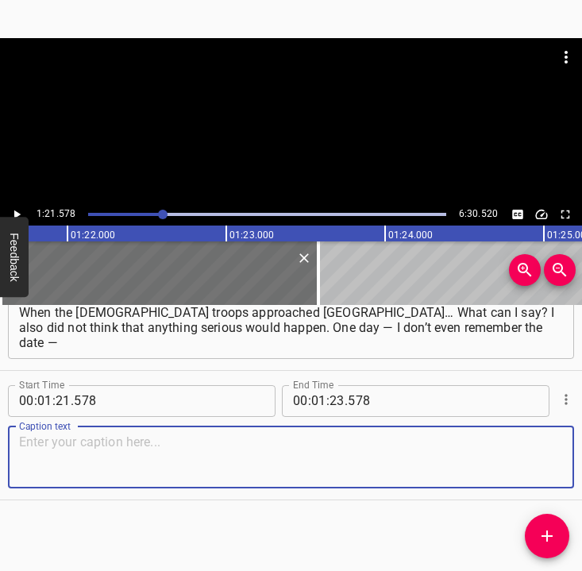
paste textarea "I heard explosions and gunfire somewhere near the “Beresteiska” metro station. …"
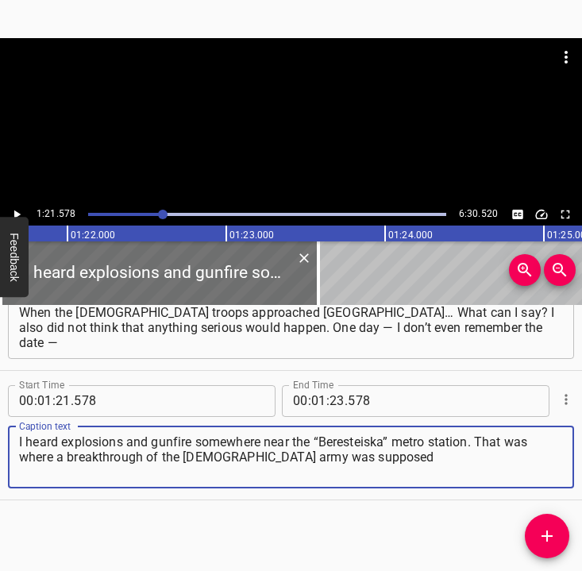
type textarea "I heard explosions and gunfire somewhere near the “Beresteiska” metro station. …"
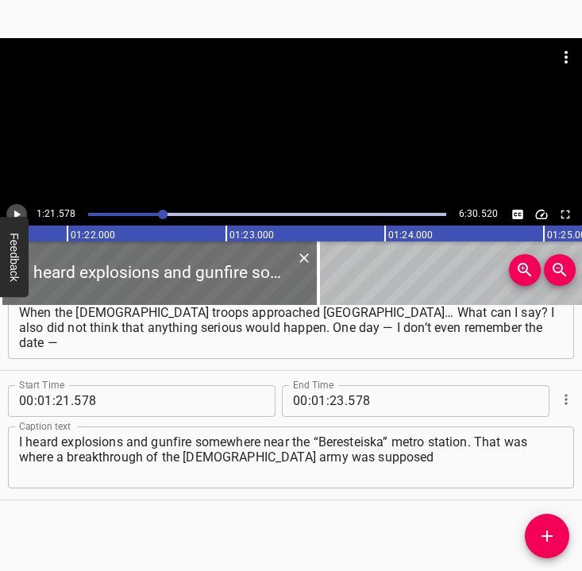
click at [22, 207] on icon "Play/Pause" at bounding box center [17, 214] width 14 height 14
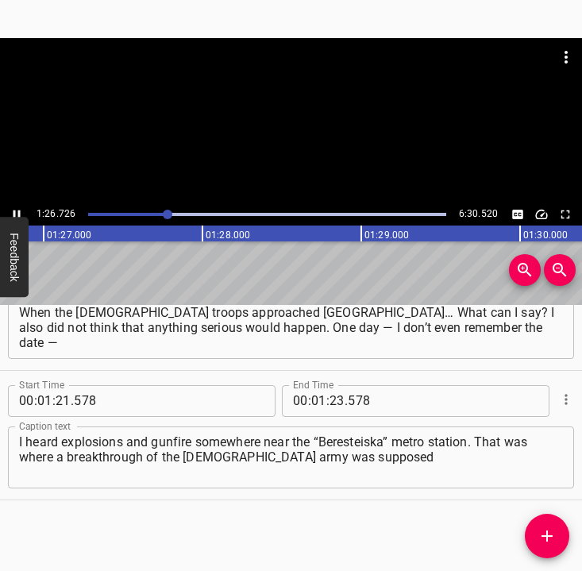
scroll to position [0, 13811]
click at [16, 207] on icon "Play/Pause" at bounding box center [17, 214] width 14 height 14
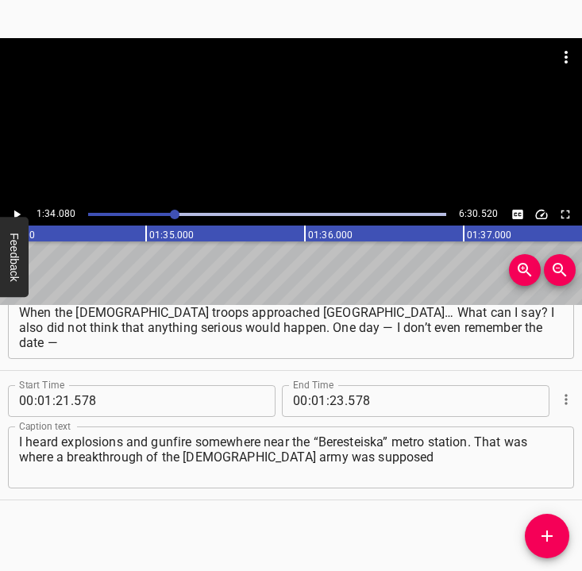
click at [16, 207] on icon "Play/Pause" at bounding box center [17, 214] width 14 height 14
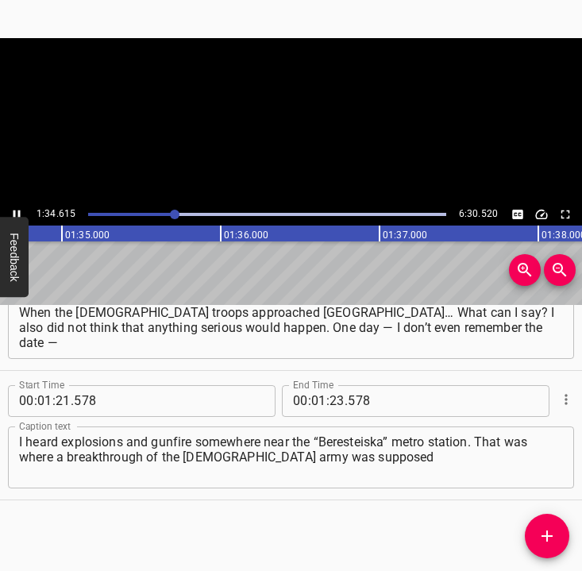
click at [16, 207] on icon "Play/Pause" at bounding box center [17, 214] width 14 height 14
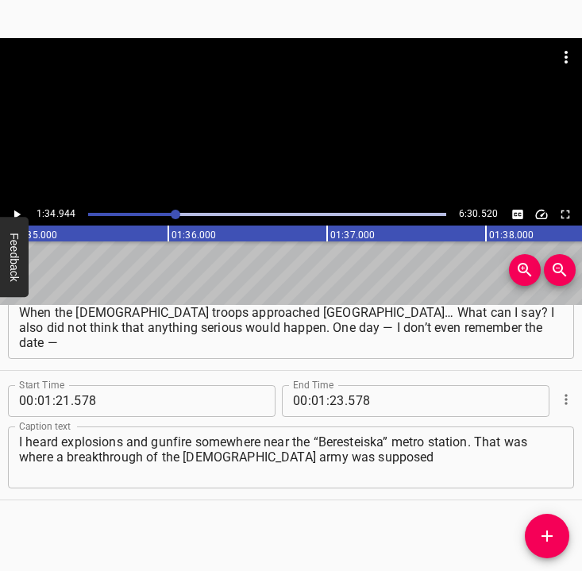
click at [16, 207] on icon "Play/Pause" at bounding box center [17, 214] width 14 height 14
click at [337, 402] on input "number" at bounding box center [336, 401] width 15 height 32
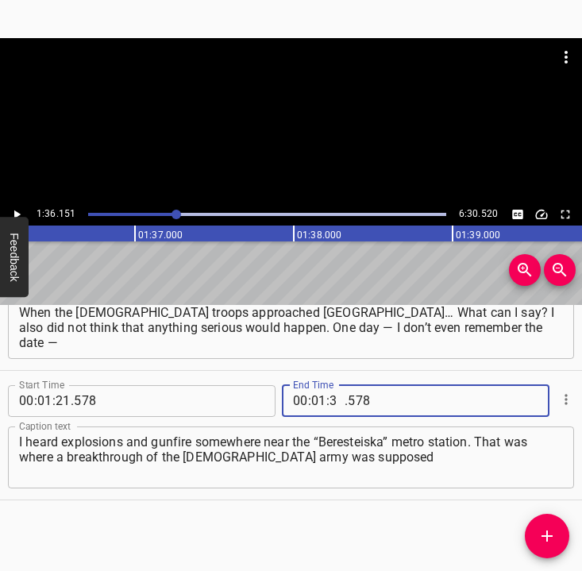
type input "36"
type input "151"
drag, startPoint x: 549, startPoint y: 537, endPoint x: 562, endPoint y: 505, distance: 34.9
click at [549, 535] on icon "Add Cue" at bounding box center [546, 535] width 19 height 19
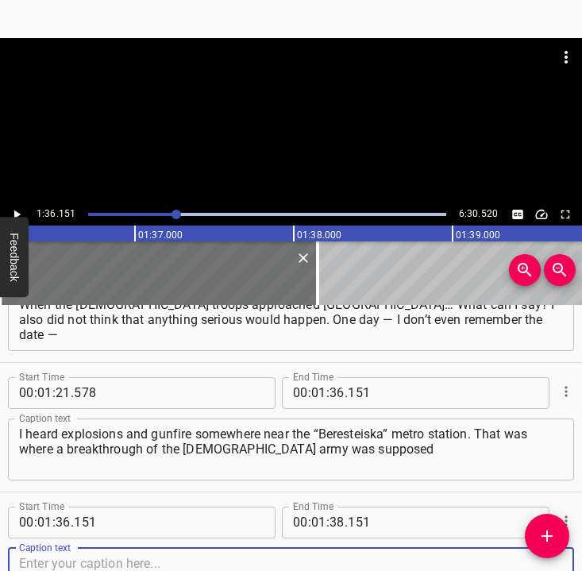
scroll to position [584, 0]
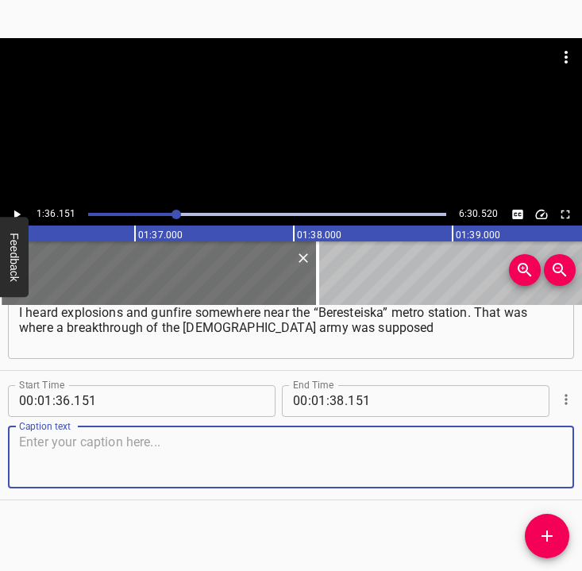
drag, startPoint x: 521, startPoint y: 458, endPoint x: 569, endPoint y: 453, distance: 48.7
click at [545, 454] on textarea at bounding box center [291, 456] width 544 height 45
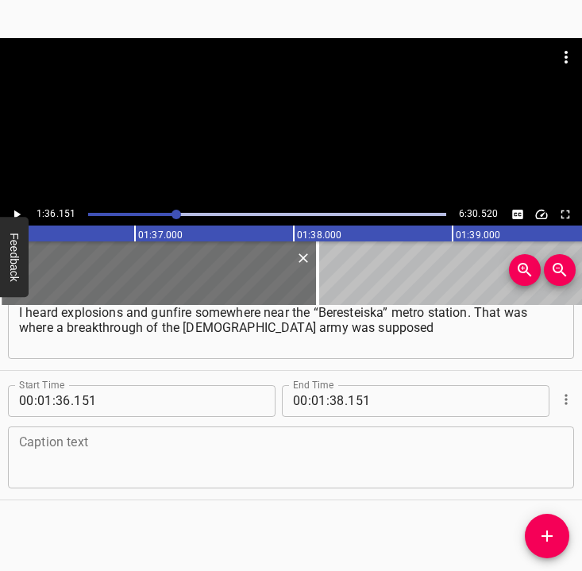
click at [115, 472] on textarea at bounding box center [291, 456] width 544 height 45
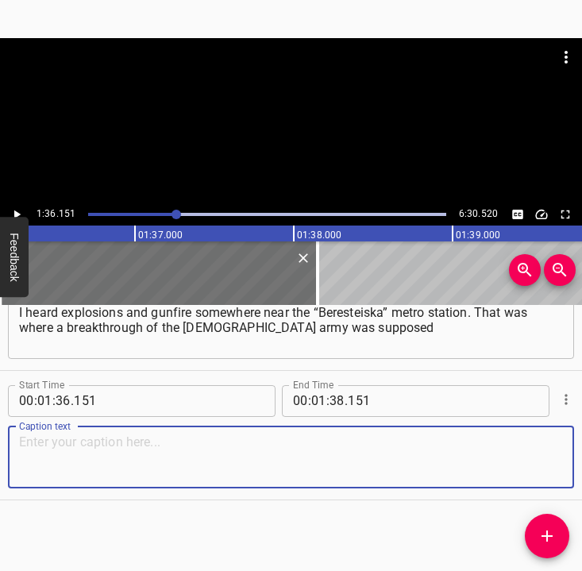
paste textarea "to take place. It ended with nothing. I don’t like this kind of war — very slow…"
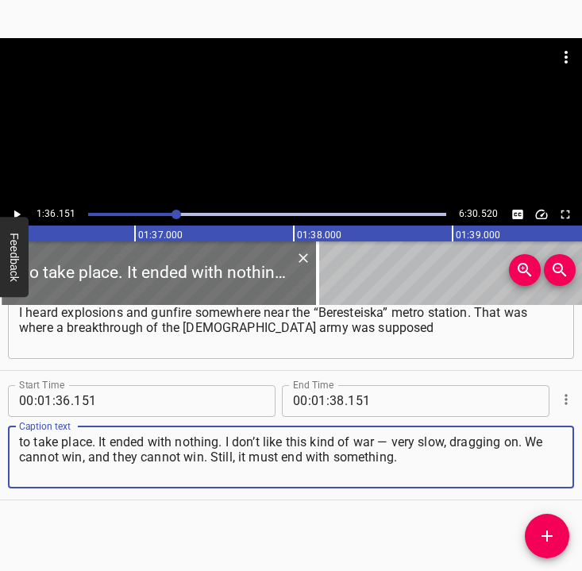
type textarea "to take place. It ended with nothing. I don’t like this kind of war — very slow…"
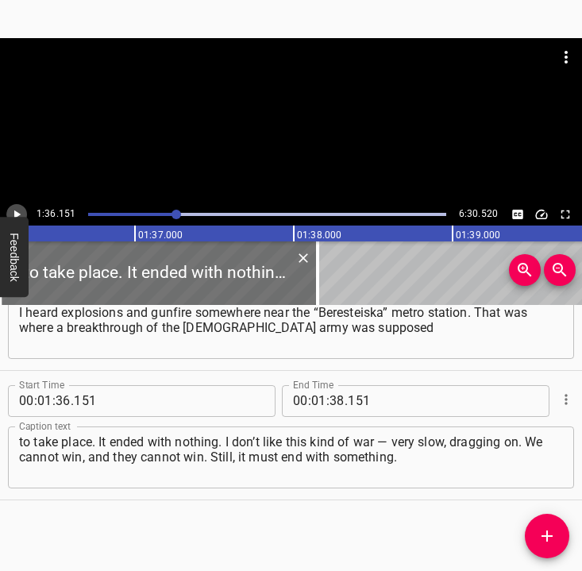
click at [21, 209] on icon "Play/Pause" at bounding box center [17, 214] width 14 height 14
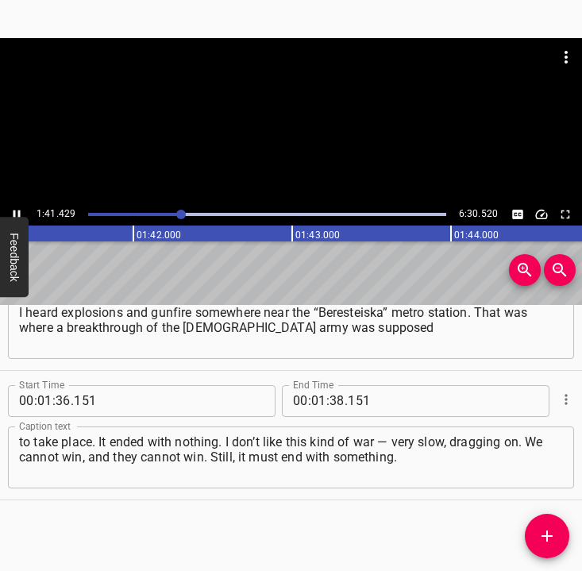
scroll to position [0, 16102]
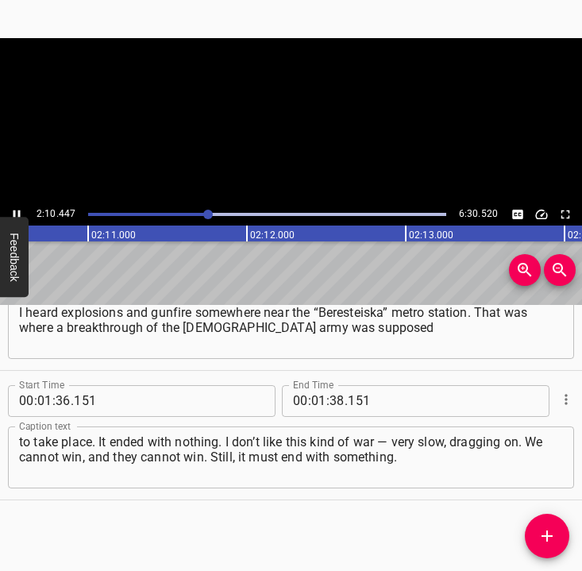
click at [12, 209] on icon "Play/Pause" at bounding box center [17, 214] width 14 height 14
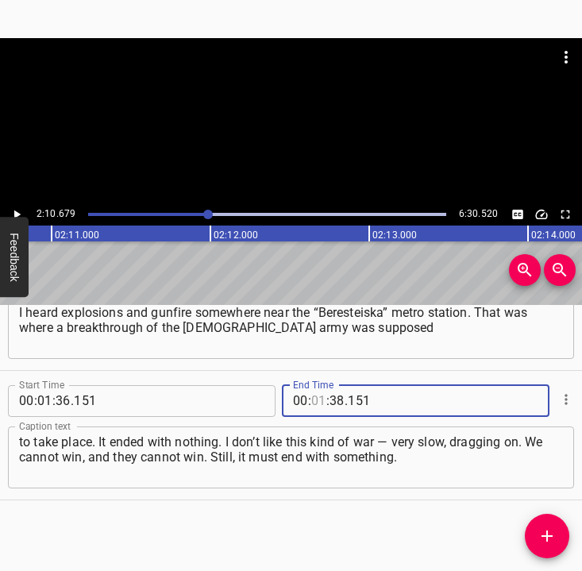
click at [313, 401] on input "number" at bounding box center [318, 401] width 15 height 32
type input "02"
type input "10"
type input "679"
click at [544, 527] on icon "Add Cue" at bounding box center [546, 535] width 19 height 19
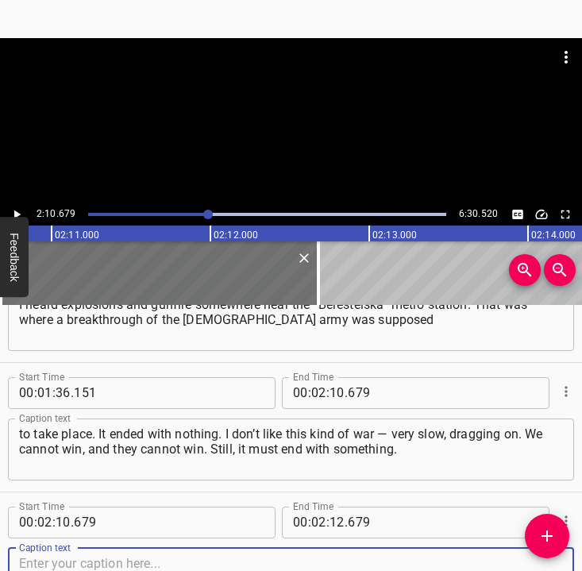
scroll to position [714, 0]
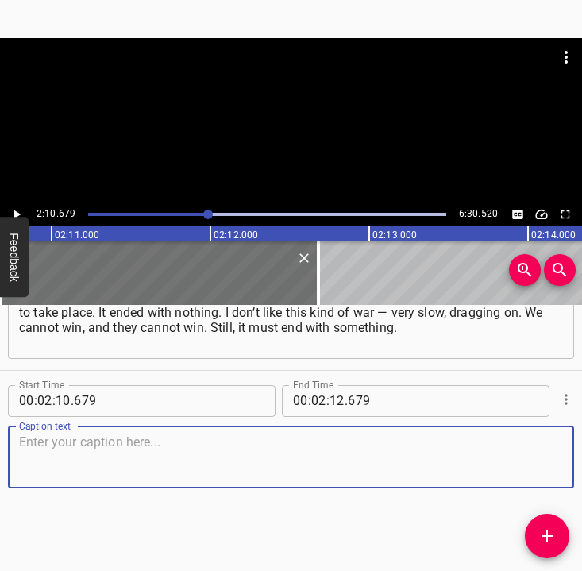
drag, startPoint x: 530, startPoint y: 465, endPoint x: 579, endPoint y: 456, distance: 50.0
click at [535, 464] on textarea at bounding box center [291, 456] width 544 height 45
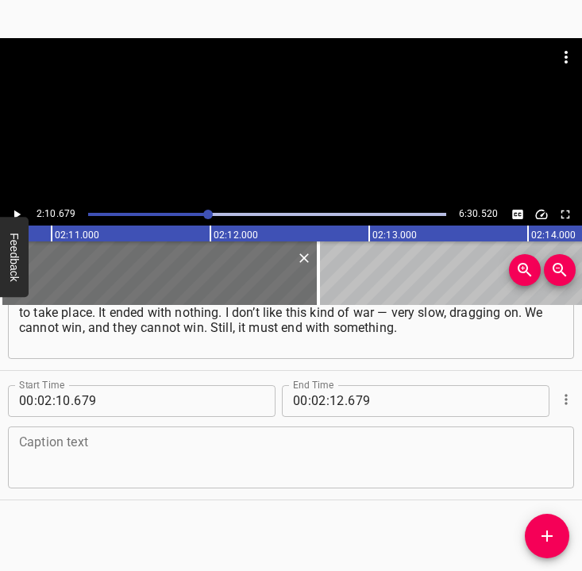
click at [108, 454] on textarea at bounding box center [291, 456] width 544 height 45
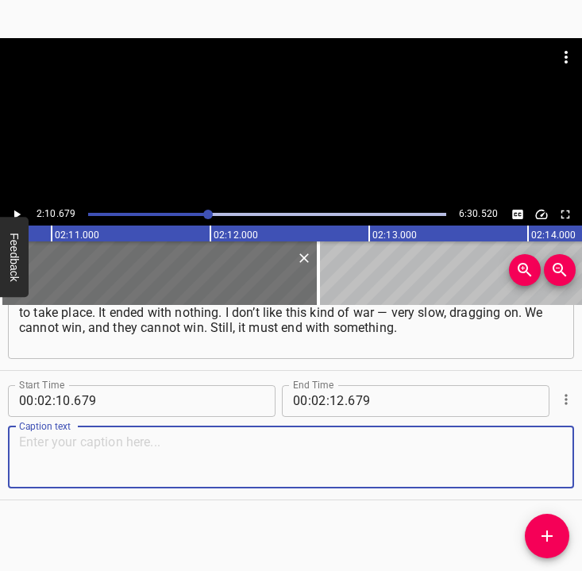
paste textarea "Right now, I just don’t know… I even regret that I was not in the 7th entrance,…"
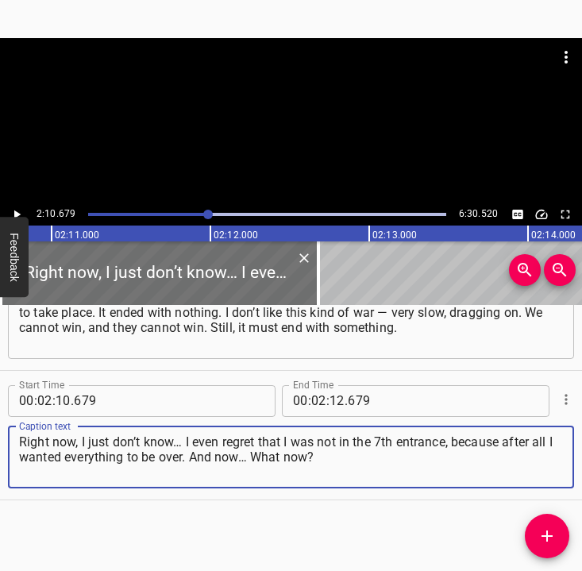
type textarea "Right now, I just don’t know… I even regret that I was not in the 7th entrance,…"
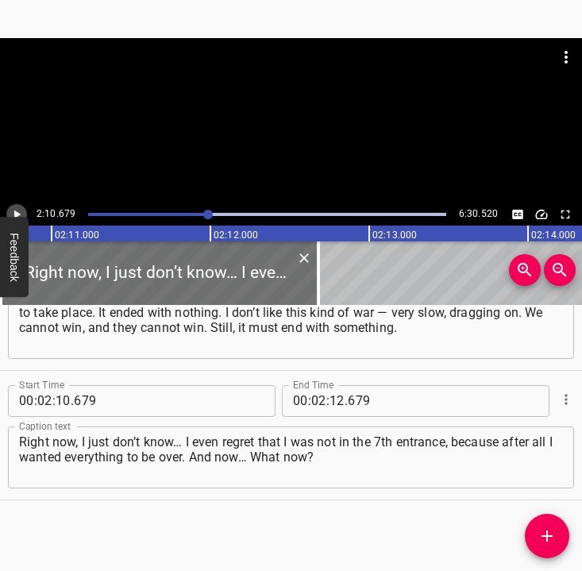
click at [17, 211] on icon "Play/Pause" at bounding box center [17, 214] width 14 height 14
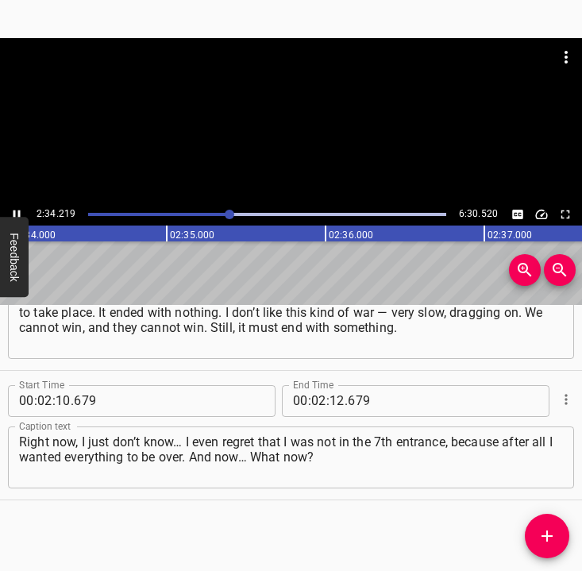
scroll to position [0, 24483]
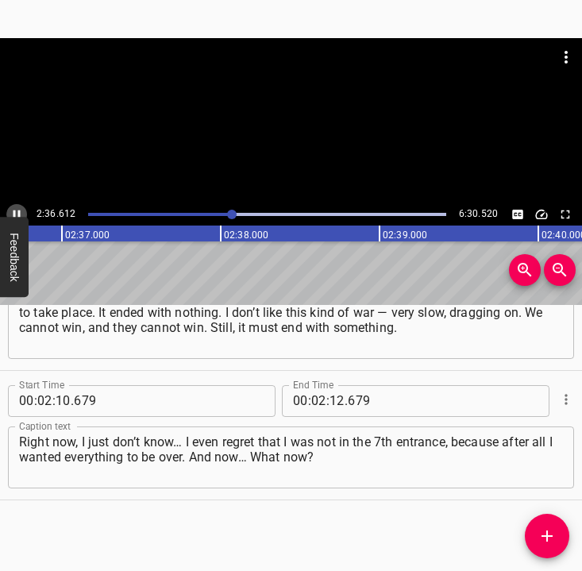
click at [12, 210] on icon "Play/Pause" at bounding box center [17, 214] width 14 height 14
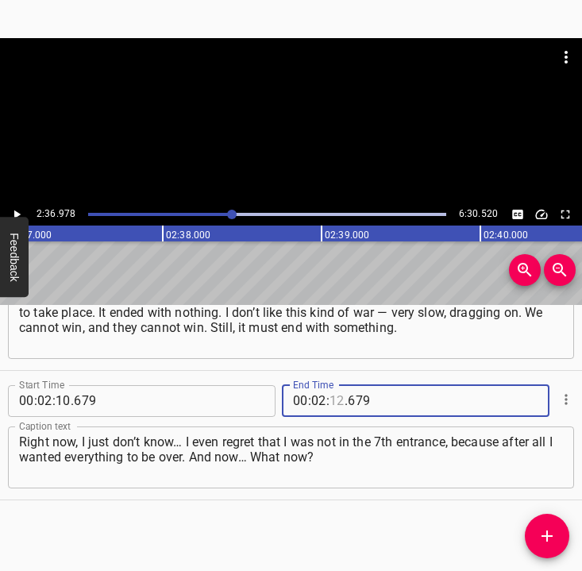
click at [329, 398] on input "number" at bounding box center [336, 401] width 15 height 32
type input "36"
type input "978"
click at [551, 532] on icon "Add Cue" at bounding box center [546, 535] width 19 height 19
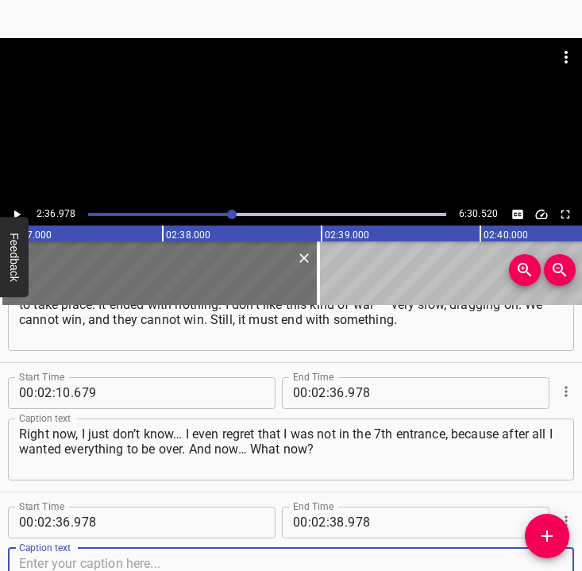
scroll to position [843, 0]
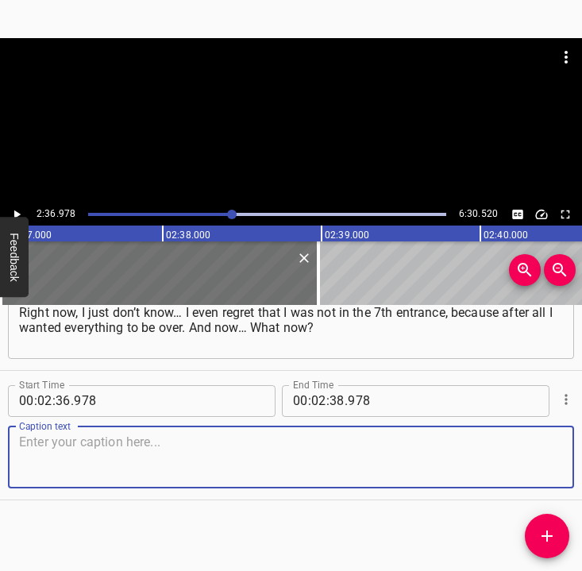
drag, startPoint x: 527, startPoint y: 464, endPoint x: 568, endPoint y: 456, distance: 41.3
click at [535, 461] on textarea at bounding box center [291, 456] width 544 height 45
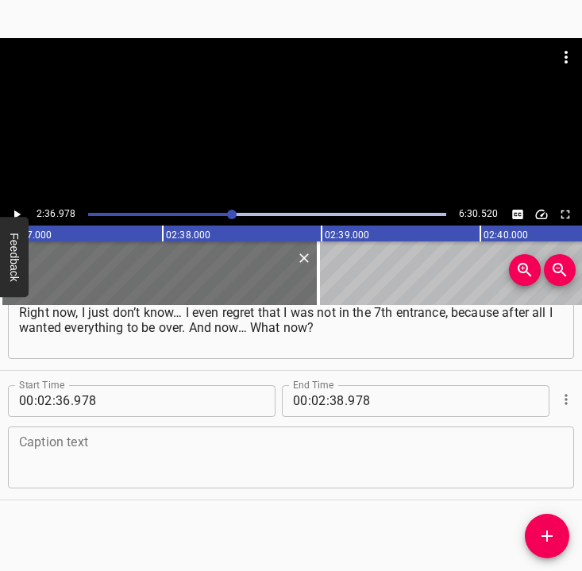
click at [84, 451] on textarea at bounding box center [291, 456] width 544 height 45
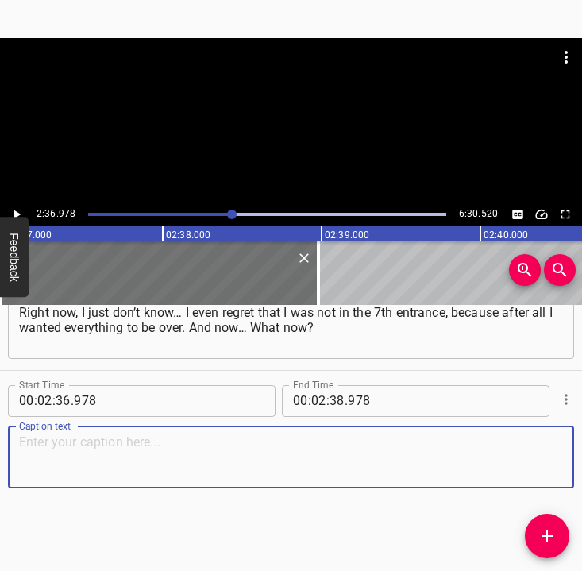
paste textarea "There is no home, and I don’t want to be homeless. What to do next — I don’t kn…"
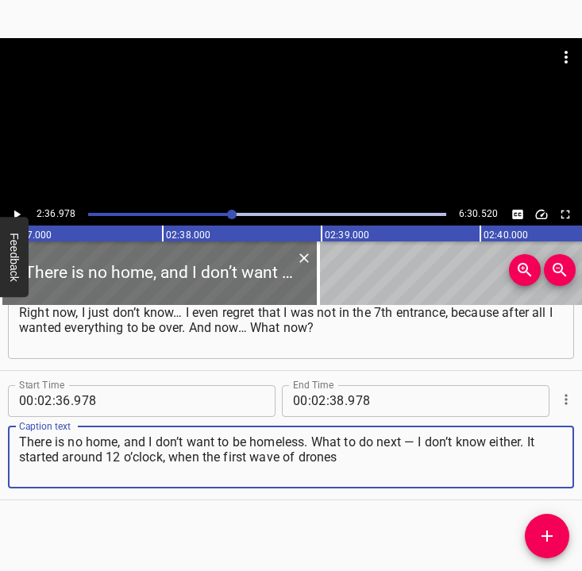
type textarea "There is no home, and I don’t want to be homeless. What to do next — I don’t kn…"
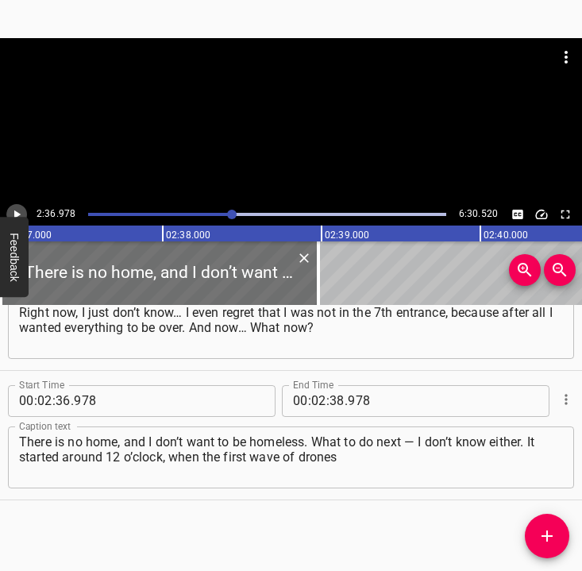
click at [21, 212] on icon "Play/Pause" at bounding box center [17, 214] width 14 height 14
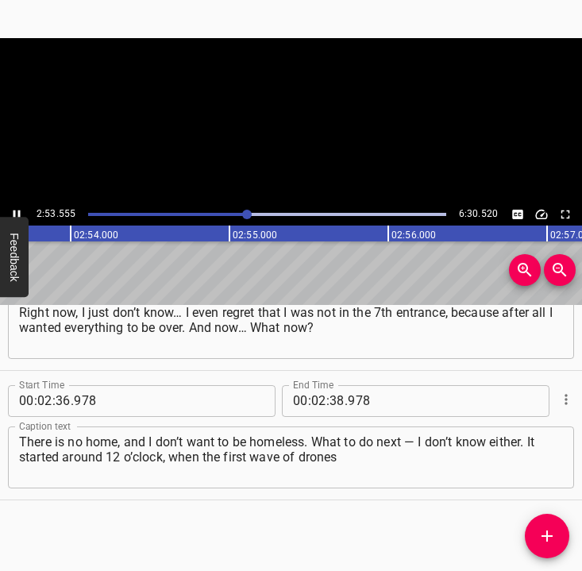
click at [20, 212] on icon "Play/Pause" at bounding box center [16, 214] width 7 height 9
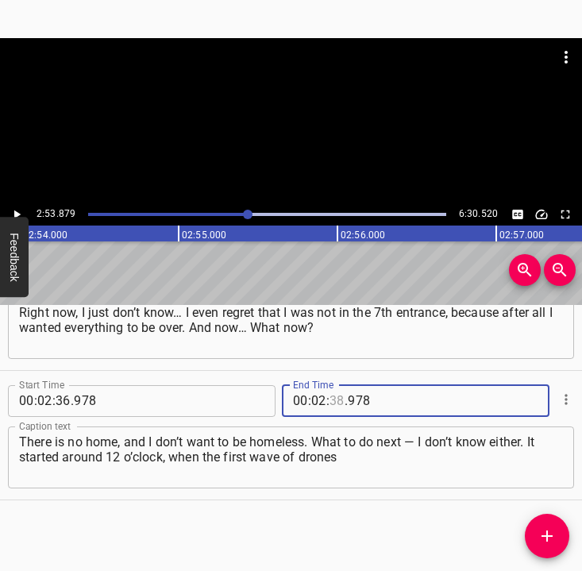
click at [329, 400] on input "number" at bounding box center [336, 401] width 15 height 32
type input "53"
type input "879"
drag, startPoint x: 545, startPoint y: 540, endPoint x: 559, endPoint y: 530, distance: 17.2
click at [545, 540] on icon "Add Cue" at bounding box center [546, 535] width 19 height 19
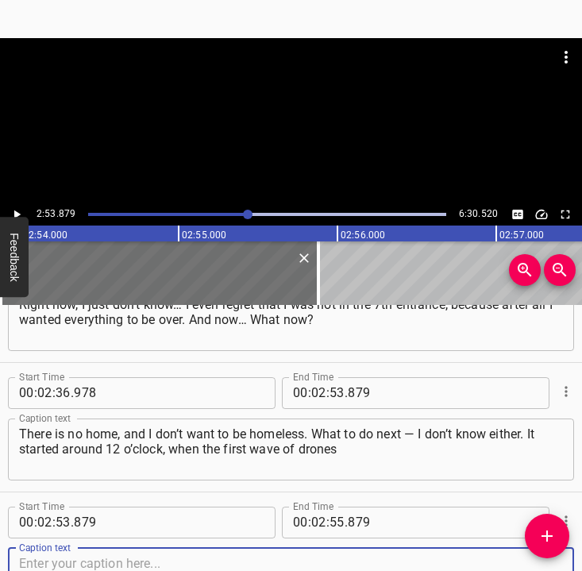
scroll to position [972, 0]
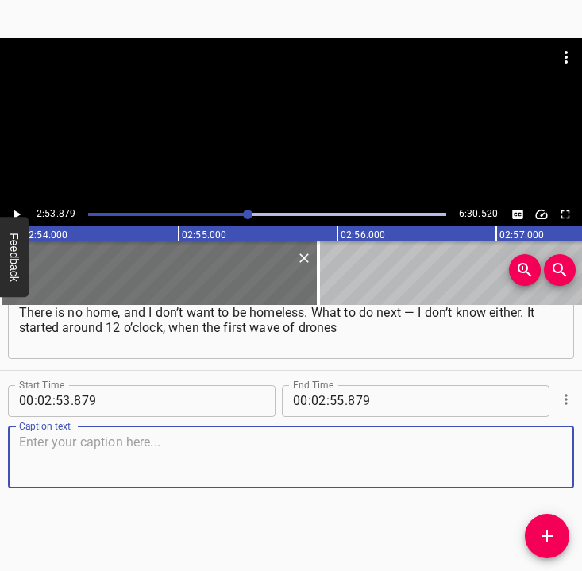
drag, startPoint x: 534, startPoint y: 457, endPoint x: 559, endPoint y: 453, distance: 24.9
click at [559, 453] on div "Caption text" at bounding box center [291, 457] width 566 height 62
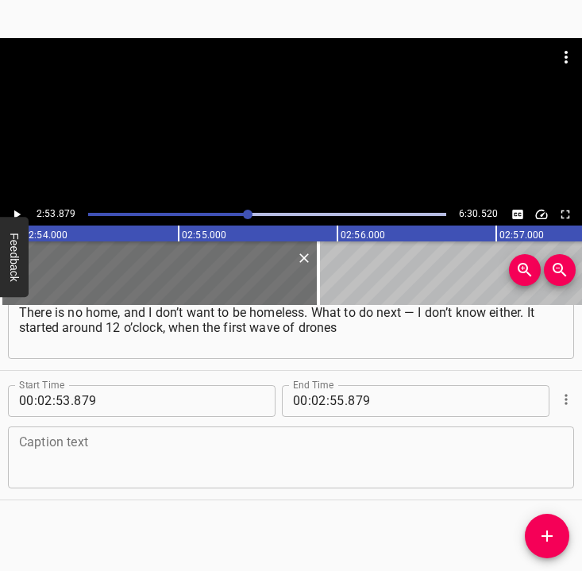
click at [222, 449] on textarea at bounding box center [291, 456] width 544 height 45
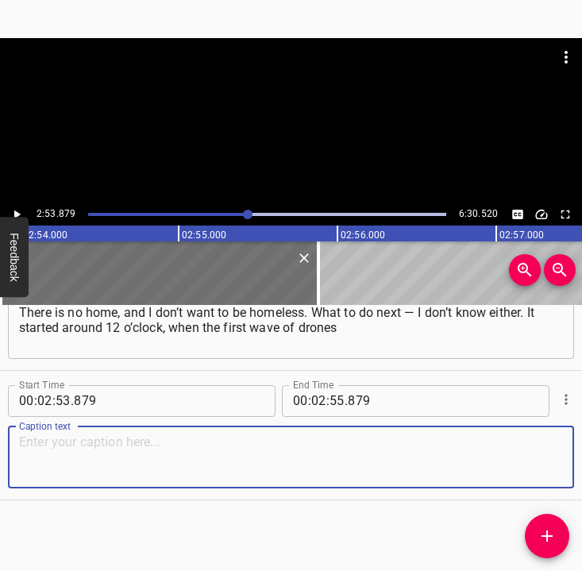
paste textarea "and missiles came. Then, after a couple of minutes, it was over, and people beg…"
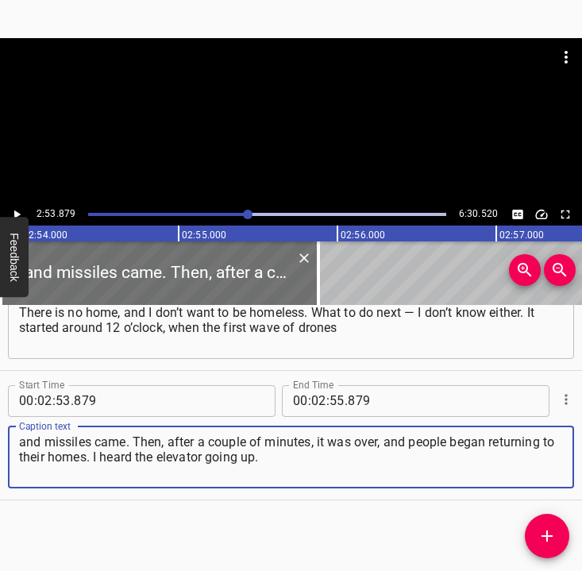
type textarea "and missiles came. Then, after a couple of minutes, it was over, and people beg…"
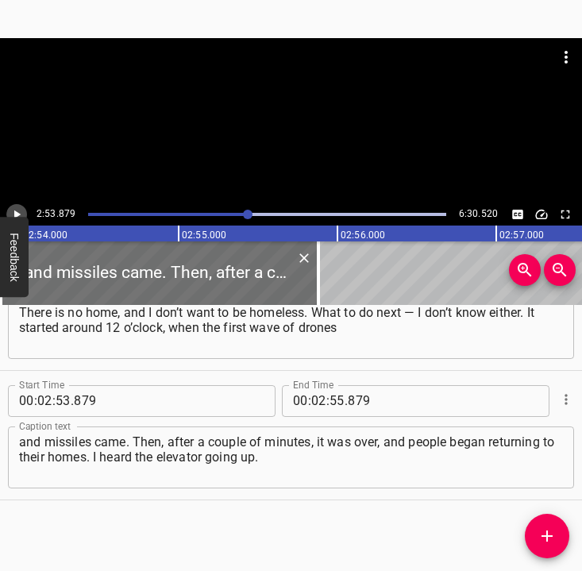
click at [19, 214] on icon "Play/Pause" at bounding box center [17, 214] width 6 height 9
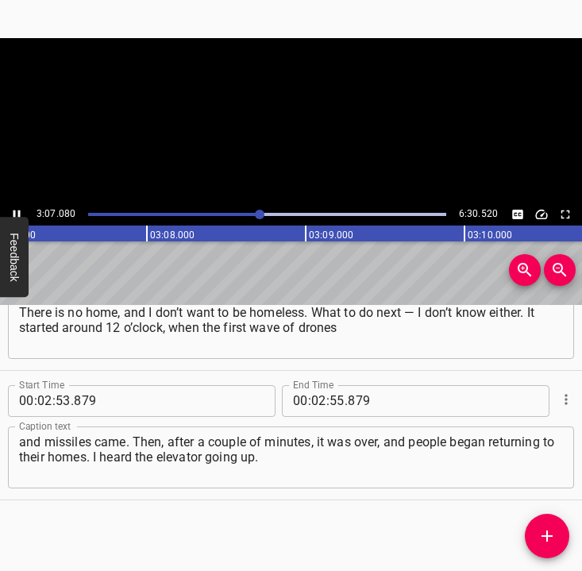
click at [19, 214] on icon "Play/Pause" at bounding box center [16, 214] width 7 height 9
click at [312, 402] on input "number" at bounding box center [318, 401] width 15 height 32
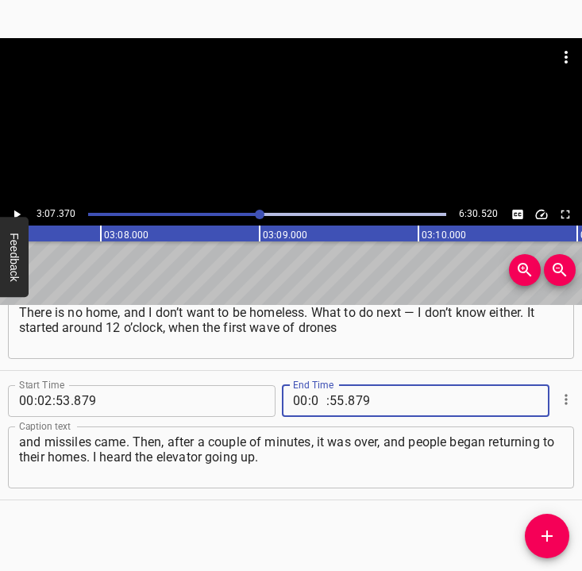
type input "03"
type input "07"
type input "370"
click at [542, 534] on icon "Add Cue" at bounding box center [546, 535] width 19 height 19
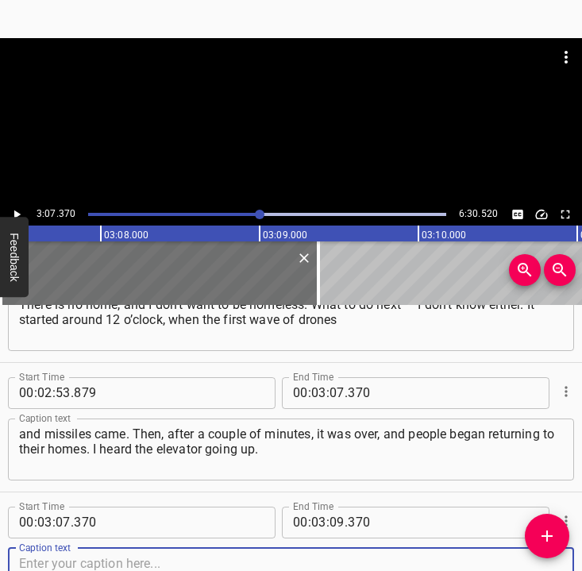
scroll to position [1102, 0]
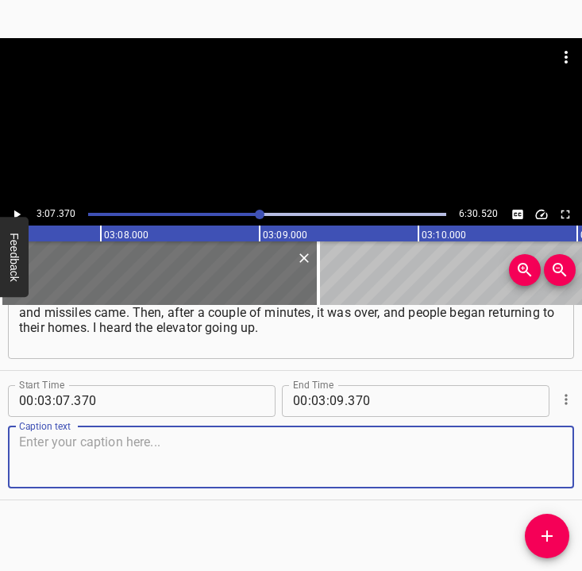
drag, startPoint x: 531, startPoint y: 464, endPoint x: 589, endPoint y: 460, distance: 58.1
click at [582, 460] on html "Caption Editor Batch Transcribe Login Sign Up Privacy Contact 3:07.370 6:30.520…" at bounding box center [291, 285] width 582 height 571
click at [128, 470] on textarea at bounding box center [291, 456] width 544 height 45
paste textarea "And at 4 o’clock the shelling started again. A missile hit the building. I was …"
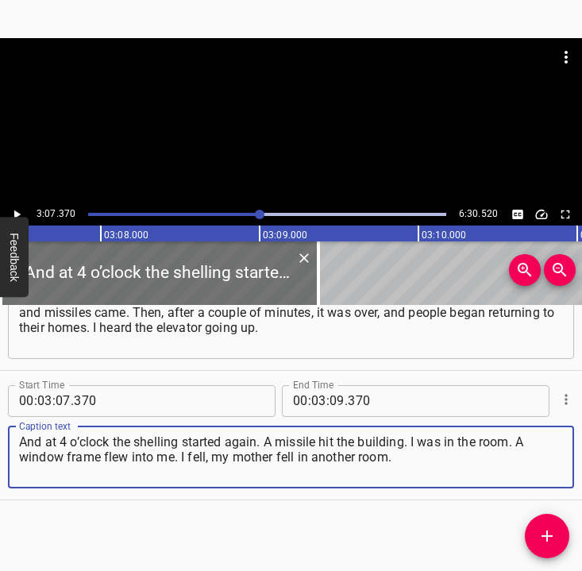
type textarea "And at 4 o’clock the shelling started again. A missile hit the building. I was …"
click at [19, 210] on icon "Play/Pause" at bounding box center [17, 214] width 14 height 14
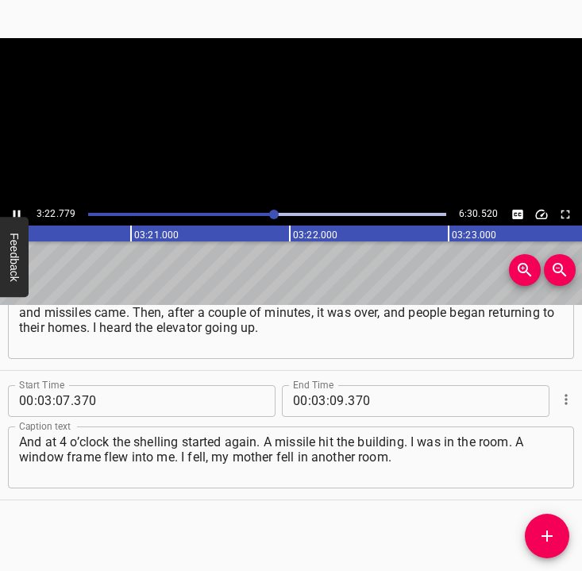
scroll to position [0, 31839]
click at [14, 211] on icon "Play/Pause" at bounding box center [16, 214] width 7 height 9
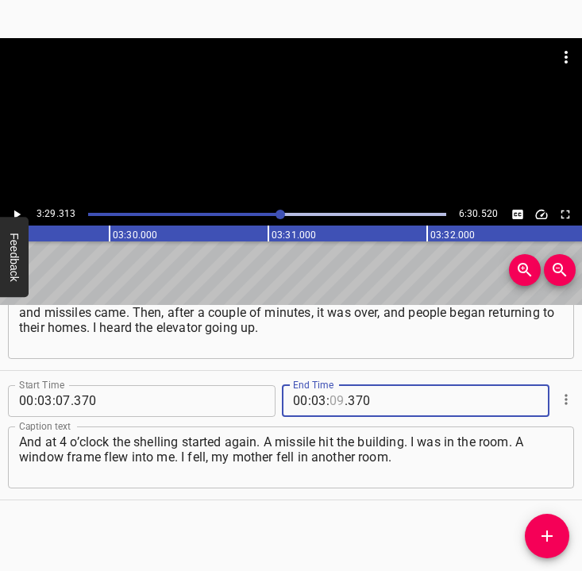
click at [331, 405] on input "number" at bounding box center [336, 401] width 15 height 32
type input "29"
type input "313"
click at [550, 541] on icon "Add Cue" at bounding box center [546, 535] width 19 height 19
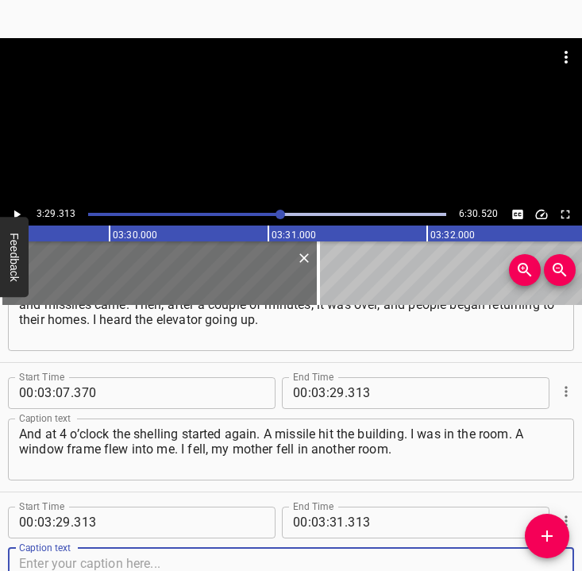
scroll to position [1231, 0]
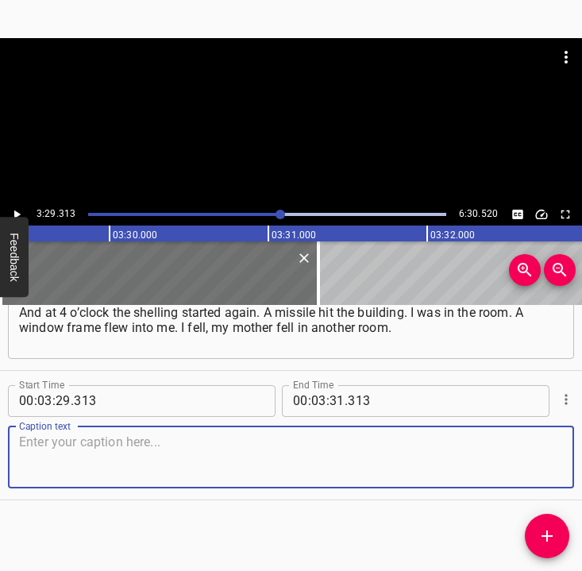
drag, startPoint x: 533, startPoint y: 472, endPoint x: 572, endPoint y: 464, distance: 40.6
click at [552, 467] on div "Caption text" at bounding box center [291, 457] width 566 height 62
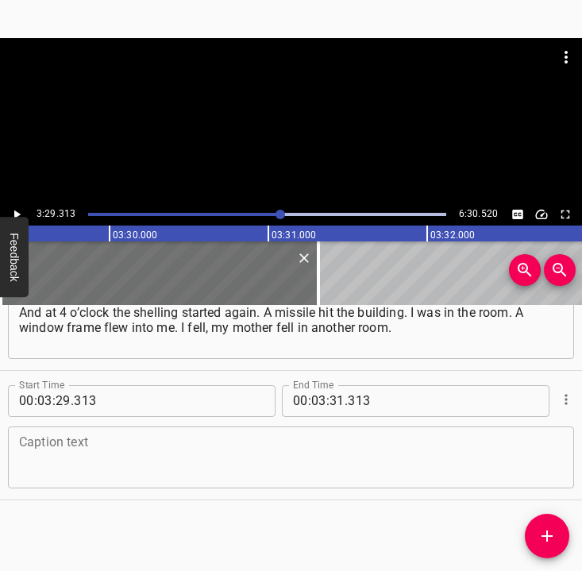
click at [54, 441] on textarea at bounding box center [291, 456] width 544 height 45
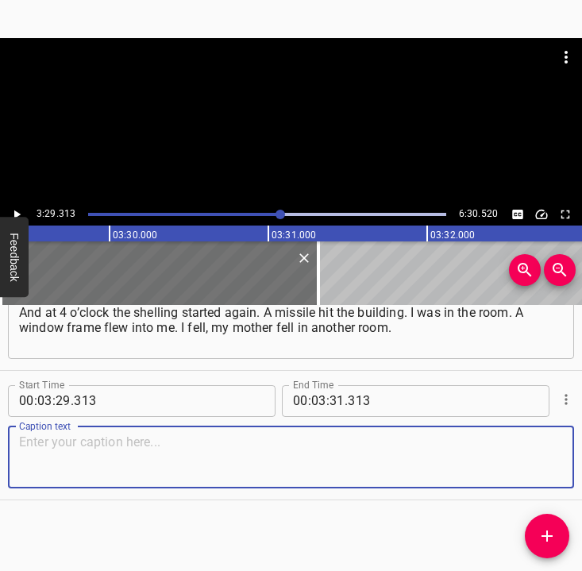
paste textarea "Then somehow, helping each other, we got out from under the debris. We began ga…"
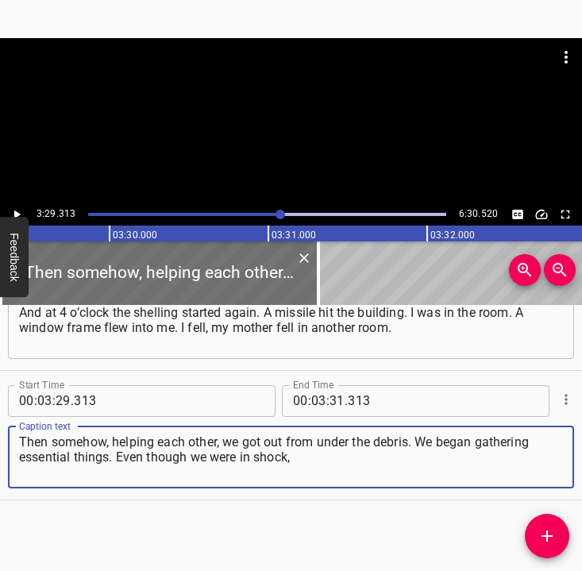
type textarea "Then somehow, helping each other, we got out from under the debris. We began ga…"
click at [16, 210] on icon "Play/Pause" at bounding box center [17, 214] width 14 height 14
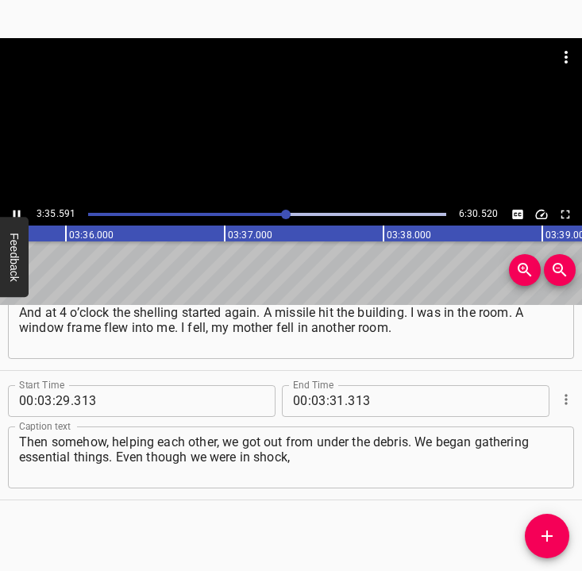
scroll to position [0, 34227]
click at [14, 212] on icon "Play/Pause" at bounding box center [16, 214] width 7 height 9
click at [330, 395] on input "number" at bounding box center [336, 401] width 15 height 32
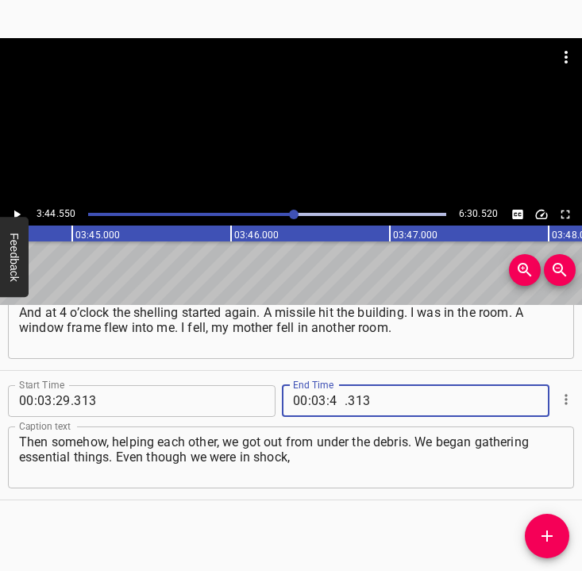
type input "44"
type input "550"
click at [548, 535] on icon "Add Cue" at bounding box center [546, 535] width 11 height 11
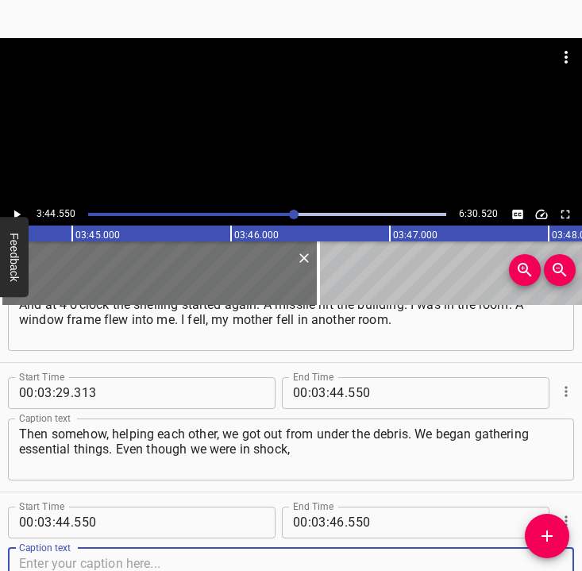
scroll to position [1361, 0]
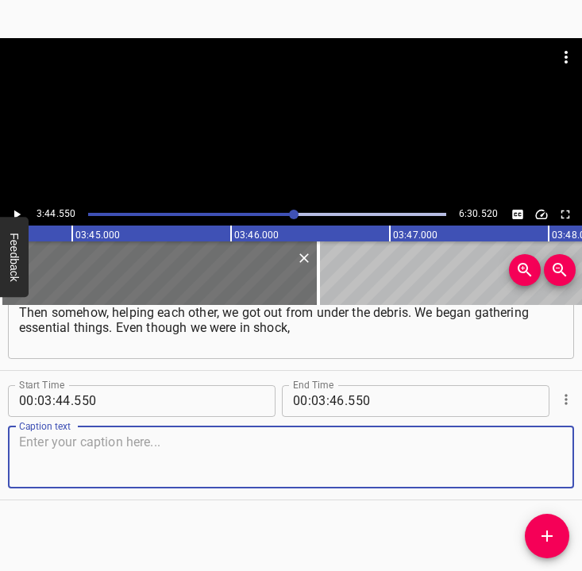
drag, startPoint x: 545, startPoint y: 463, endPoint x: 578, endPoint y: 456, distance: 33.3
click at [567, 457] on div "Start Time 00 : 03 : 44 . 550 Start Time End Time 00 : 03 : 46 . 550 End Time C…" at bounding box center [291, 435] width 582 height 129
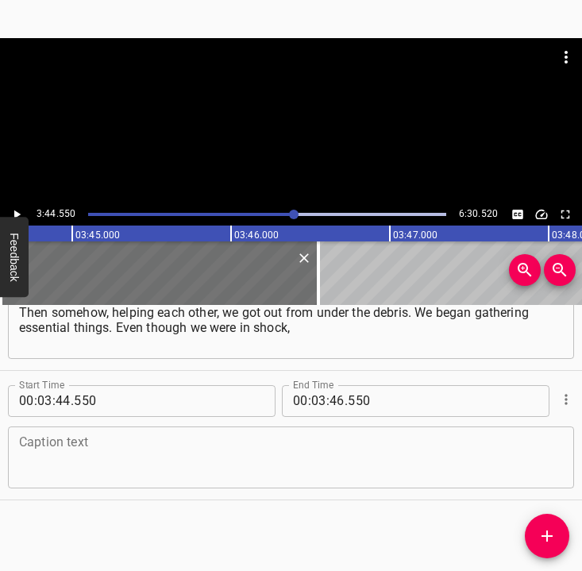
click at [66, 433] on div "Caption text" at bounding box center [291, 457] width 566 height 62
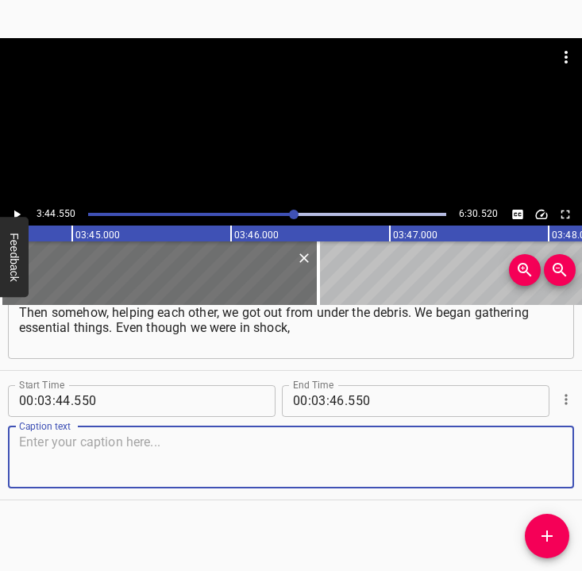
paste textarea "something still had to be done. When the rescuers arrived, we went down with th…"
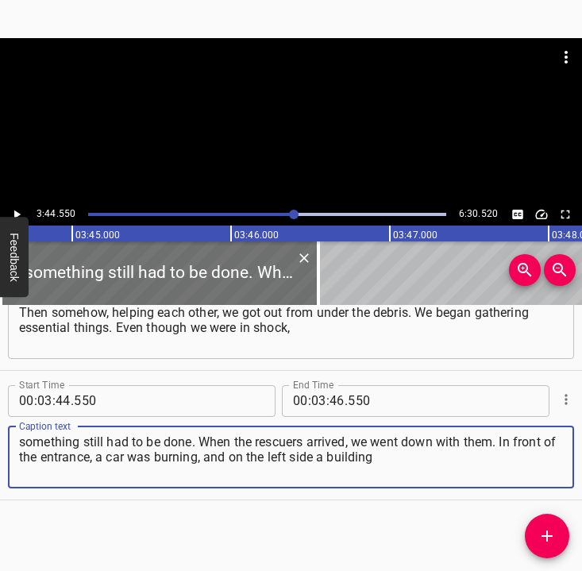
type textarea "something still had to be done. When the rescuers arrived, we went down with th…"
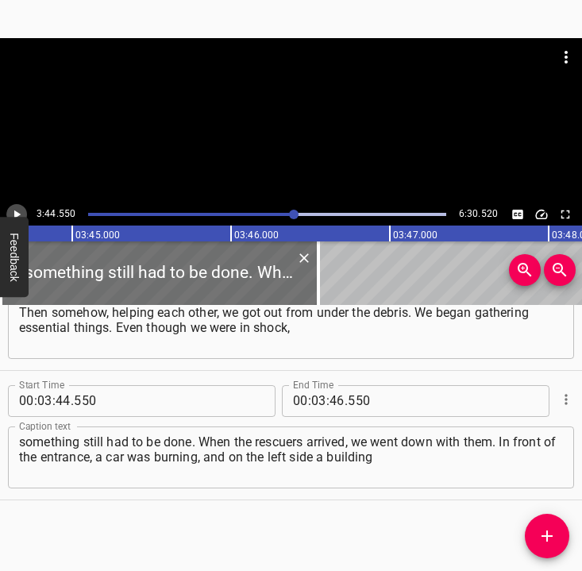
click at [13, 211] on icon "Play/Pause" at bounding box center [17, 214] width 14 height 14
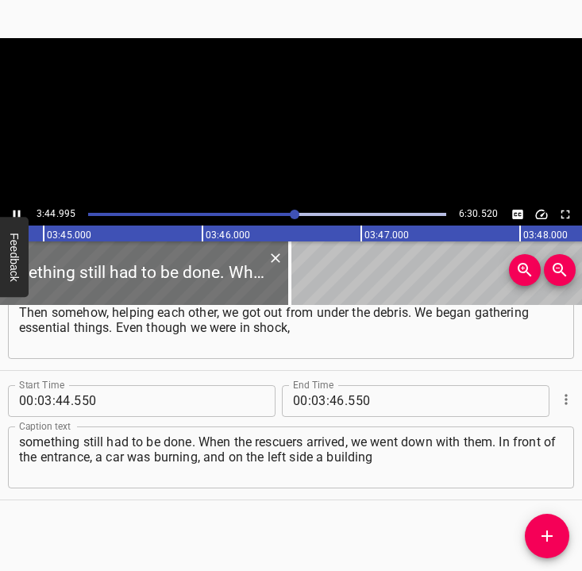
scroll to position [0, 35720]
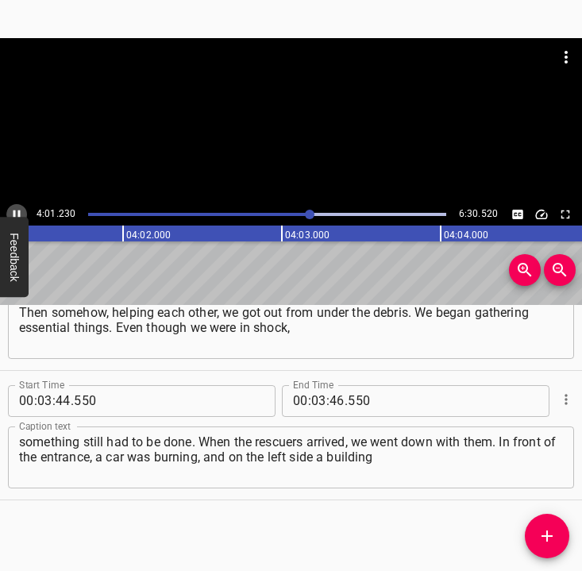
click at [16, 210] on icon "Play/Pause" at bounding box center [17, 214] width 14 height 14
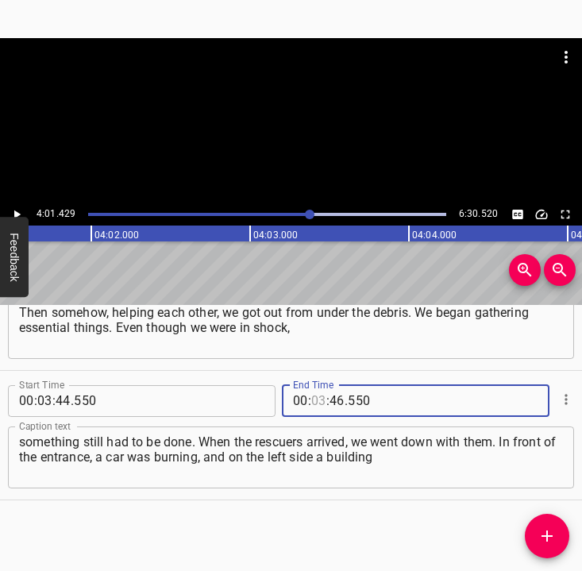
click at [311, 395] on input "number" at bounding box center [318, 401] width 15 height 32
type input "04"
type input "01"
type input "429"
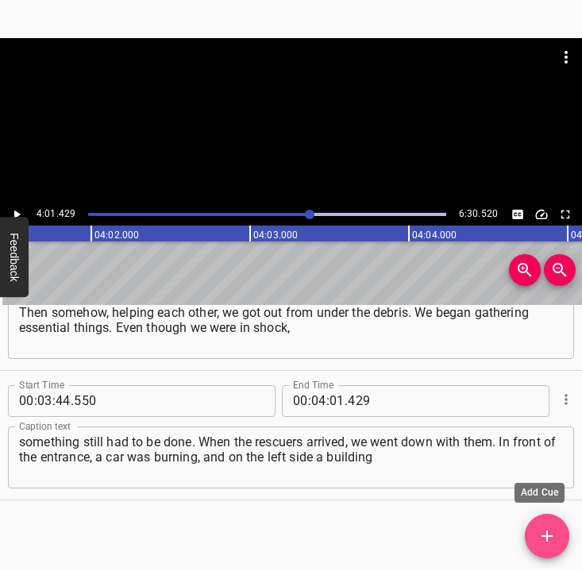
click at [549, 536] on icon "Add Cue" at bounding box center [546, 535] width 11 height 11
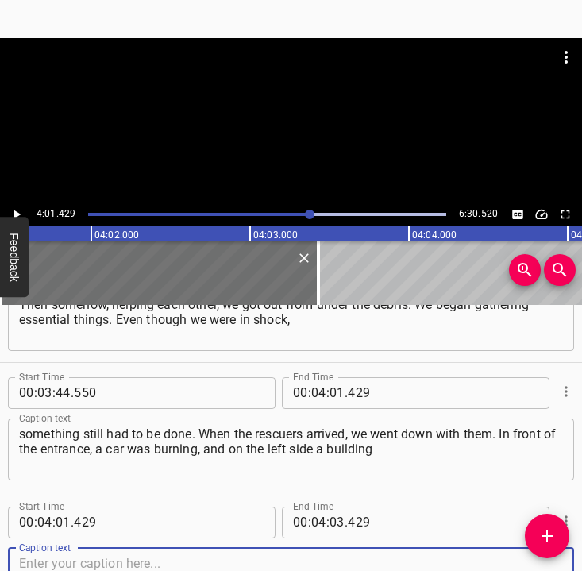
scroll to position [1490, 0]
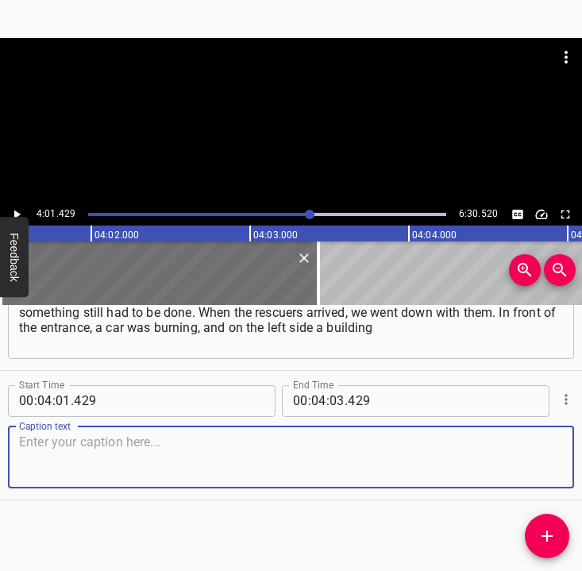
click at [536, 460] on textarea at bounding box center [291, 456] width 544 height 45
click at [116, 474] on textarea at bounding box center [291, 456] width 544 height 45
paste textarea "was completely destroyed. We were given first aid, then I was taken to the [GEO…"
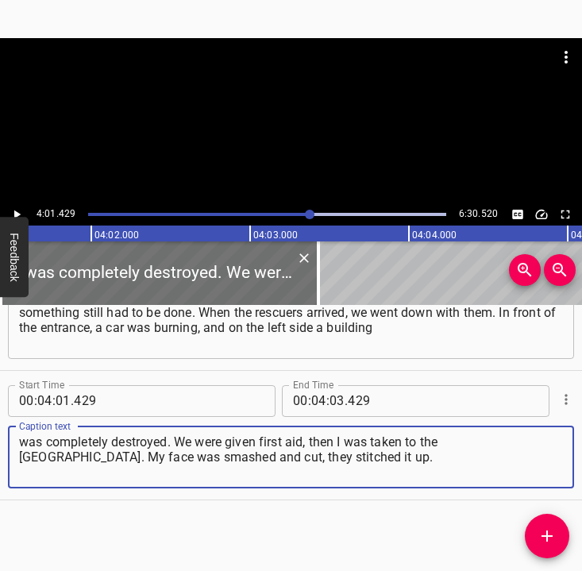
type textarea "was completely destroyed. We were given first aid, then I was taken to the [GEO…"
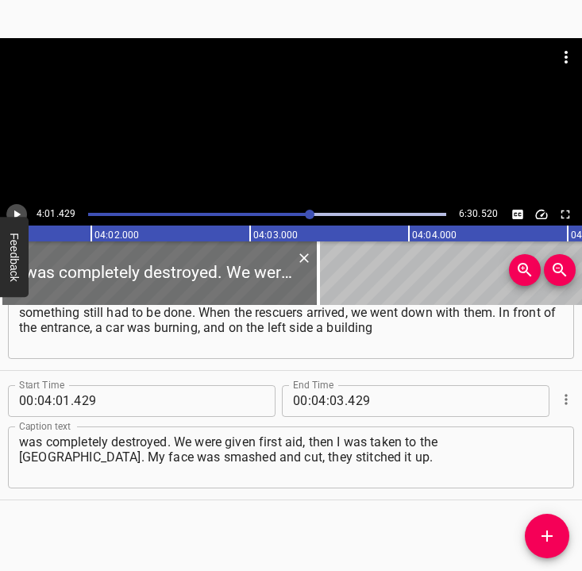
click at [17, 215] on icon "Play/Pause" at bounding box center [17, 214] width 6 height 9
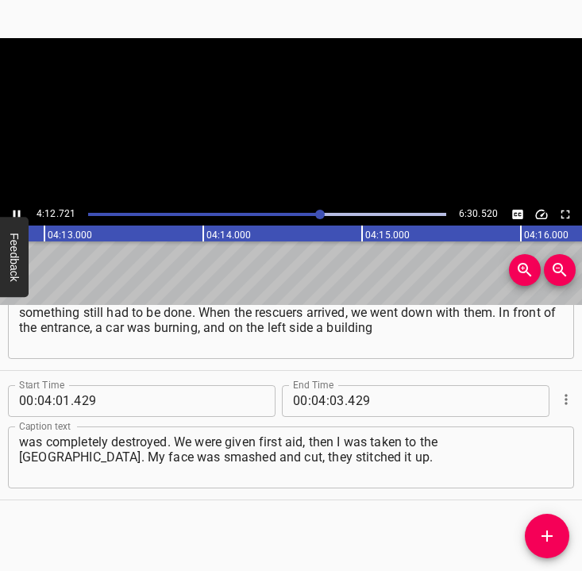
scroll to position [0, 40164]
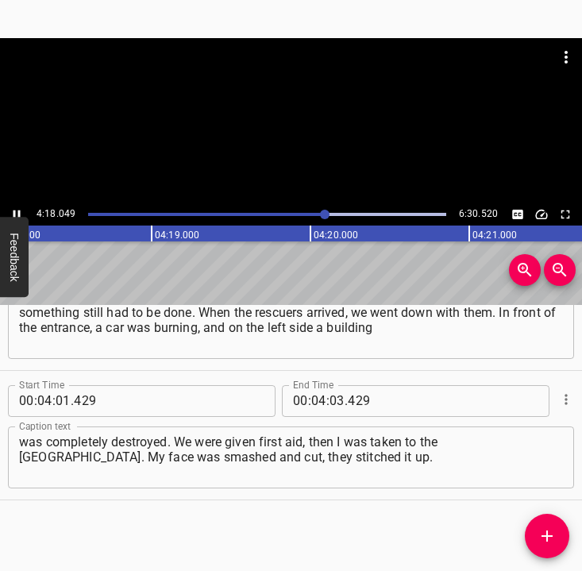
click at [14, 210] on icon "Play/Pause" at bounding box center [17, 214] width 14 height 14
click at [337, 400] on input "number" at bounding box center [336, 401] width 15 height 32
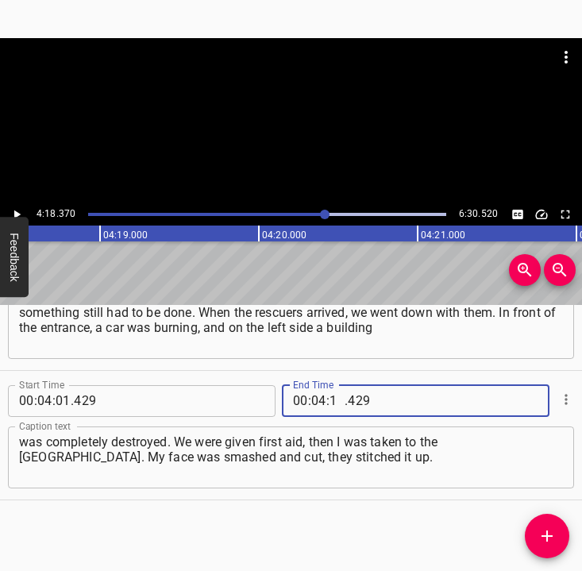
type input "18"
type input "370"
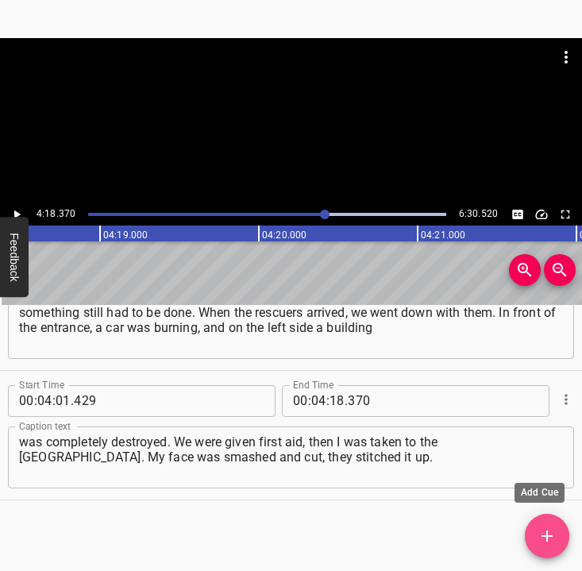
click at [552, 532] on icon "Add Cue" at bounding box center [546, 535] width 19 height 19
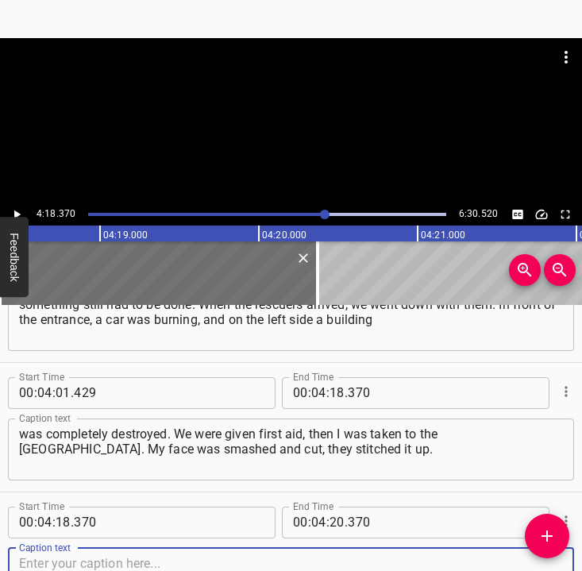
scroll to position [1619, 0]
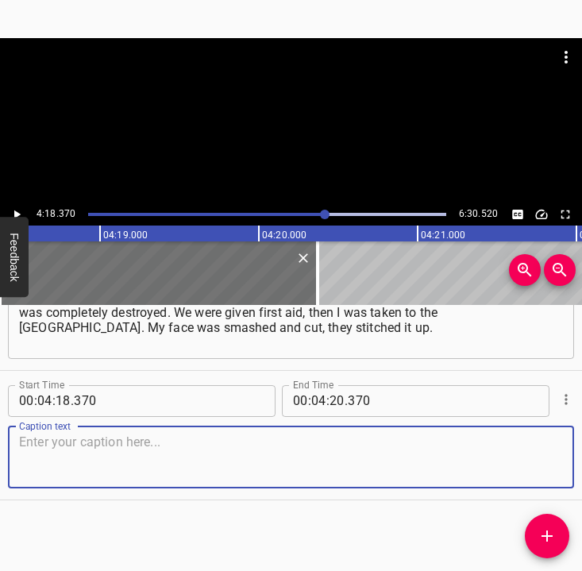
drag, startPoint x: 544, startPoint y: 467, endPoint x: 574, endPoint y: 464, distance: 30.3
click at [564, 464] on div "Start Time 00 : 04 : 18 . 370 Start Time End Time 00 : 04 : 20 . 370 End Time C…" at bounding box center [291, 435] width 582 height 129
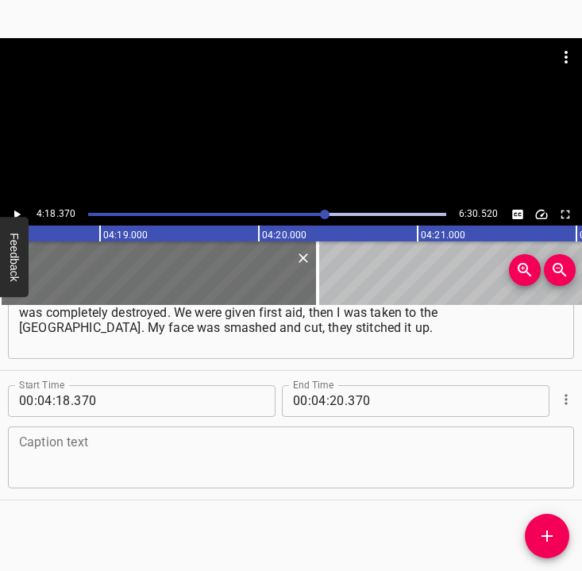
click at [95, 462] on textarea at bounding box center [291, 456] width 544 height 45
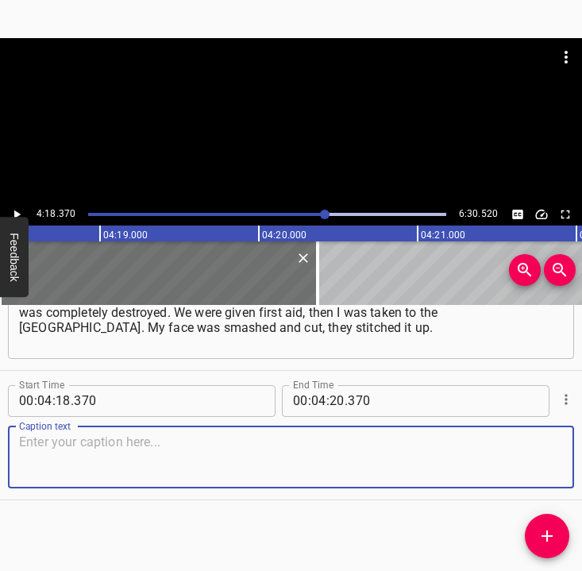
paste textarea "And that’s all. Just cuts. The apartment is completely destroyed, because it wa…"
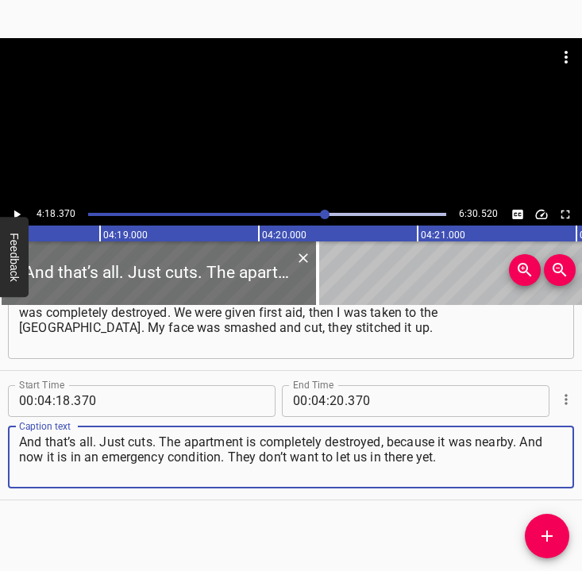
drag, startPoint x: 425, startPoint y: 456, endPoint x: 16, endPoint y: 448, distance: 408.9
click at [16, 448] on div "And that’s all. Just cuts. The apartment is completely destroyed, because it wa…" at bounding box center [291, 457] width 566 height 62
paste textarea
type textarea "And that’s all. Just cuts. The apartment is completely destroyed, because it wa…"
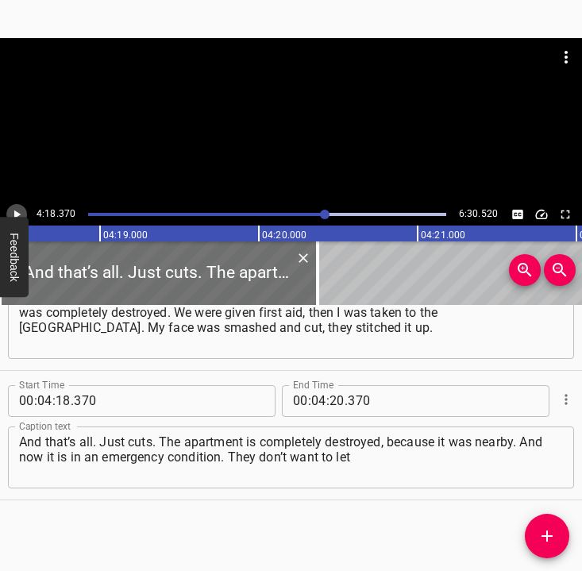
click at [21, 210] on icon "Play/Pause" at bounding box center [17, 214] width 14 height 14
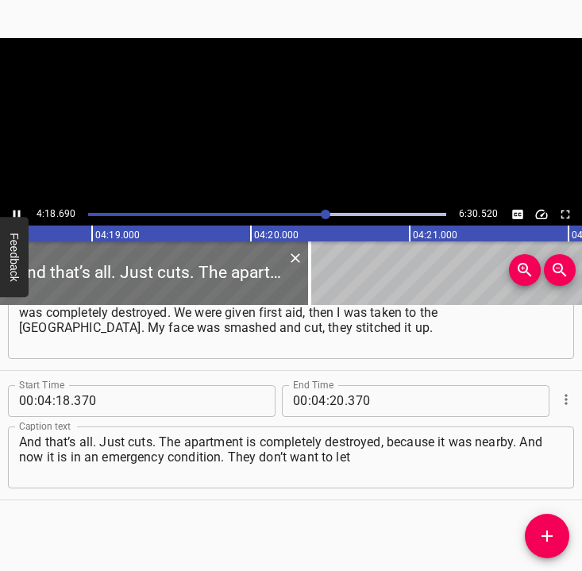
scroll to position [0, 41069]
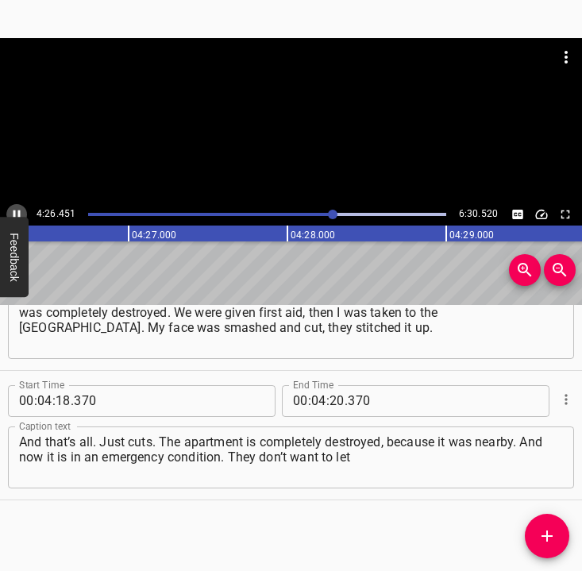
click at [17, 210] on icon "Play/Pause" at bounding box center [17, 214] width 14 height 14
click at [19, 214] on icon "Play/Pause" at bounding box center [17, 214] width 6 height 9
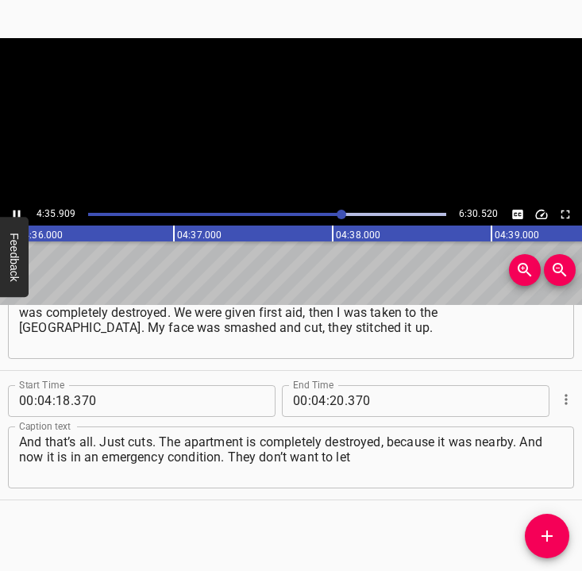
click at [12, 209] on icon "Play/Pause" at bounding box center [17, 214] width 14 height 14
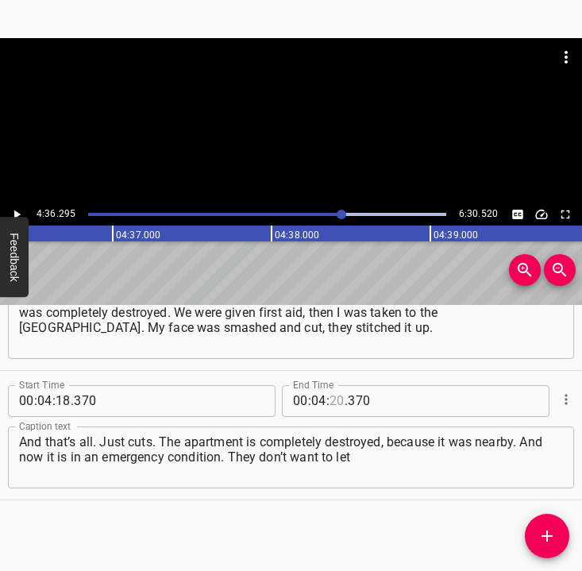
click at [333, 404] on input "number" at bounding box center [336, 401] width 15 height 32
type input "36"
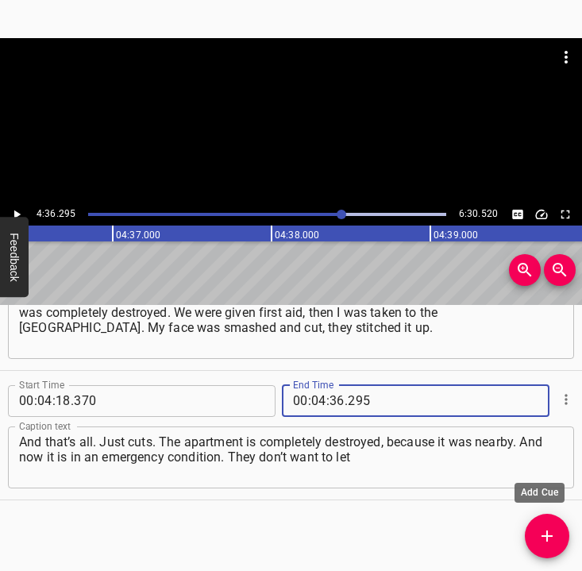
type input "295"
drag, startPoint x: 549, startPoint y: 539, endPoint x: 575, endPoint y: 528, distance: 27.7
click at [551, 539] on icon "Add Cue" at bounding box center [546, 535] width 19 height 19
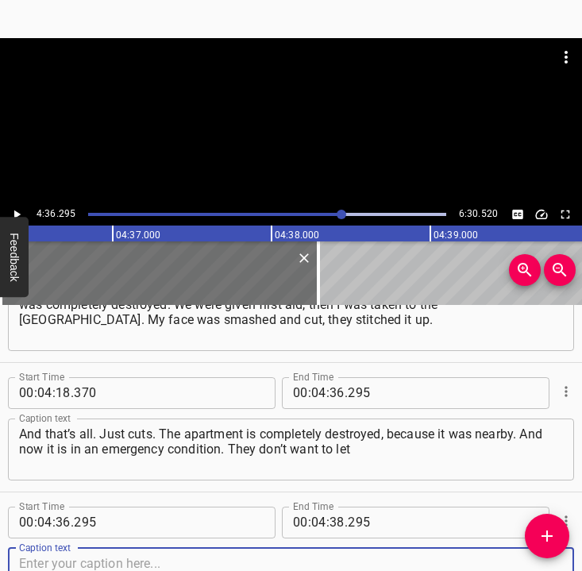
scroll to position [1749, 0]
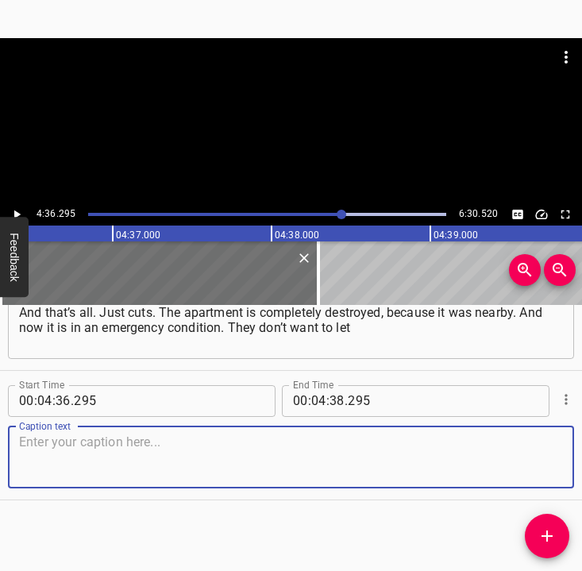
drag, startPoint x: 542, startPoint y: 468, endPoint x: 574, endPoint y: 465, distance: 31.8
click at [544, 468] on textarea at bounding box center [291, 456] width 544 height 45
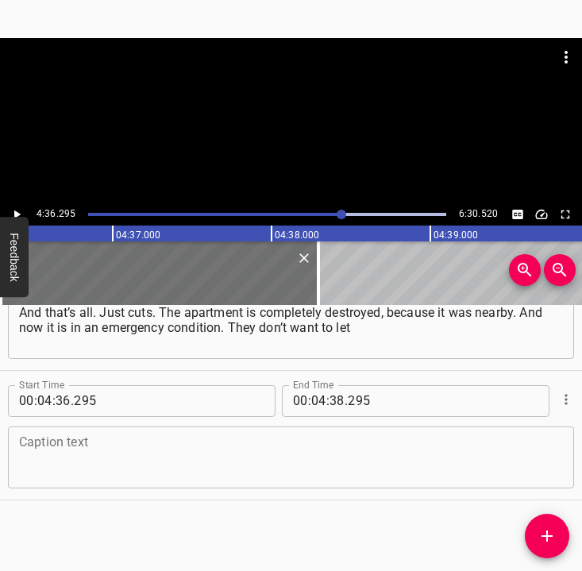
click at [65, 448] on textarea at bounding box center [291, 456] width 544 height 45
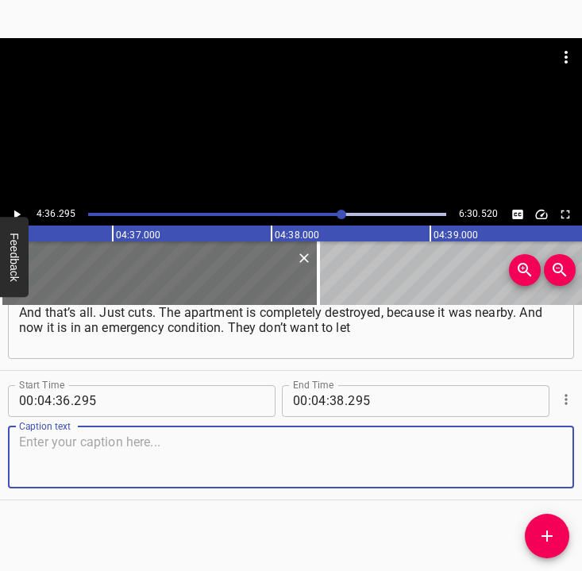
paste textarea "us in there yet. I got over the shock. Something must be done. For now, we are …"
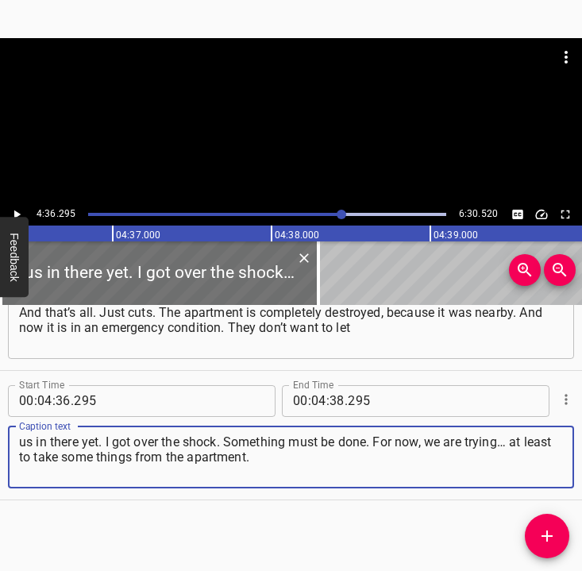
type textarea "us in there yet. I got over the shock. Something must be done. For now, we are …"
click at [25, 210] on button "Play/Pause" at bounding box center [16, 214] width 21 height 21
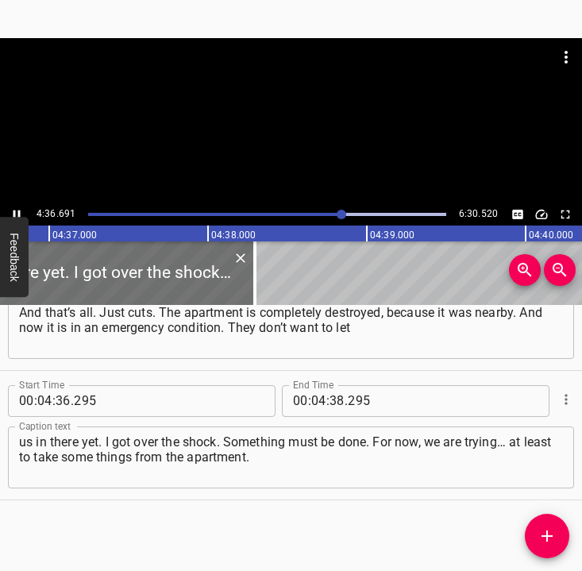
scroll to position [0, 43969]
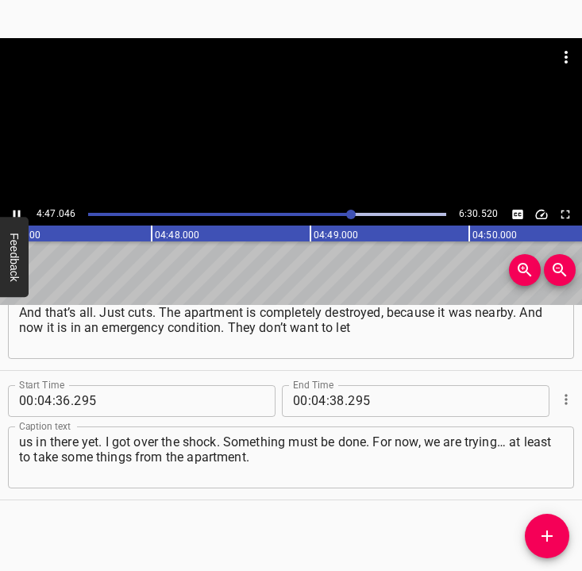
click at [17, 208] on icon "Play/Pause" at bounding box center [17, 214] width 14 height 14
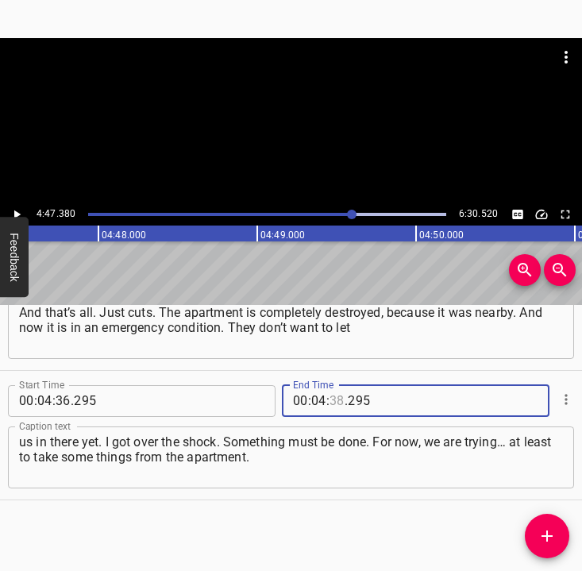
click at [329, 395] on input "number" at bounding box center [336, 401] width 15 height 32
type input "47"
type input "380"
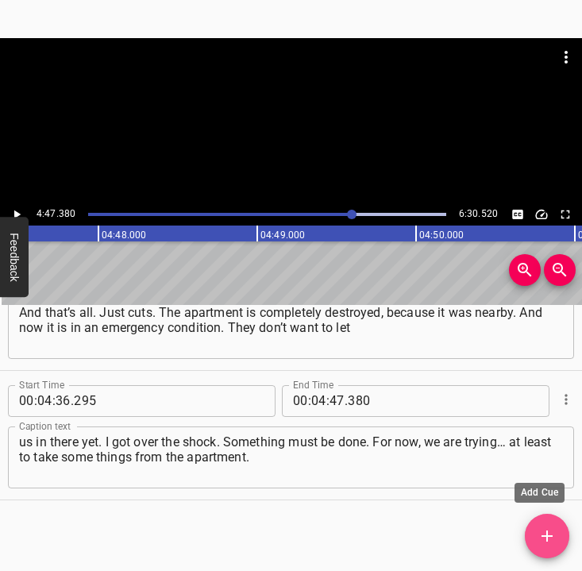
click at [544, 536] on icon "Add Cue" at bounding box center [546, 535] width 11 height 11
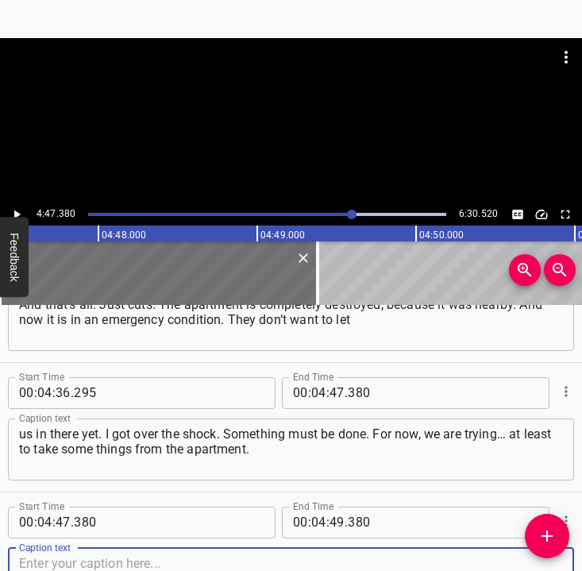
scroll to position [1878, 0]
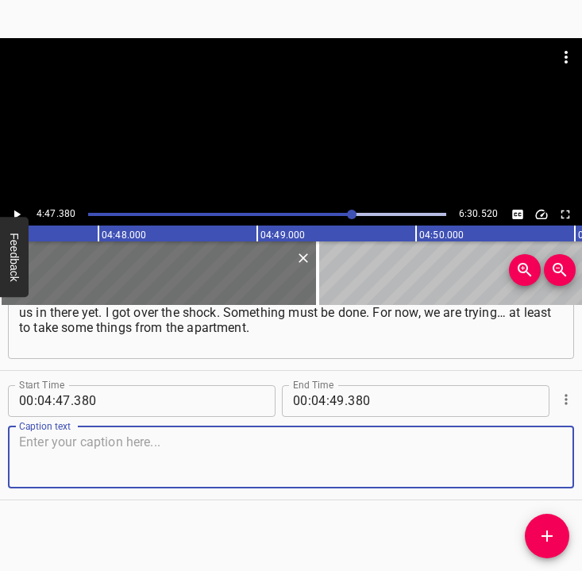
drag, startPoint x: 546, startPoint y: 461, endPoint x: 579, endPoint y: 456, distance: 32.9
click at [549, 460] on textarea at bounding box center [291, 456] width 544 height 45
click at [95, 450] on textarea at bounding box center [291, 456] width 544 height 45
paste textarea "They promised us help, [PERSON_NAME] promised, and the central district adminis…"
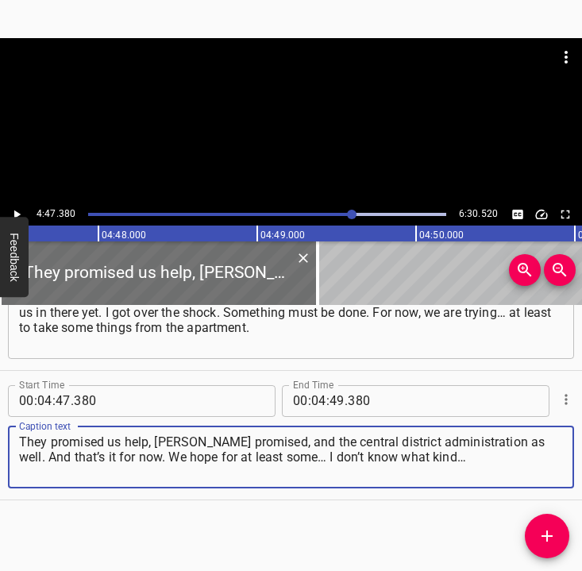
click at [445, 458] on textarea "They promised us help, [PERSON_NAME] promised, and the central district adminis…" at bounding box center [291, 456] width 544 height 45
type textarea "They promised us help, [PERSON_NAME] promised, and the central district adminis…"
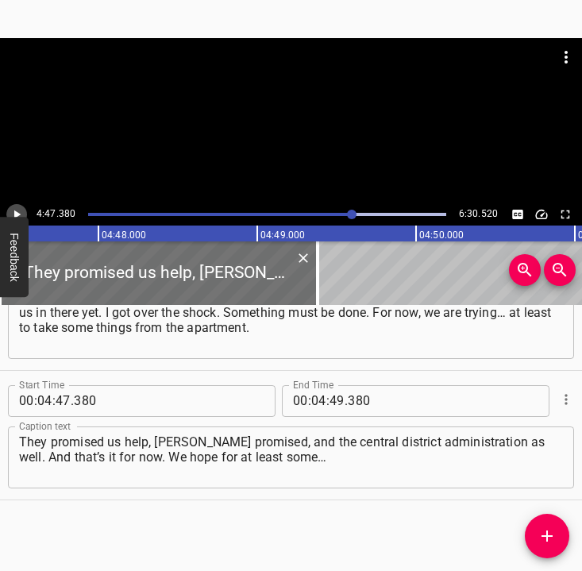
click at [18, 210] on icon "Play/Pause" at bounding box center [17, 214] width 14 height 14
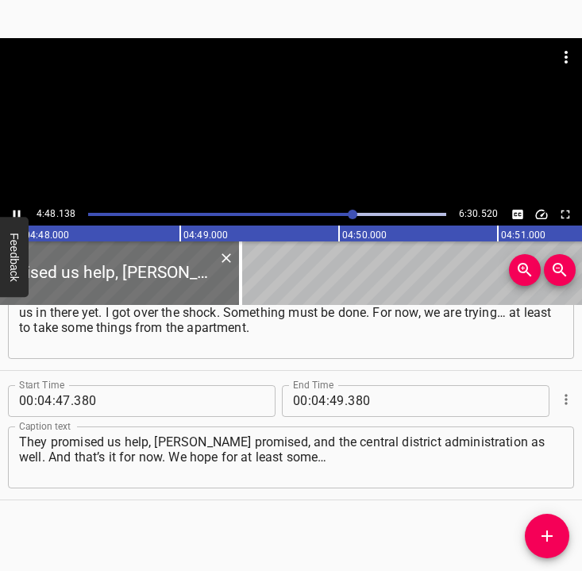
scroll to position [0, 45745]
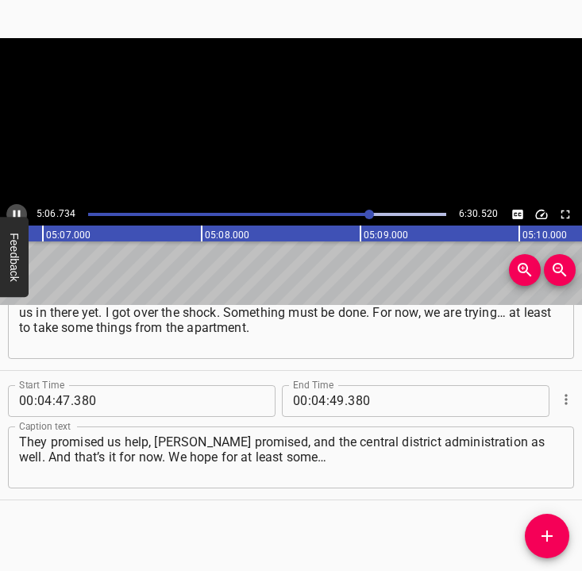
click at [13, 210] on icon "Play/Pause" at bounding box center [17, 214] width 14 height 14
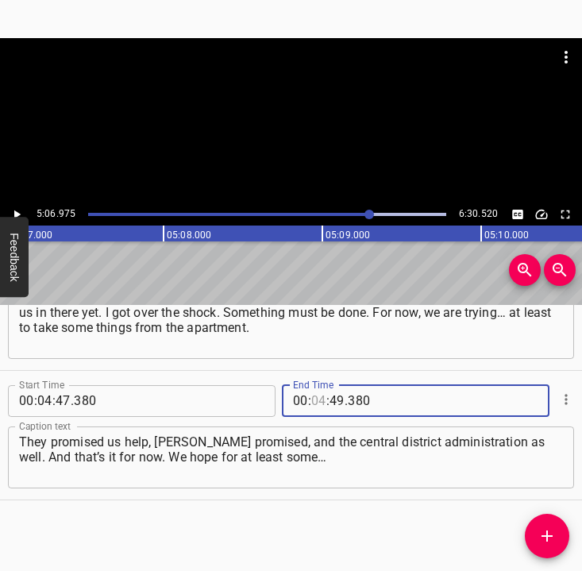
click at [312, 398] on input "number" at bounding box center [318, 401] width 15 height 32
type input "05"
type input "06"
type input "975"
drag, startPoint x: 537, startPoint y: 536, endPoint x: 556, endPoint y: 533, distance: 19.2
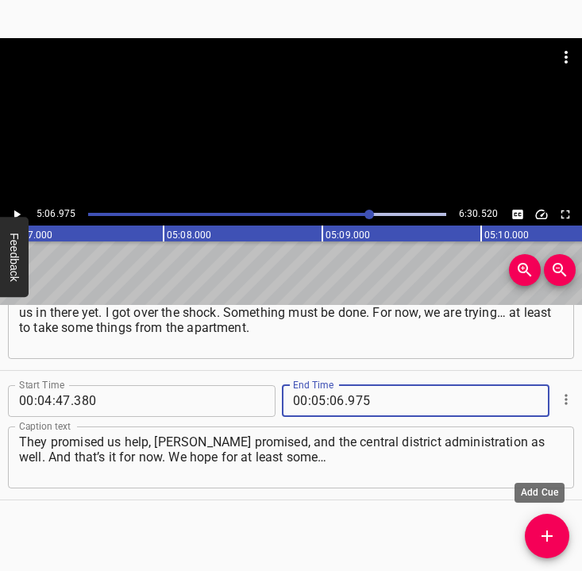
click at [537, 535] on span "Add Cue" at bounding box center [547, 535] width 44 height 19
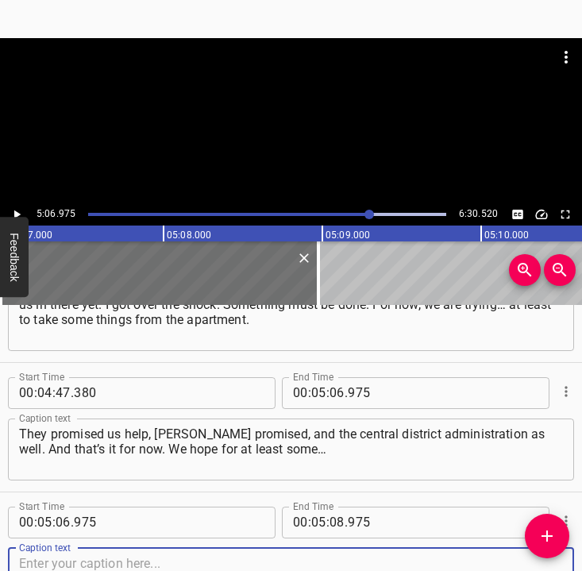
scroll to position [2008, 0]
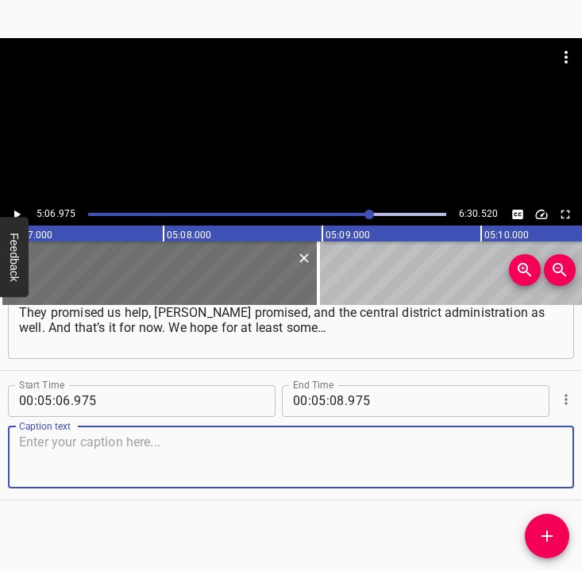
drag, startPoint x: 541, startPoint y: 472, endPoint x: 585, endPoint y: 468, distance: 43.8
click at [582, 468] on html "Caption Editor Batch Transcribe Login Sign Up Privacy Contact 5:06.975 6:30.520…" at bounding box center [291, 285] width 582 height 571
click at [61, 465] on textarea at bounding box center [291, 456] width 544 height 45
paste textarea "I don’t know what kind… at least some repair and compensation for damages. But …"
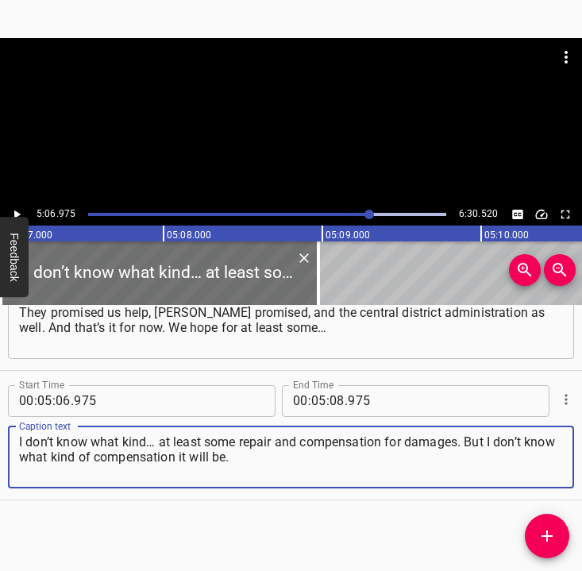
type textarea "I don’t know what kind… at least some repair and compensation for damages. But …"
click at [17, 208] on icon "Play/Pause" at bounding box center [17, 214] width 14 height 14
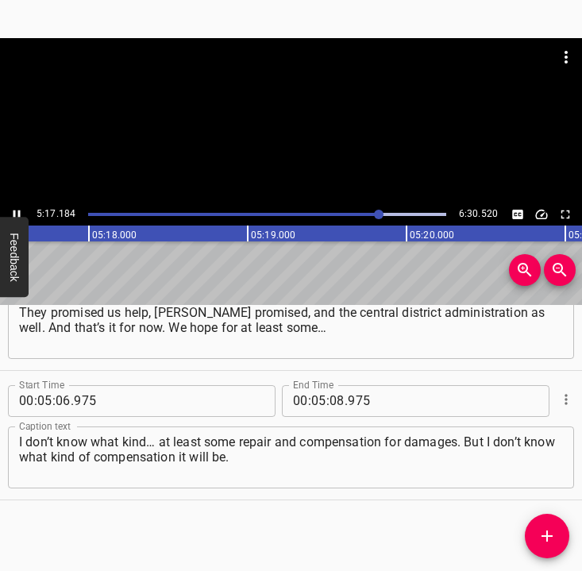
click at [19, 207] on icon "Play/Pause" at bounding box center [17, 214] width 14 height 14
click at [329, 397] on input "number" at bounding box center [336, 401] width 15 height 32
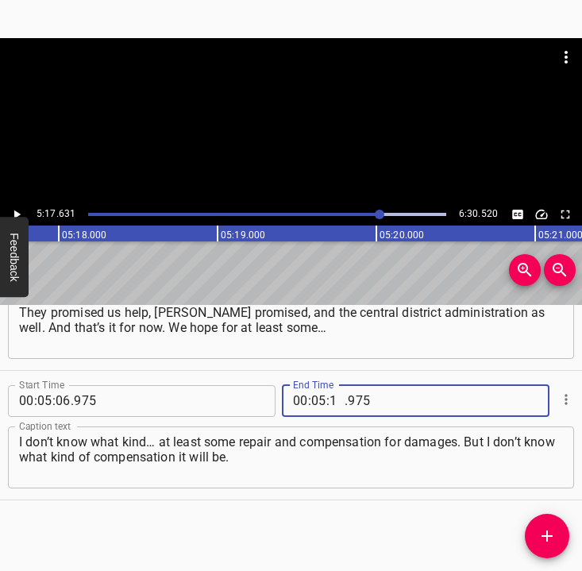
type input "17"
type input "631"
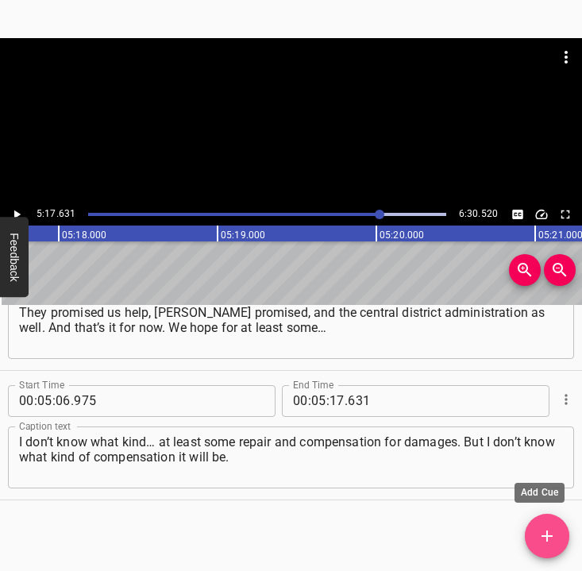
click at [547, 536] on icon "Add Cue" at bounding box center [546, 535] width 11 height 11
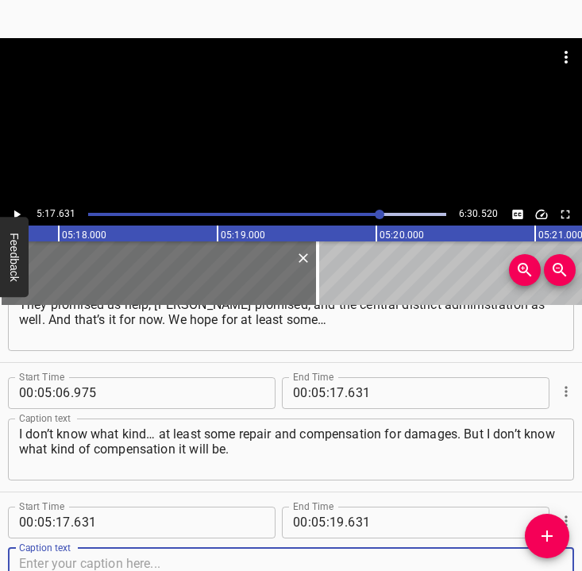
scroll to position [2137, 0]
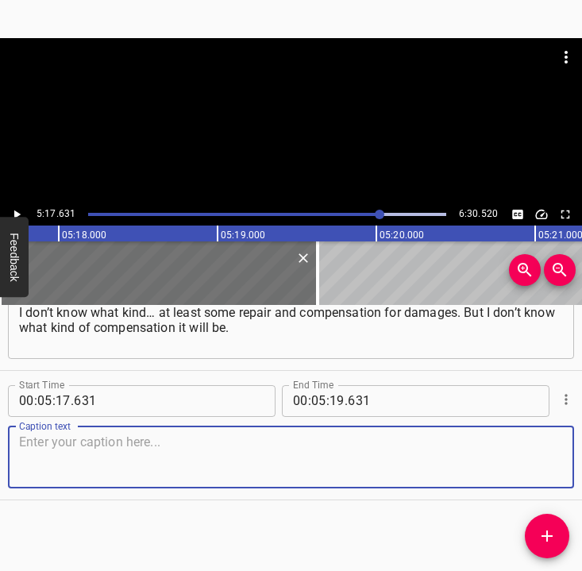
drag, startPoint x: 536, startPoint y: 457, endPoint x: 580, endPoint y: 460, distance: 44.5
click at [567, 458] on div "Start Time 00 : 05 : 17 . 631 Start Time End Time 00 : 05 : 19 . 631 End Time C…" at bounding box center [291, 435] width 582 height 129
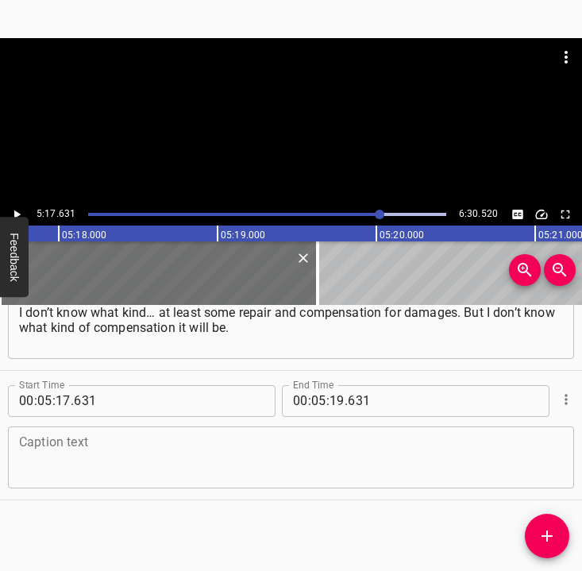
click at [129, 454] on textarea at bounding box center [291, 456] width 544 height 45
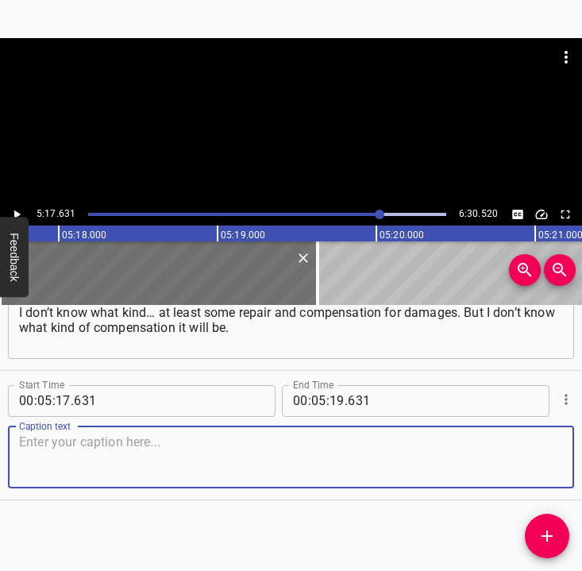
paste textarea "If the entrance is declared unsafe, then we won’t be able to return there. I do…"
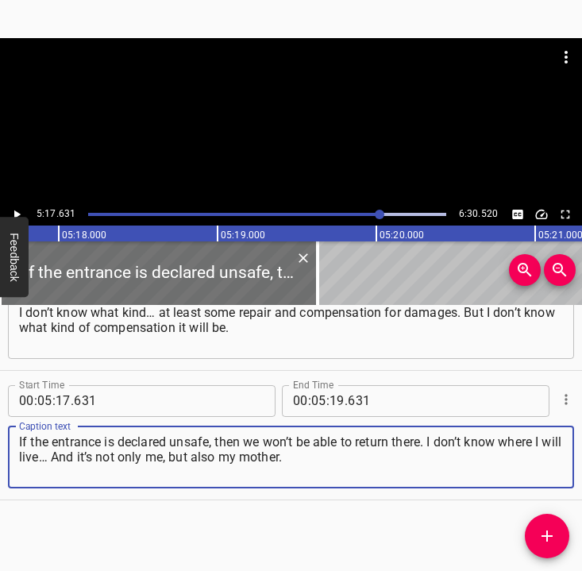
type textarea "If the entrance is declared unsafe, then we won’t be able to return there. I do…"
click at [17, 209] on icon "Play/Pause" at bounding box center [17, 214] width 14 height 14
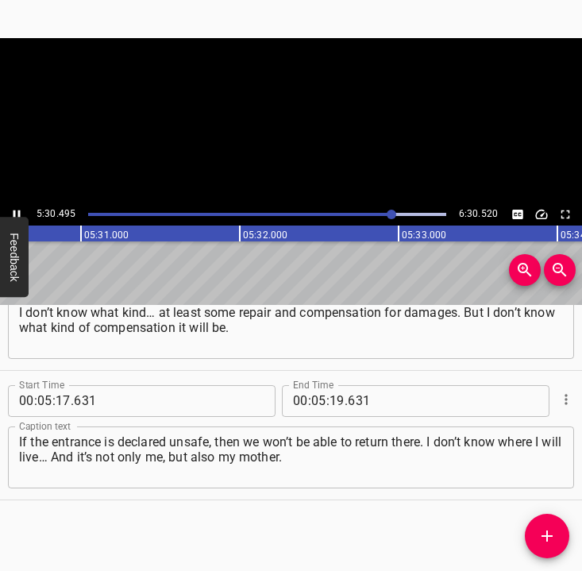
click at [17, 210] on icon "Play/Pause" at bounding box center [17, 214] width 14 height 14
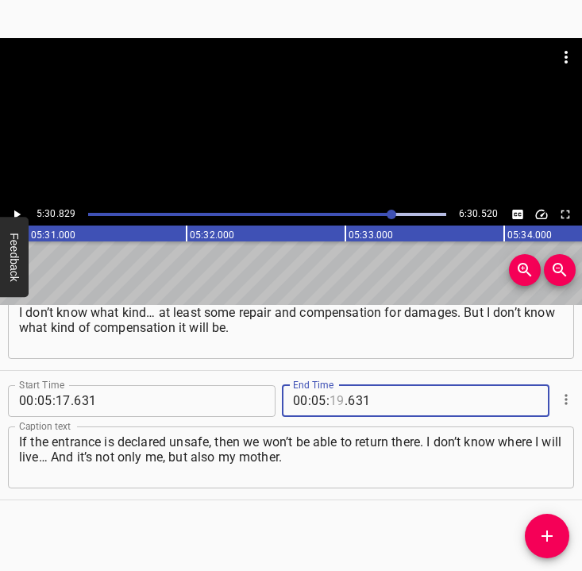
click at [329, 402] on input "number" at bounding box center [336, 401] width 15 height 32
type input "30"
type input "829"
click at [542, 535] on icon "Add Cue" at bounding box center [546, 535] width 11 height 11
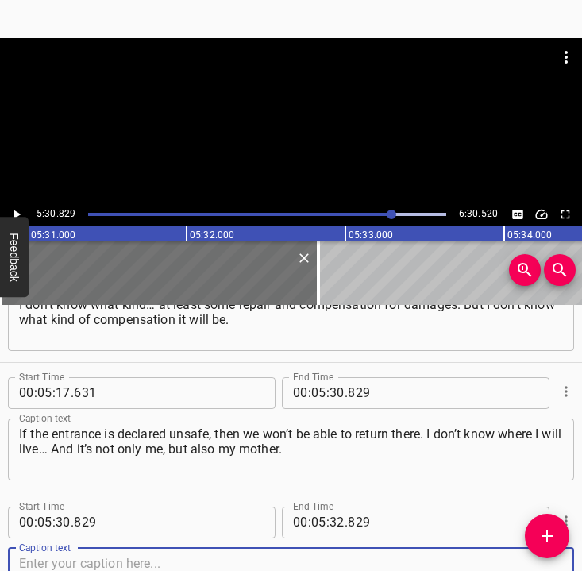
scroll to position [2266, 0]
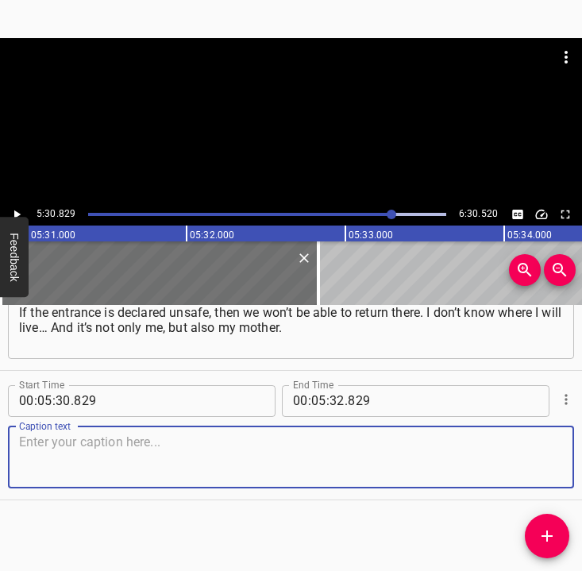
click at [540, 454] on textarea at bounding box center [291, 456] width 544 height 45
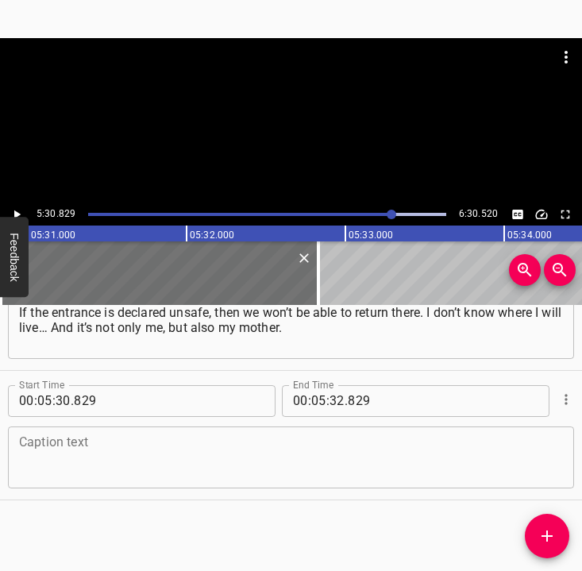
click at [75, 458] on textarea at bounding box center [291, 456] width 544 height 45
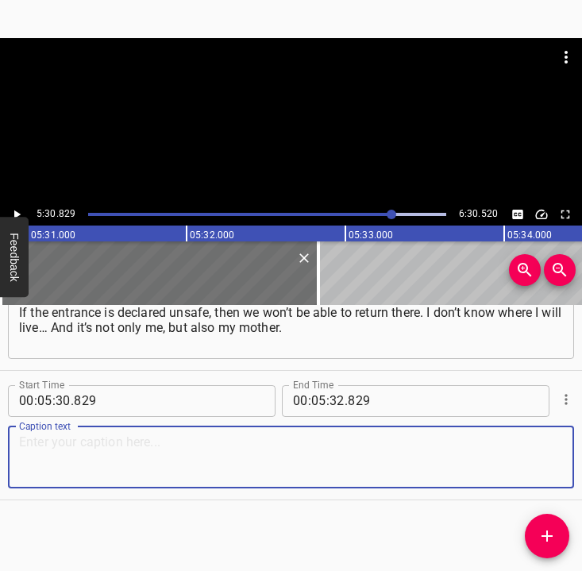
paste textarea "She is [DEMOGRAPHIC_DATA]. What to do with her? She was injured, her ribs hurt.…"
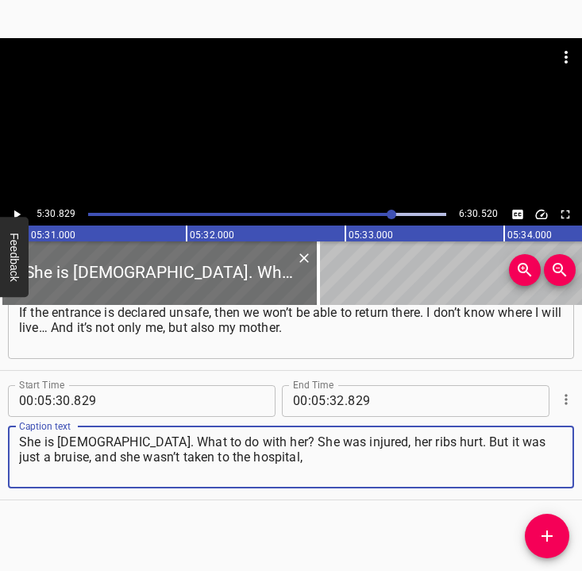
type textarea "She is [DEMOGRAPHIC_DATA]. What to do with her? She was injured, her ribs hurt.…"
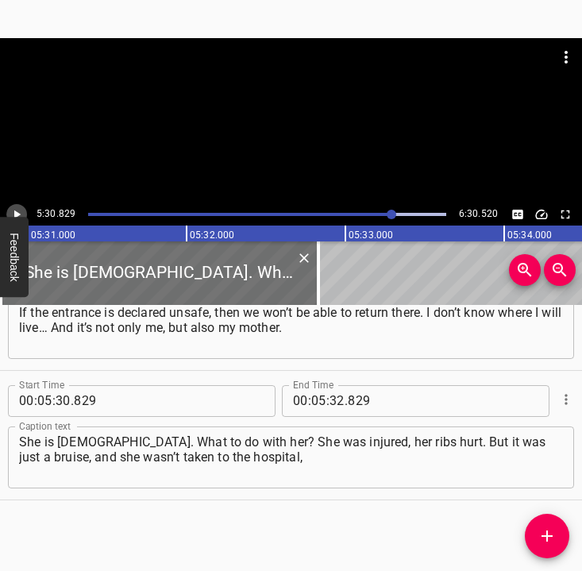
click at [15, 214] on icon "Play/Pause" at bounding box center [17, 214] width 6 height 9
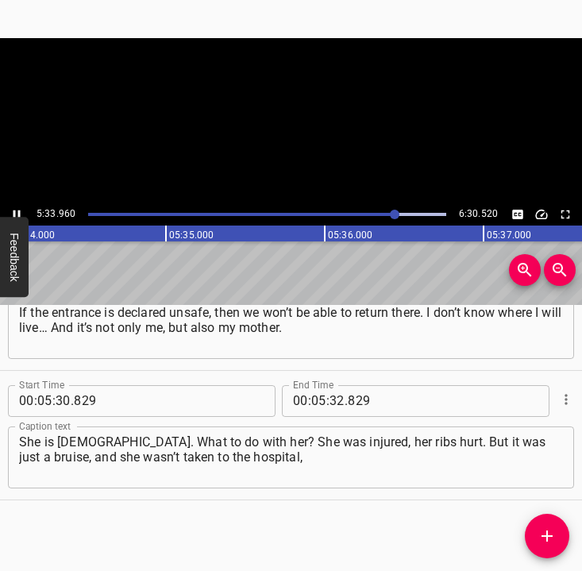
scroll to position [0, 53060]
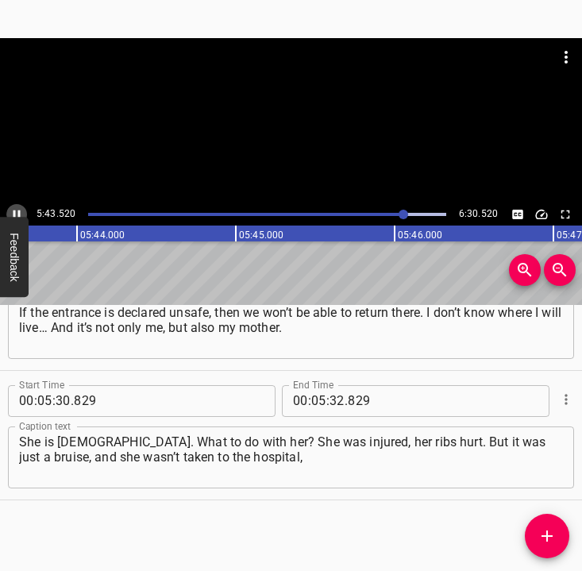
click at [13, 211] on icon "Play/Pause" at bounding box center [16, 214] width 7 height 9
click at [333, 400] on input "number" at bounding box center [336, 401] width 15 height 32
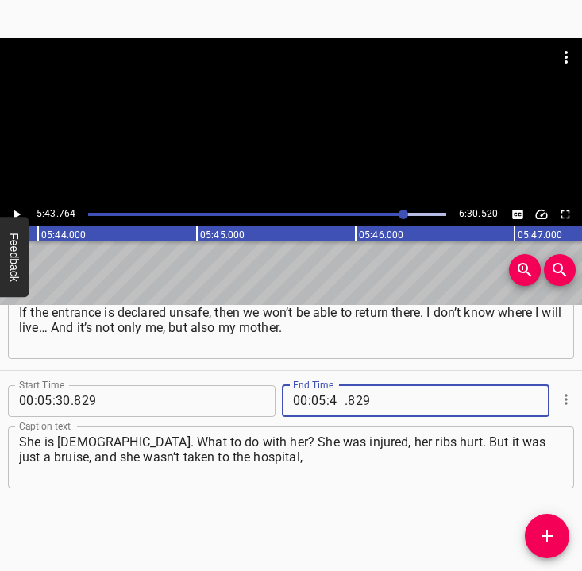
type input "43"
type input "4"
type input "829"
type input "43"
type input "764"
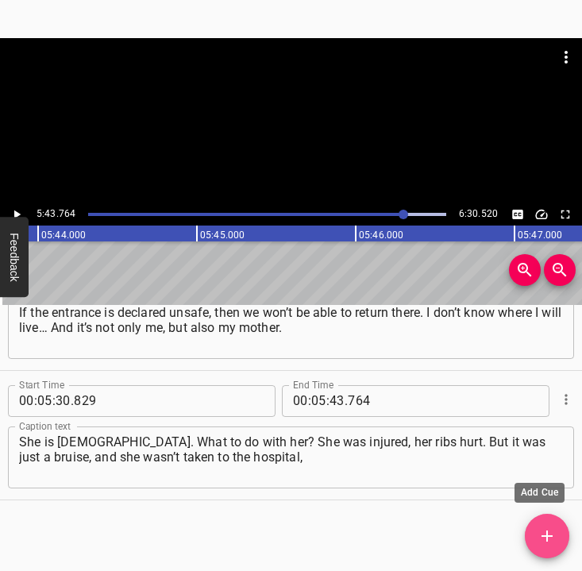
click at [546, 533] on icon "Add Cue" at bounding box center [546, 535] width 11 height 11
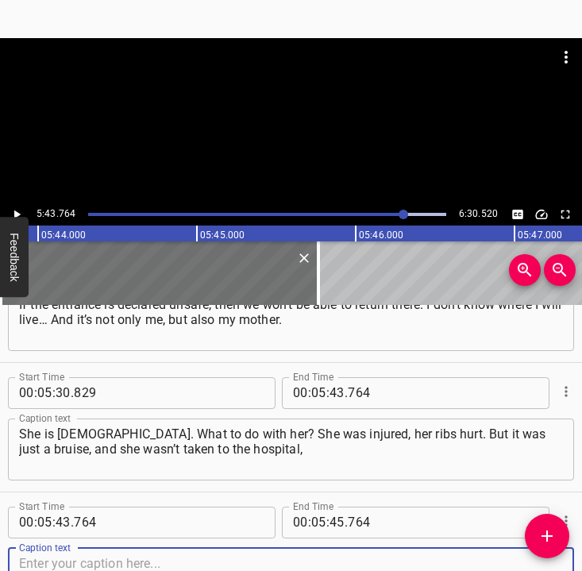
scroll to position [2396, 0]
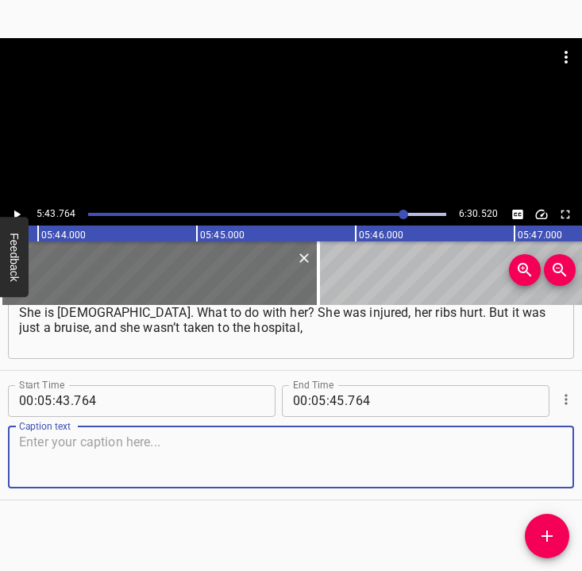
drag, startPoint x: 534, startPoint y: 457, endPoint x: 572, endPoint y: 456, distance: 38.1
click at [561, 456] on div "Start Time 00 : 05 : 43 . 764 Start Time End Time 00 : 05 : 45 . 764 End Time C…" at bounding box center [291, 435] width 582 height 129
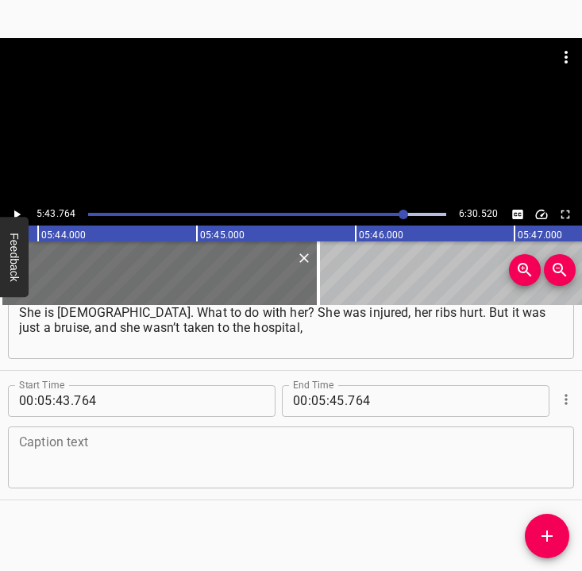
click at [50, 457] on textarea at bounding box center [291, 456] width 544 height 45
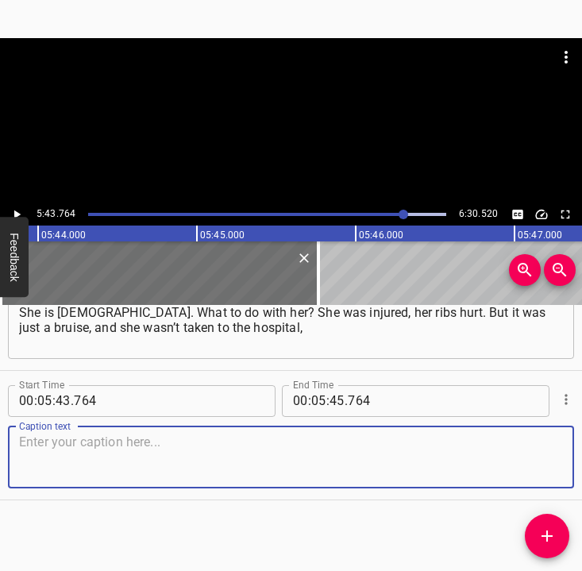
paste textarea "they only gave her a painkiller injection. For now she is walking, but what wil…"
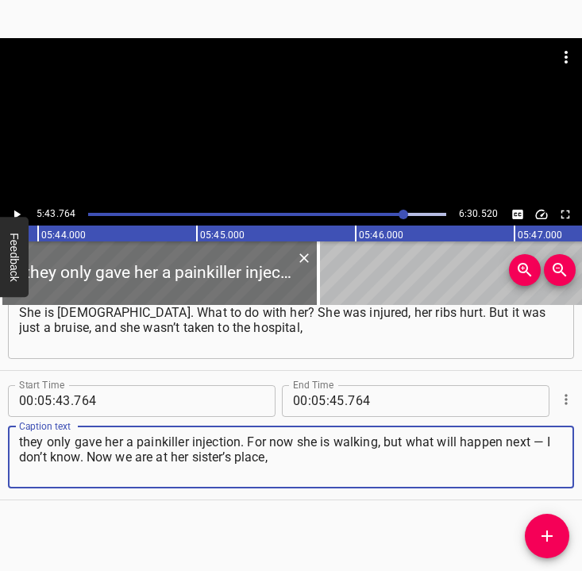
type textarea "they only gave her a painkiller injection. For now she is walking, but what wil…"
click at [20, 210] on icon "Play/Pause" at bounding box center [17, 214] width 14 height 14
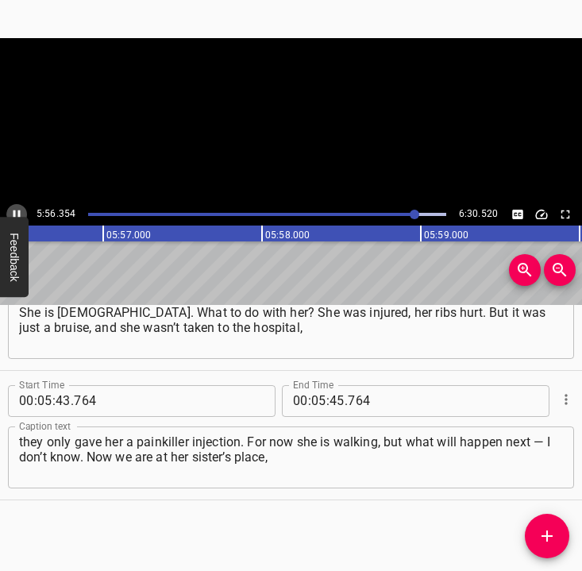
click at [20, 207] on icon "Play/Pause" at bounding box center [17, 214] width 14 height 14
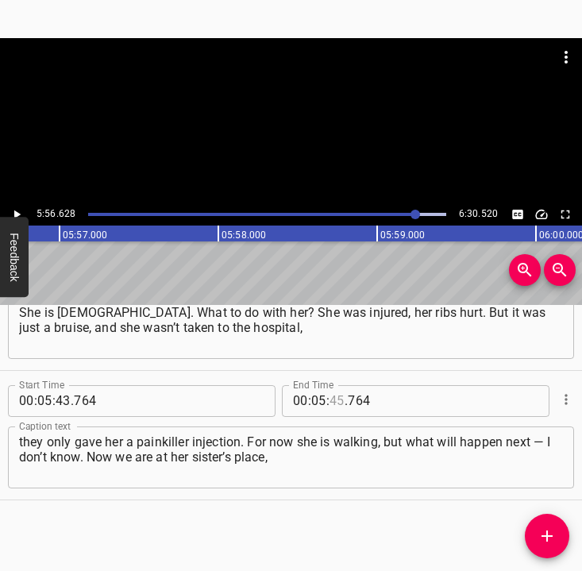
click at [334, 391] on input "number" at bounding box center [336, 401] width 15 height 32
type input "56"
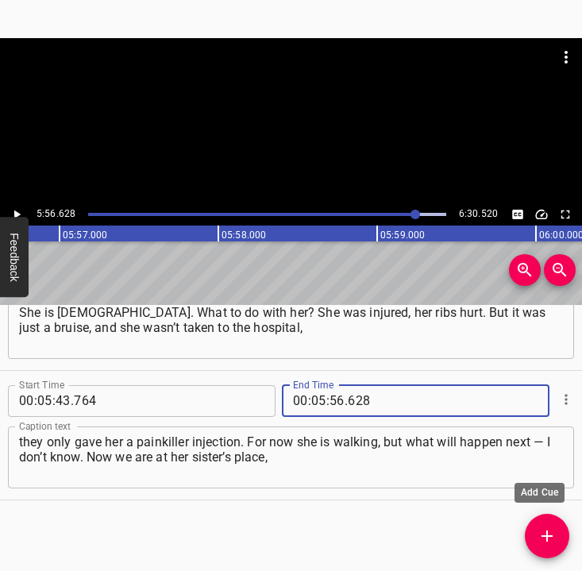
type input "628"
click at [539, 534] on icon "Add Cue" at bounding box center [546, 535] width 19 height 19
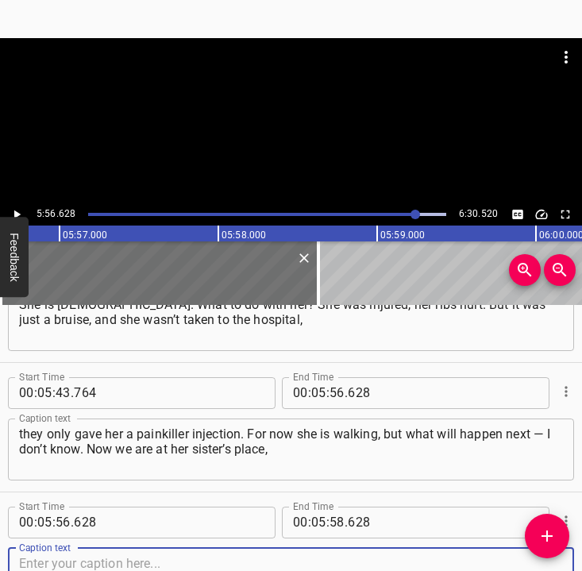
scroll to position [2525, 0]
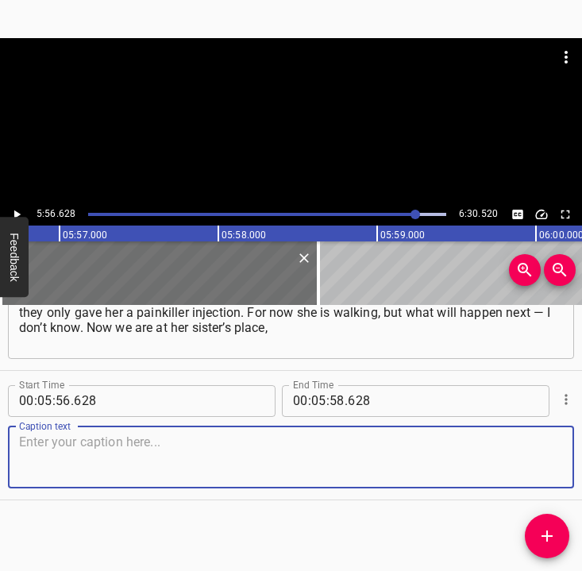
drag, startPoint x: 541, startPoint y: 461, endPoint x: 581, endPoint y: 459, distance: 39.8
click at [543, 461] on textarea at bounding box center [291, 456] width 544 height 45
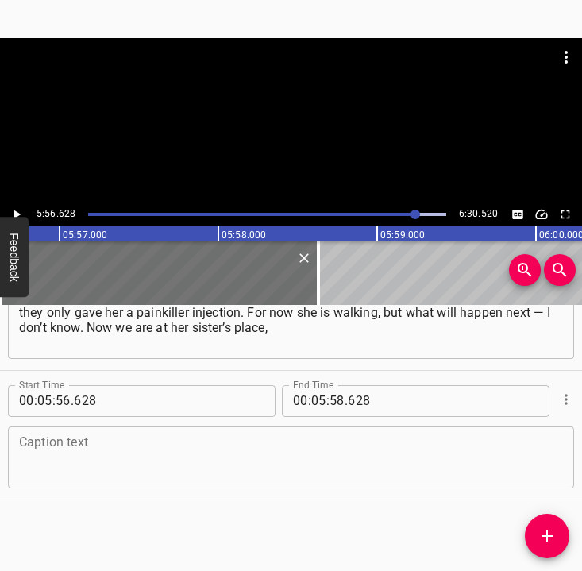
click at [45, 448] on textarea at bounding box center [291, 456] width 544 height 45
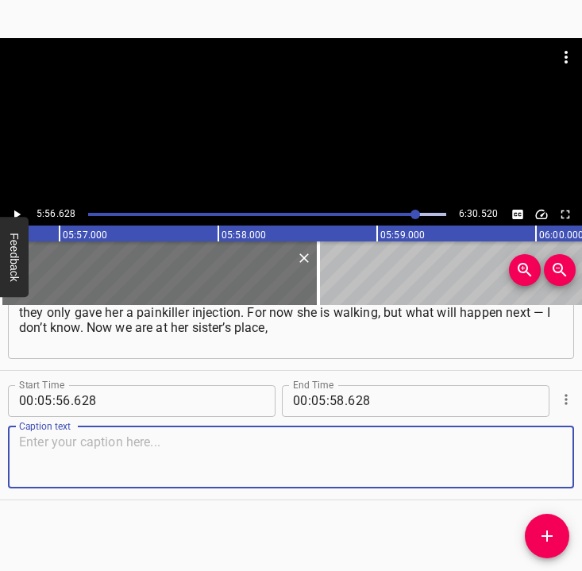
paste textarea "but we cannot stay there for long, she has a small apartment. Maybe we will sta…"
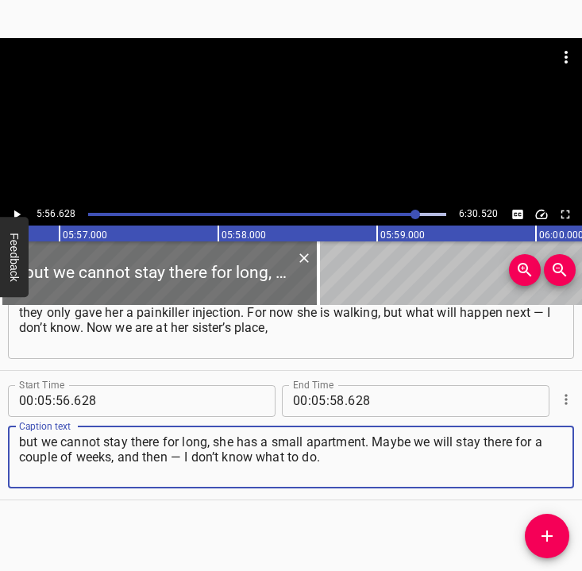
type textarea "but we cannot stay there for long, she has a small apartment. Maybe we will sta…"
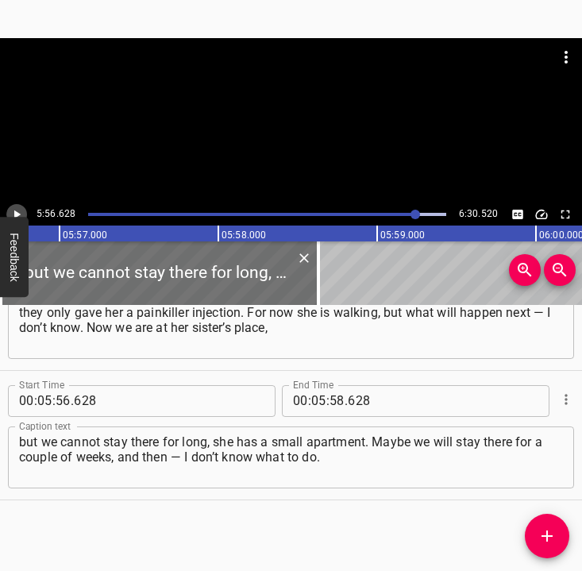
click at [16, 207] on icon "Play/Pause" at bounding box center [17, 214] width 14 height 14
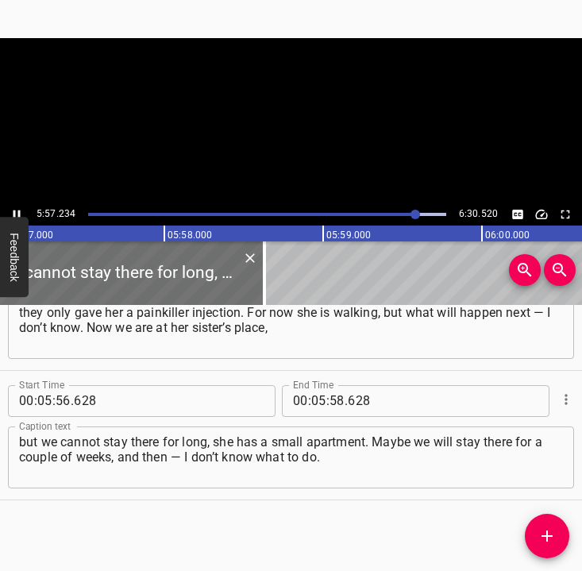
scroll to position [0, 56714]
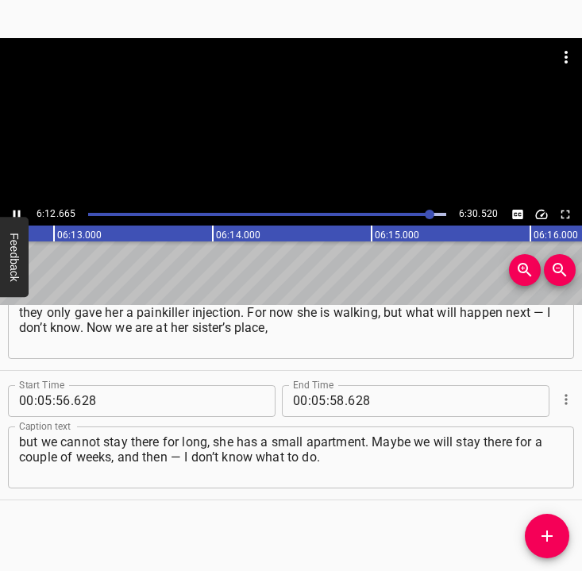
click at [10, 212] on icon "Play/Pause" at bounding box center [17, 214] width 14 height 14
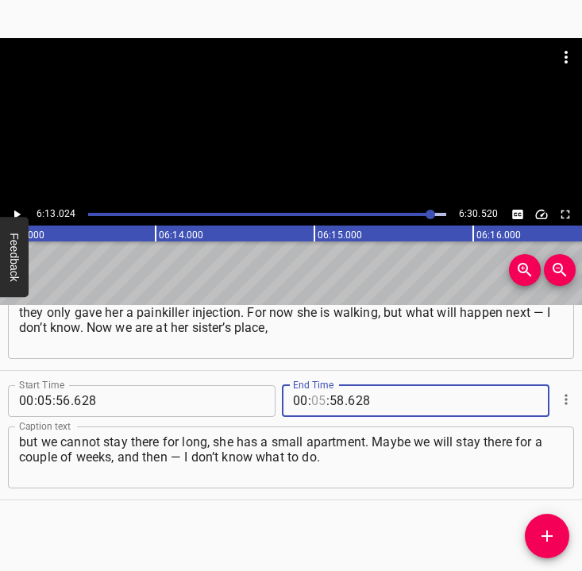
click at [314, 398] on input "number" at bounding box center [318, 401] width 15 height 32
type input "06"
type input "13"
type input "024"
click at [547, 539] on icon "Add Cue" at bounding box center [546, 535] width 11 height 11
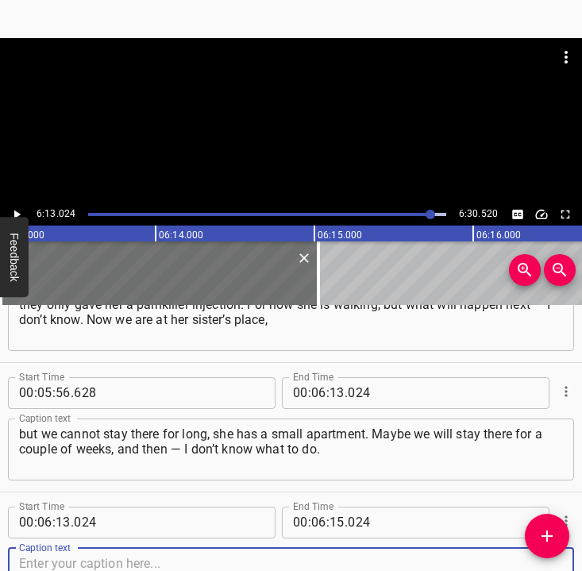
scroll to position [2654, 0]
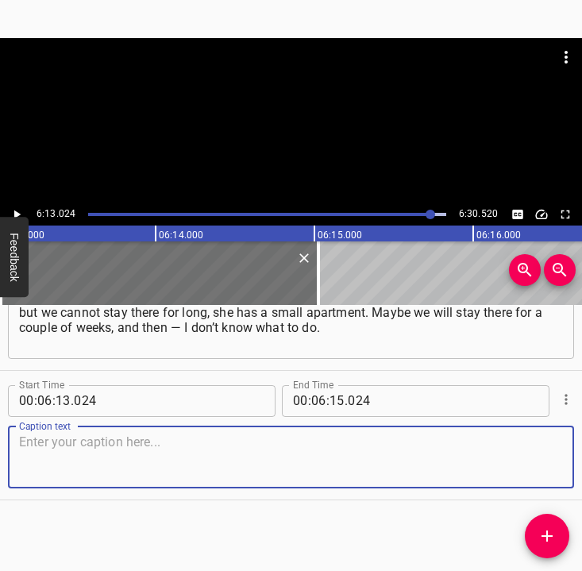
drag, startPoint x: 530, startPoint y: 462, endPoint x: 556, endPoint y: 462, distance: 25.4
click at [537, 462] on textarea at bounding box center [291, 456] width 544 height 45
click at [207, 449] on textarea at bounding box center [291, 456] width 544 height 45
paste textarea "When the war ends, then there will be optimism. And now — there is no optimism …"
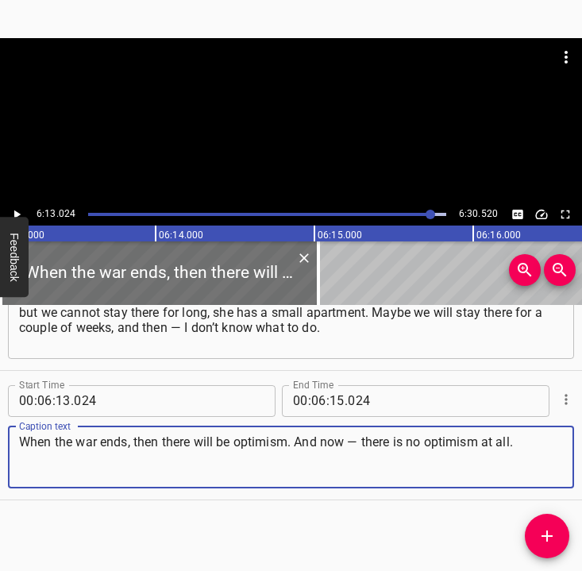
type textarea "When the war ends, then there will be optimism. And now — there is no optimism …"
click at [336, 404] on input "number" at bounding box center [336, 401] width 15 height 32
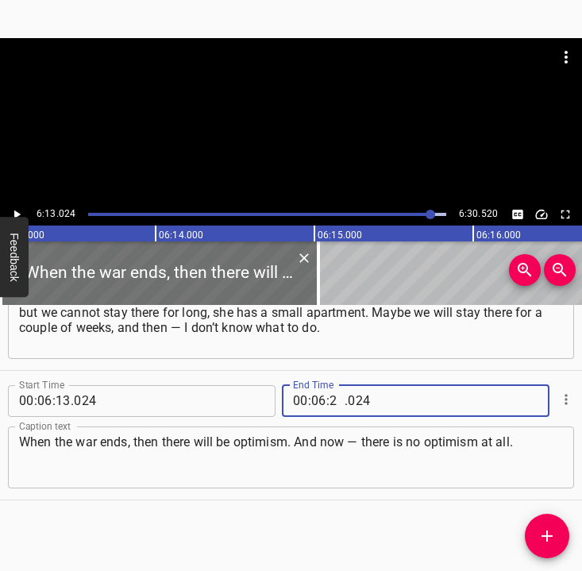
type input "20"
type input "520"
click at [18, 211] on icon "Play/Pause" at bounding box center [17, 214] width 14 height 14
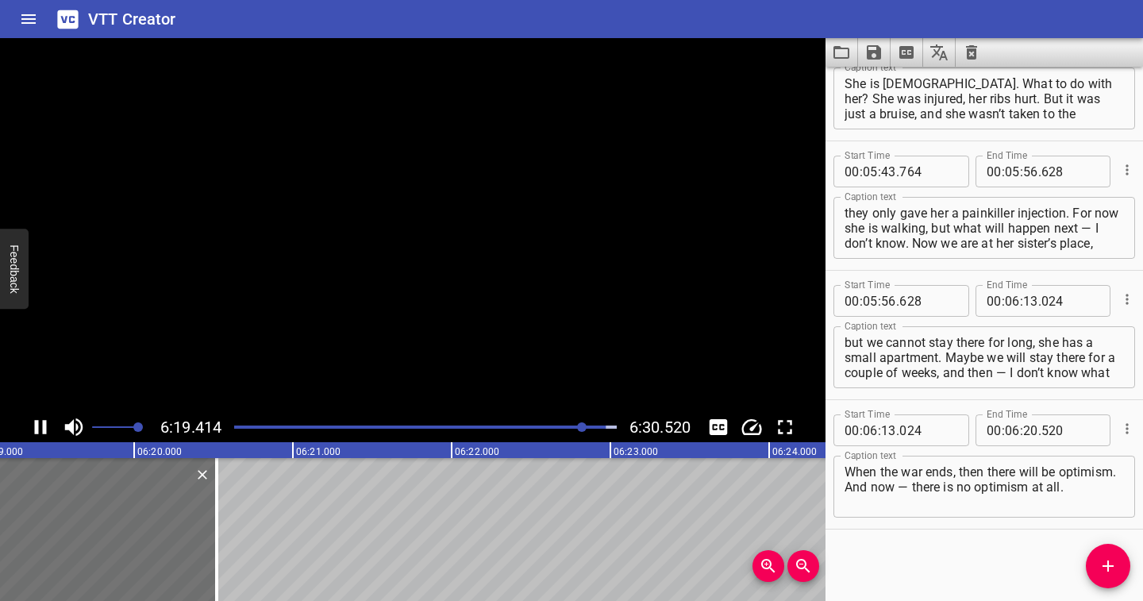
scroll to position [2387, 0]
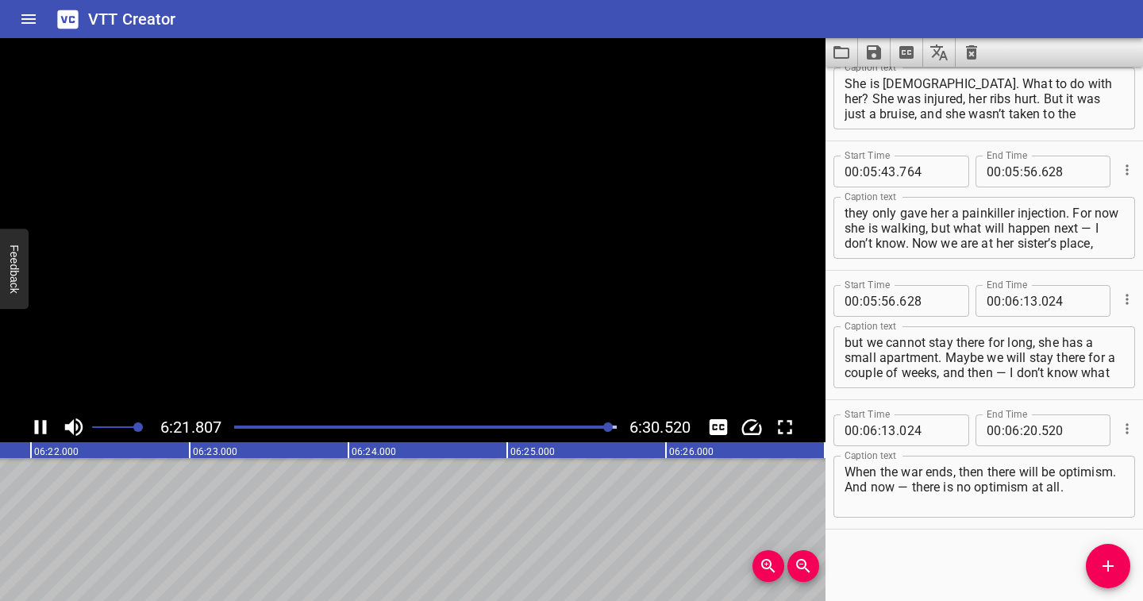
click at [880, 51] on icon "Save captions to file" at bounding box center [874, 52] width 14 height 14
click at [880, 84] on li "Save to VTT file" at bounding box center [916, 87] width 117 height 29
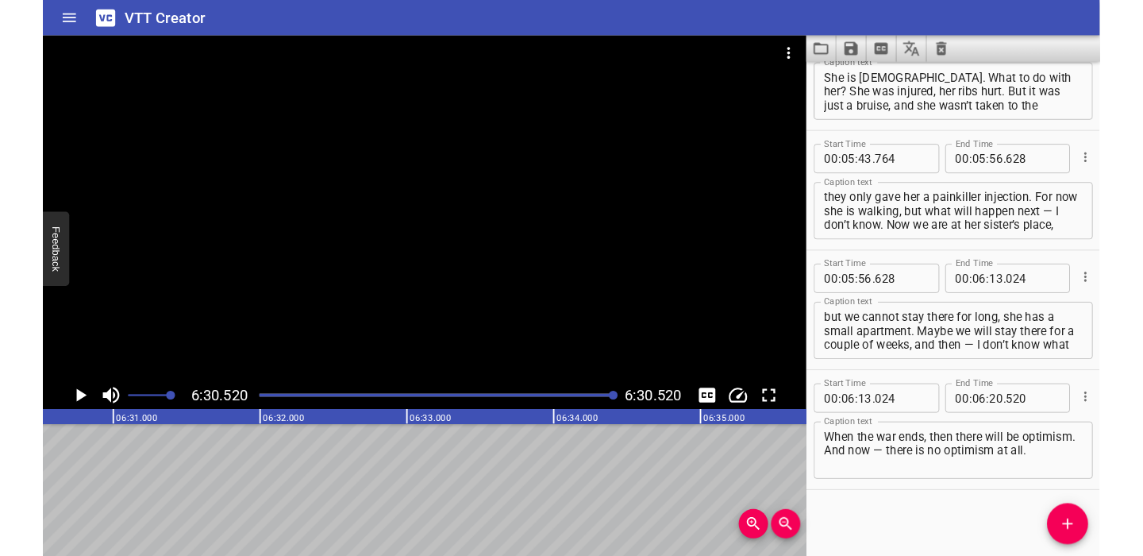
scroll to position [2432, 0]
